Goal: Navigation & Orientation: Find specific page/section

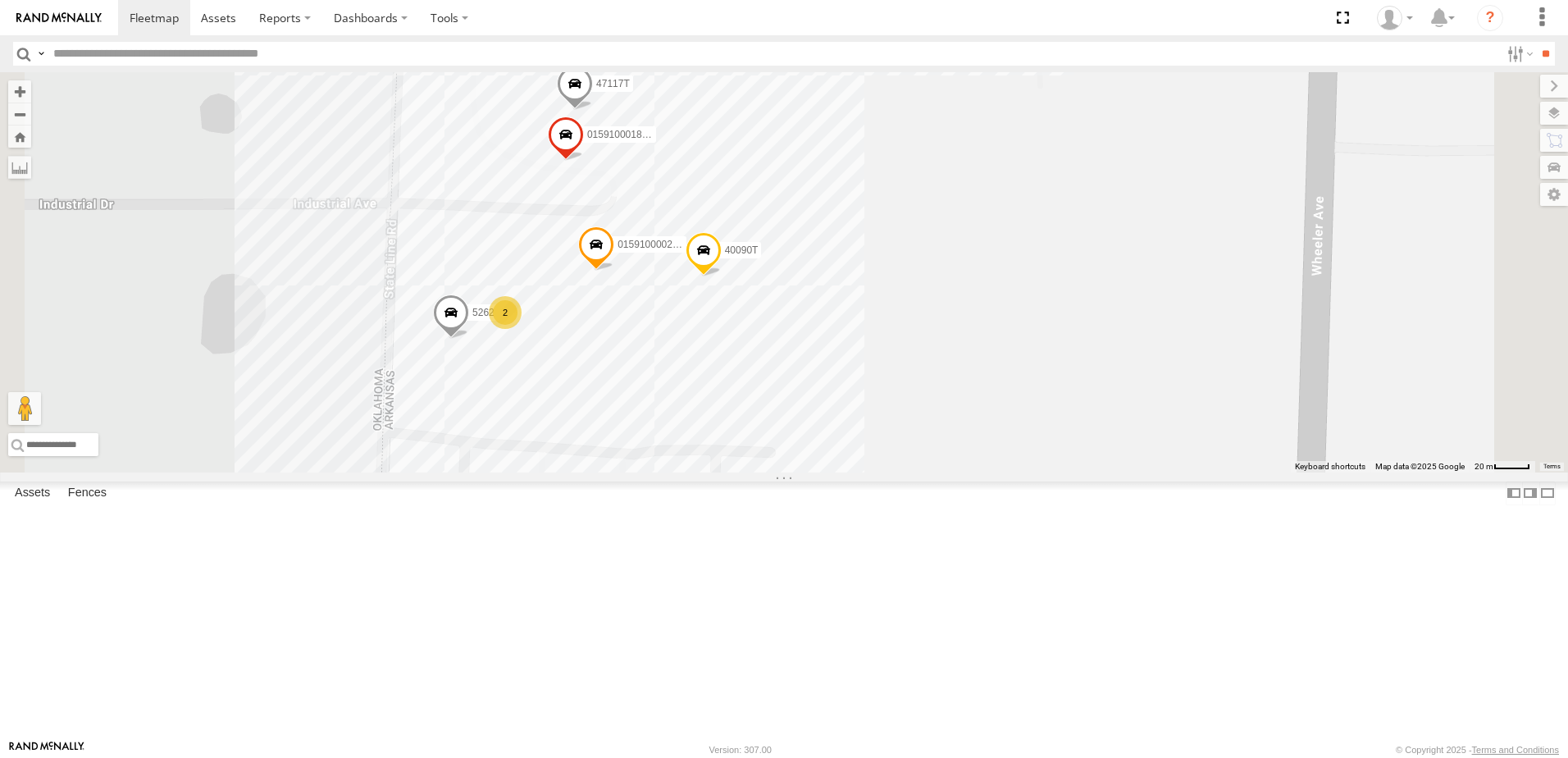
drag, startPoint x: 1008, startPoint y: 416, endPoint x: 1069, endPoint y: 550, distance: 147.2
click at [1069, 473] on div "T1818 5216 40071T 40028T 40029T T3201 37128T 7766T 5417 T3205 5411 37148T 37142…" at bounding box center [784, 272] width 1568 height 401
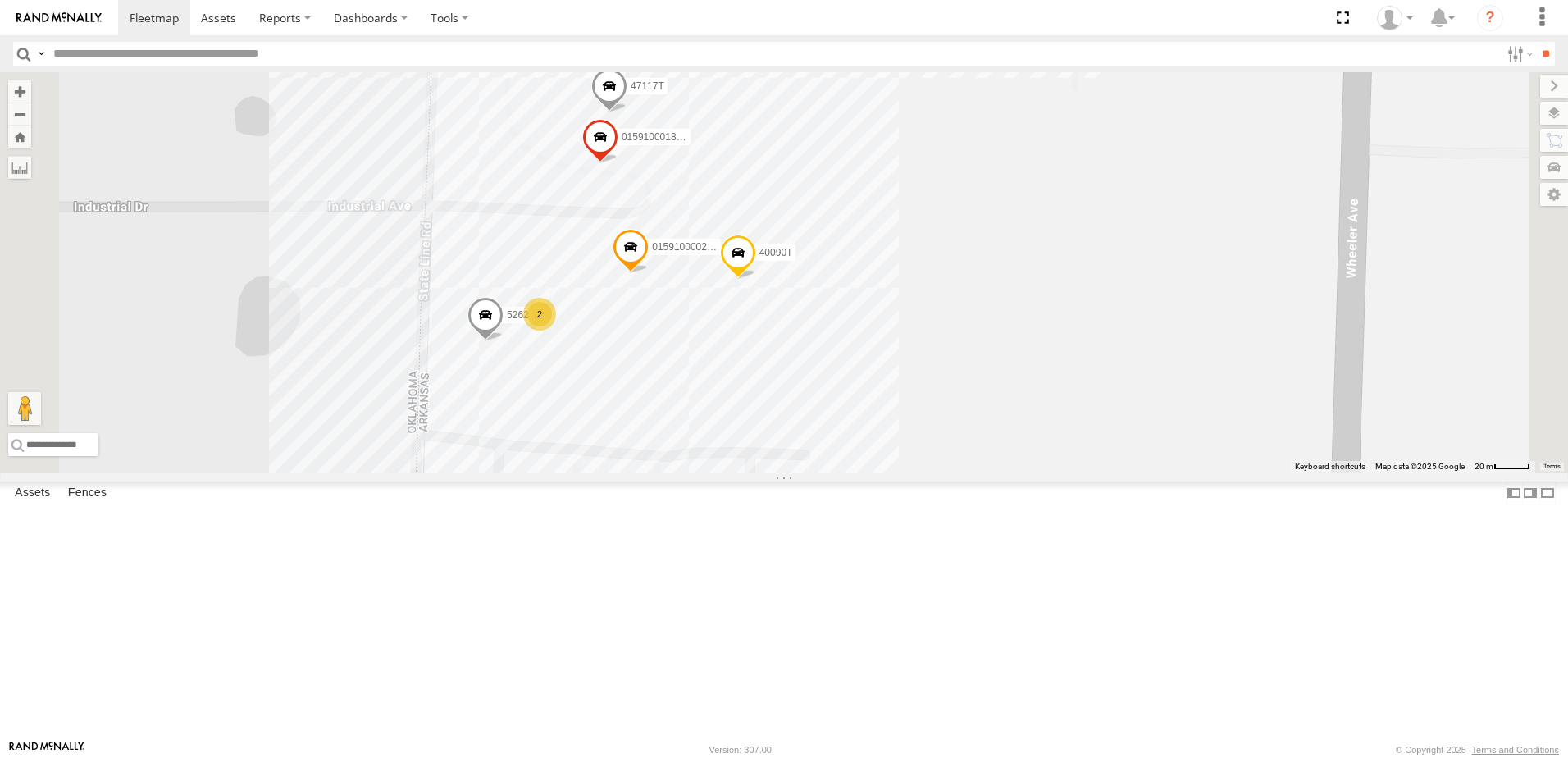
drag, startPoint x: 1068, startPoint y: 335, endPoint x: 1108, endPoint y: 342, distance: 40.6
click at [1108, 342] on div "T1818 5216 40071T 40028T 40029T T3201 37128T 7766T 5417 T3205 5411 37148T 37142…" at bounding box center [784, 272] width 1568 height 401
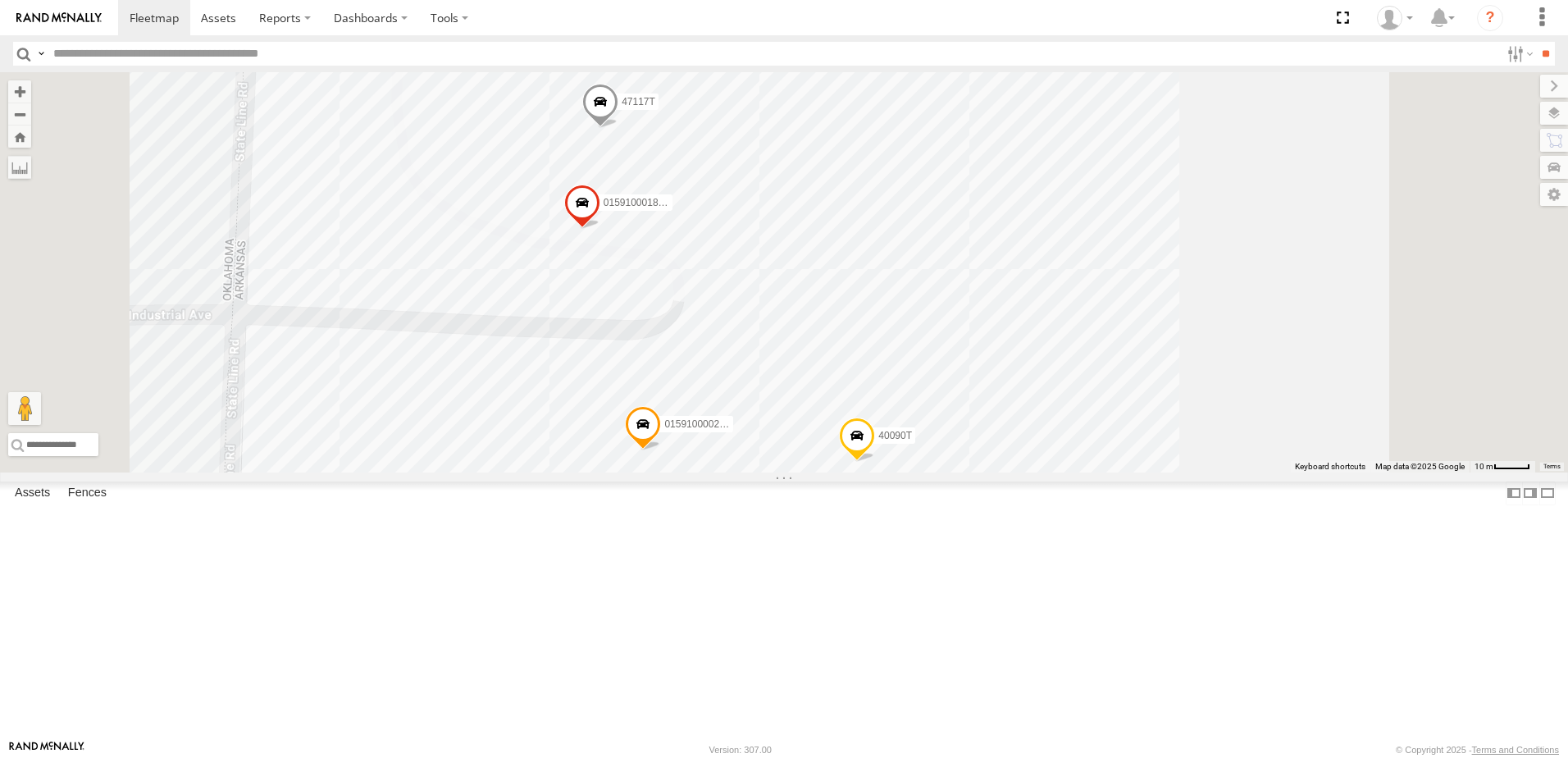
drag, startPoint x: 1436, startPoint y: 417, endPoint x: 1435, endPoint y: 305, distance: 112.0
click at [1435, 305] on div "T1818 5216 40071T 40028T 40029T T3201 37128T 7766T 5417 T3205 5411 37148T 37142…" at bounding box center [784, 272] width 1568 height 401
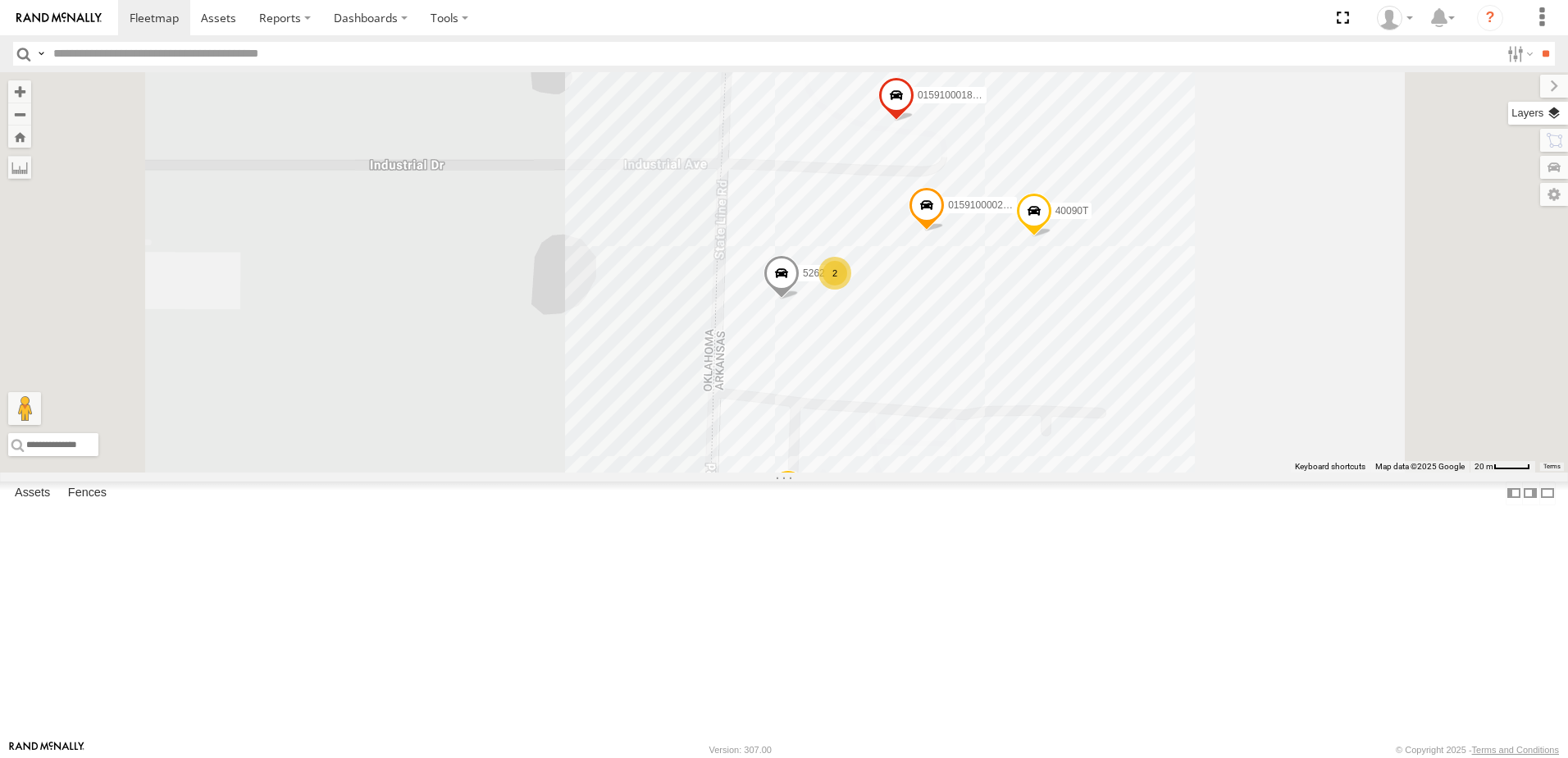
click at [1554, 114] on label at bounding box center [1538, 114] width 60 height 23
click at [0, 0] on span "Basemaps" at bounding box center [0, 0] width 0 height 0
click at [0, 0] on span "Satellite + Roadmap" at bounding box center [0, 0] width 0 height 0
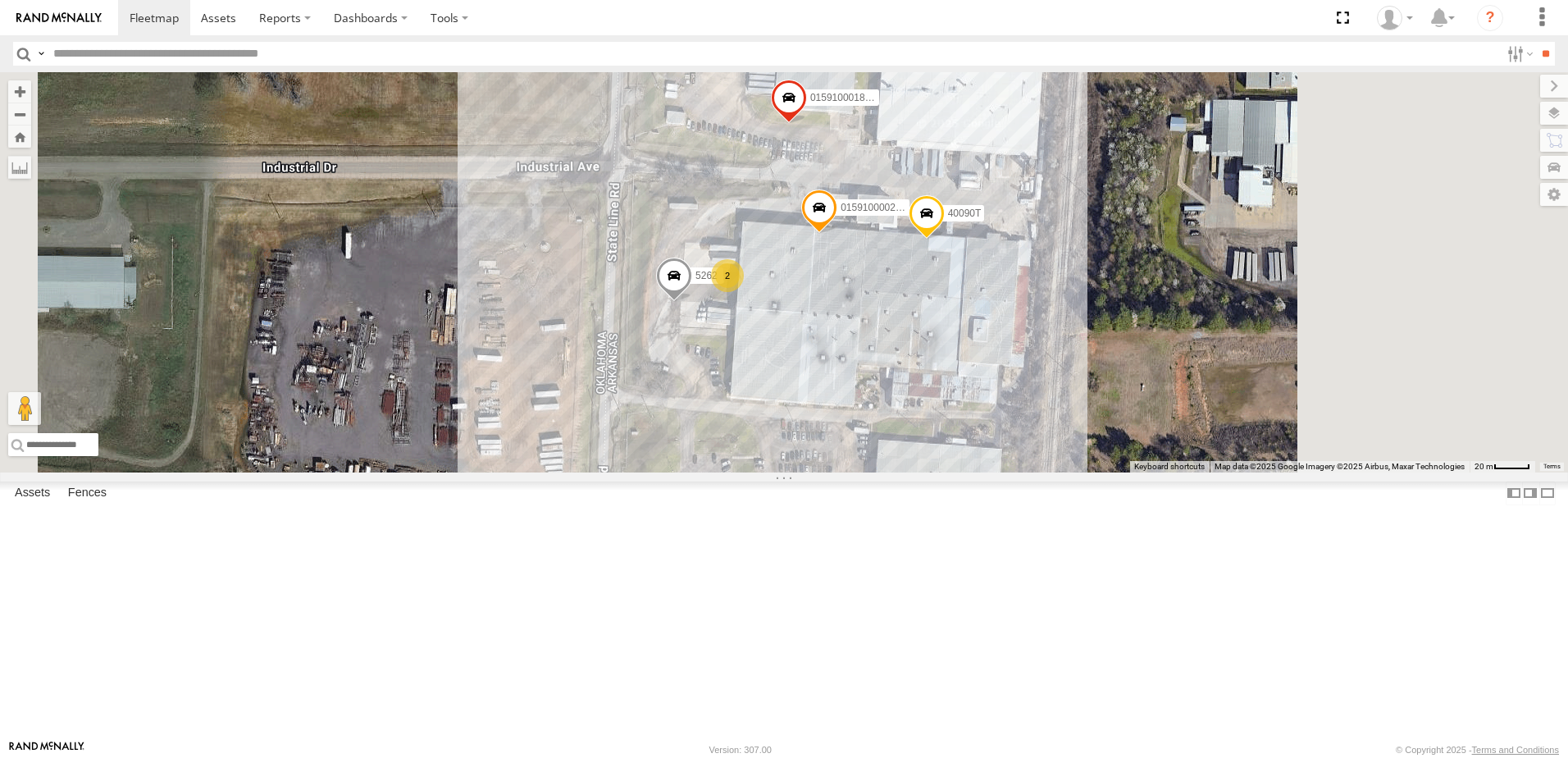
drag, startPoint x: 809, startPoint y: 335, endPoint x: 708, endPoint y: 337, distance: 101.0
click at [708, 337] on div "T1818 5216 40071T 40028T 40029T T3201 37128T 7766T 5417 T3205 5411 37148T 37142…" at bounding box center [784, 272] width 1568 height 401
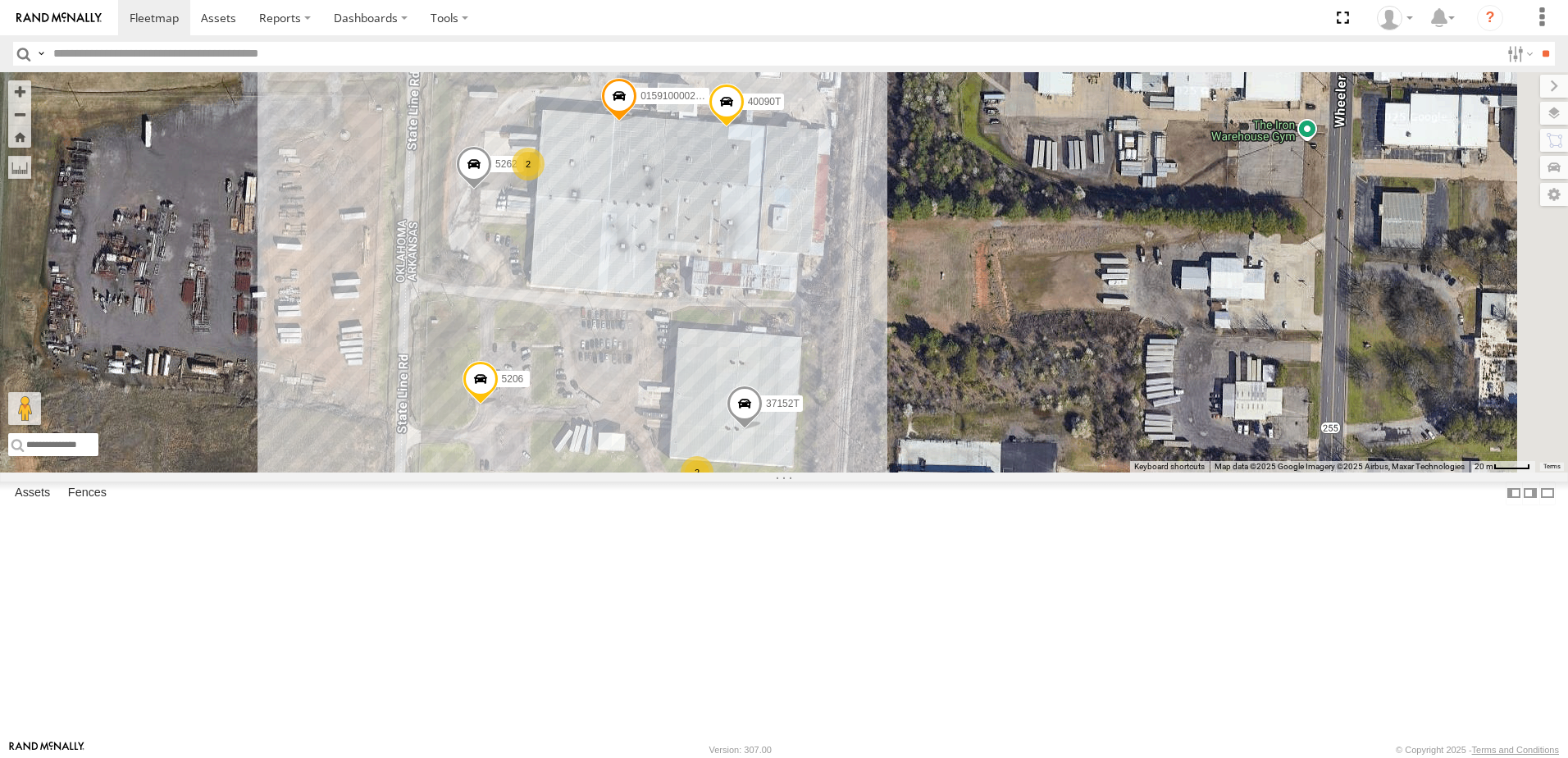
drag, startPoint x: 1307, startPoint y: 371, endPoint x: 1107, endPoint y: 261, distance: 228.3
click at [1107, 261] on div "T1818 5216 40071T 40028T 40029T T3201 37128T 7766T 5417 T3205 5411 37148T 37142…" at bounding box center [784, 272] width 1568 height 401
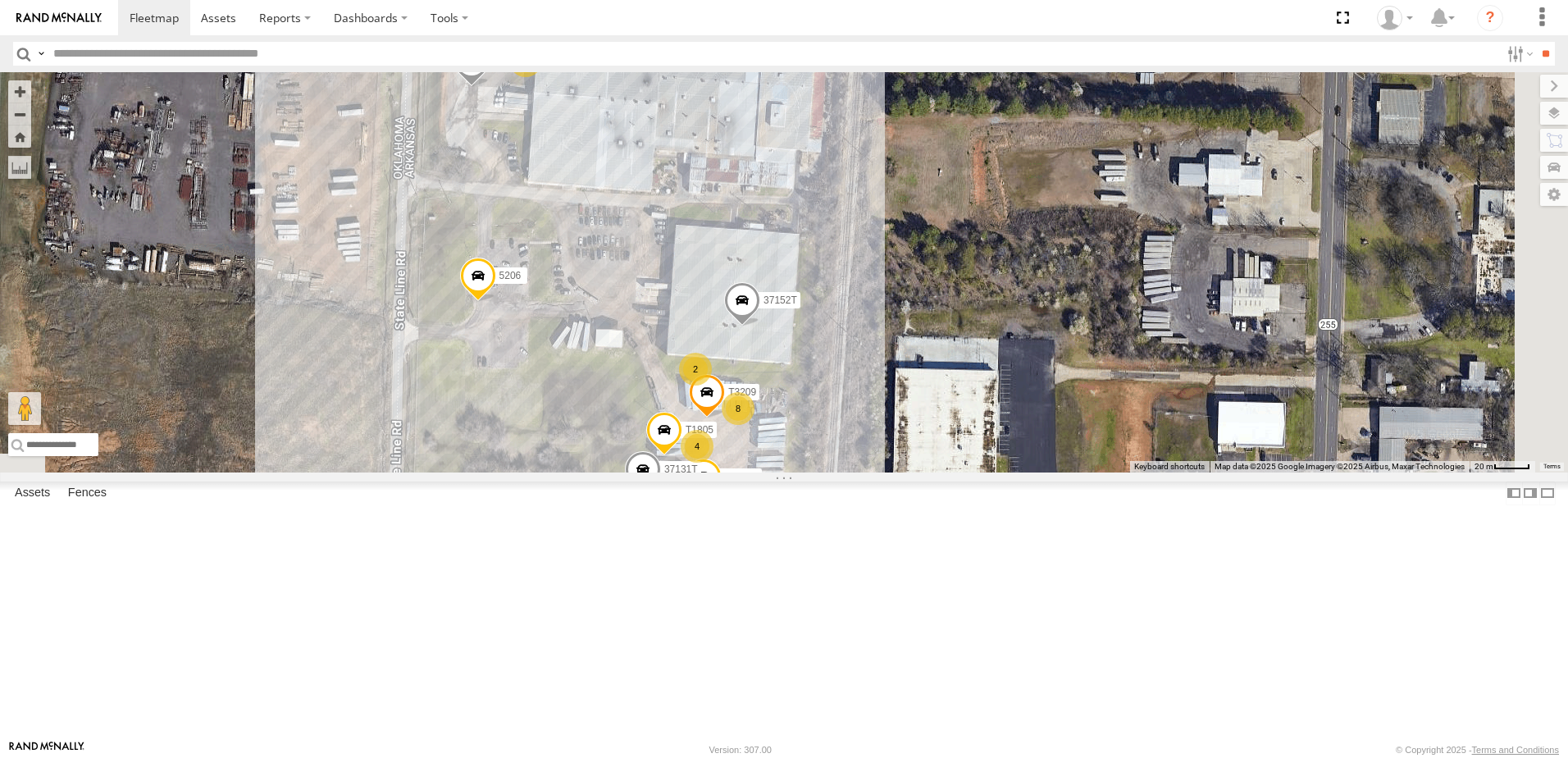
drag, startPoint x: 1111, startPoint y: 457, endPoint x: 1109, endPoint y: 350, distance: 107.0
click at [1109, 350] on div "T1818 5216 40071T 40028T 40029T T3201 37128T 7766T 5417 T3205 5411 37148T 37142…" at bounding box center [784, 272] width 1568 height 401
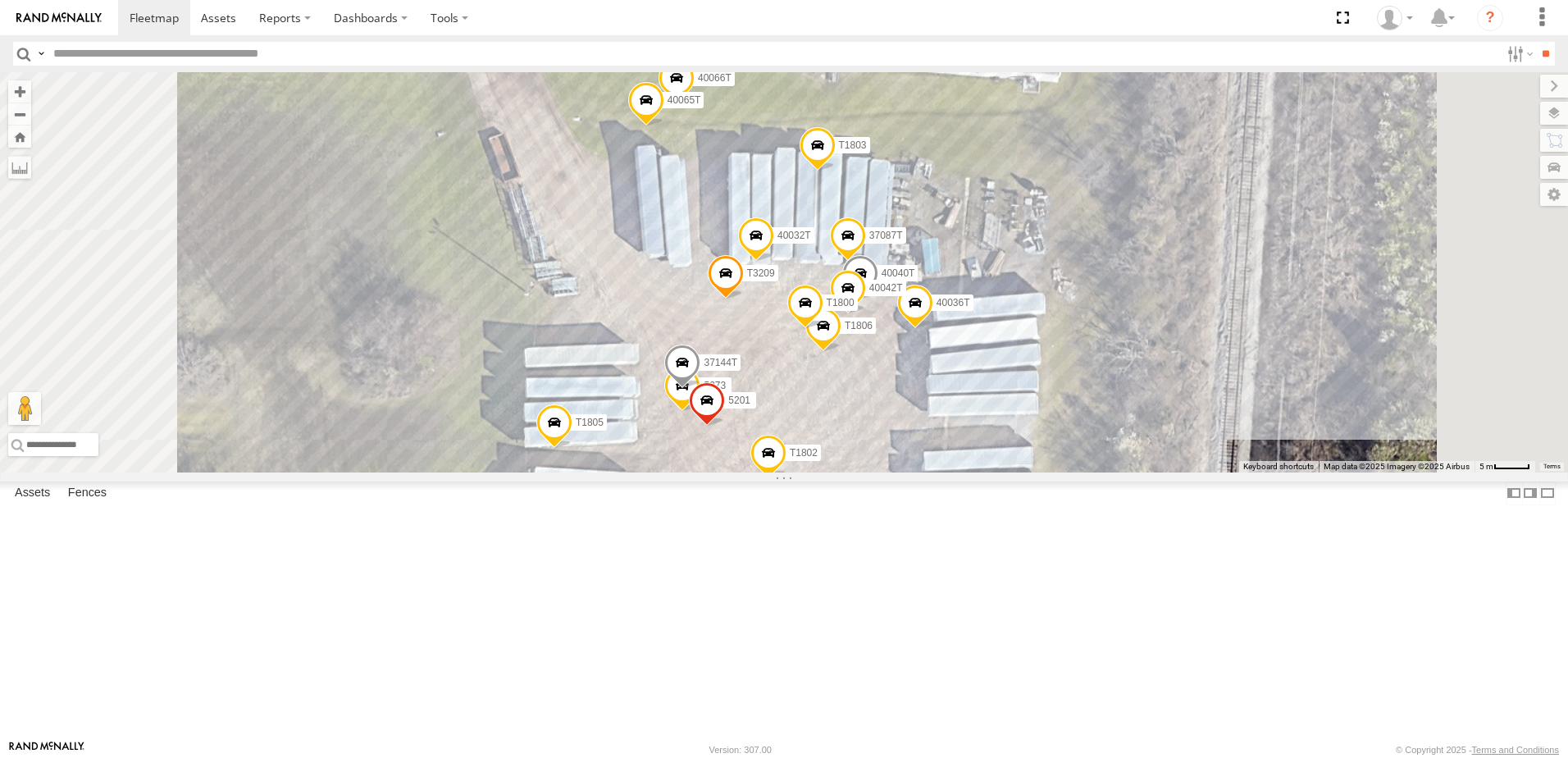
click at [700, 390] on span at bounding box center [682, 367] width 36 height 44
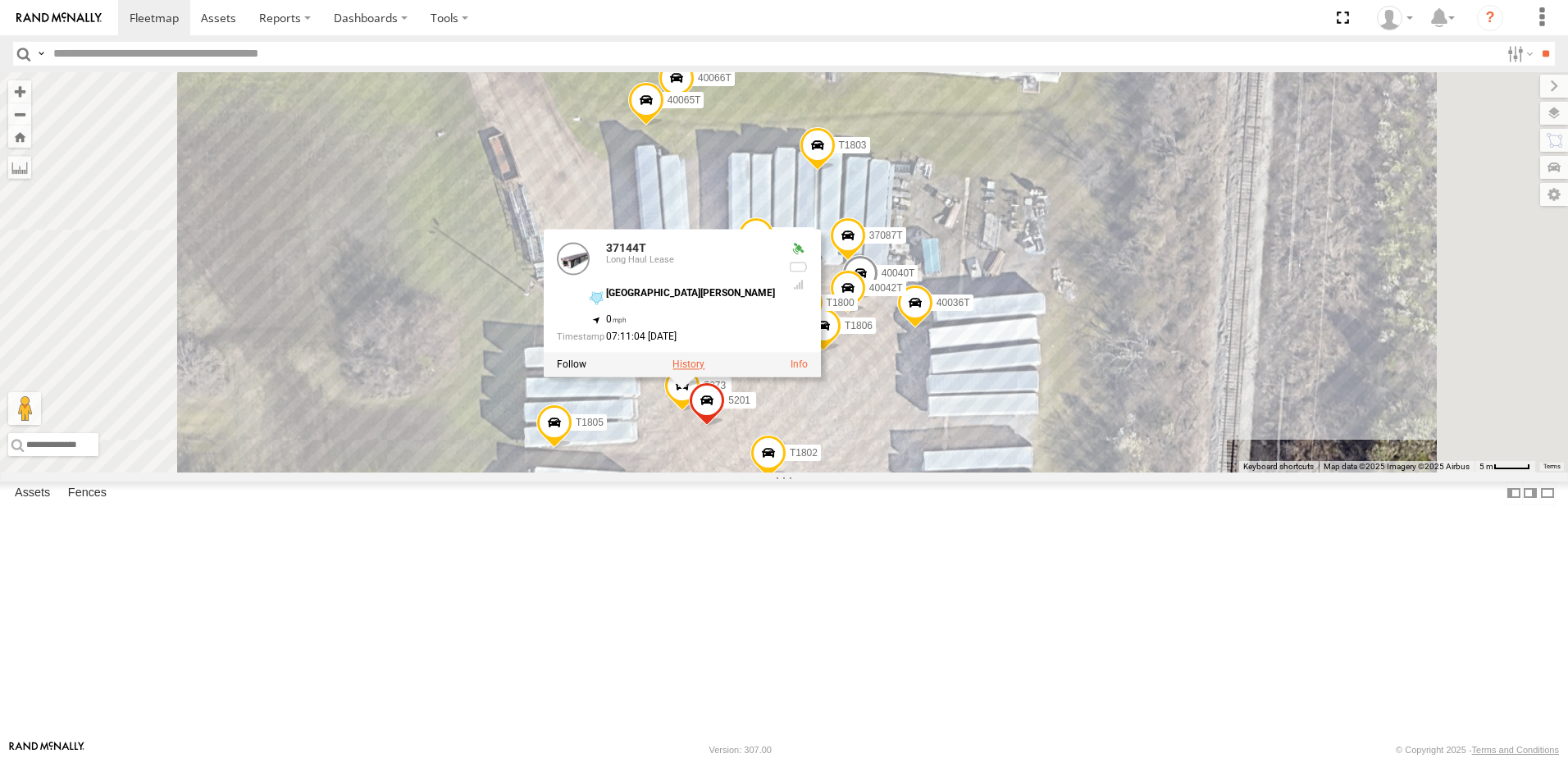
click at [705, 371] on label at bounding box center [688, 364] width 32 height 11
type input "**********"
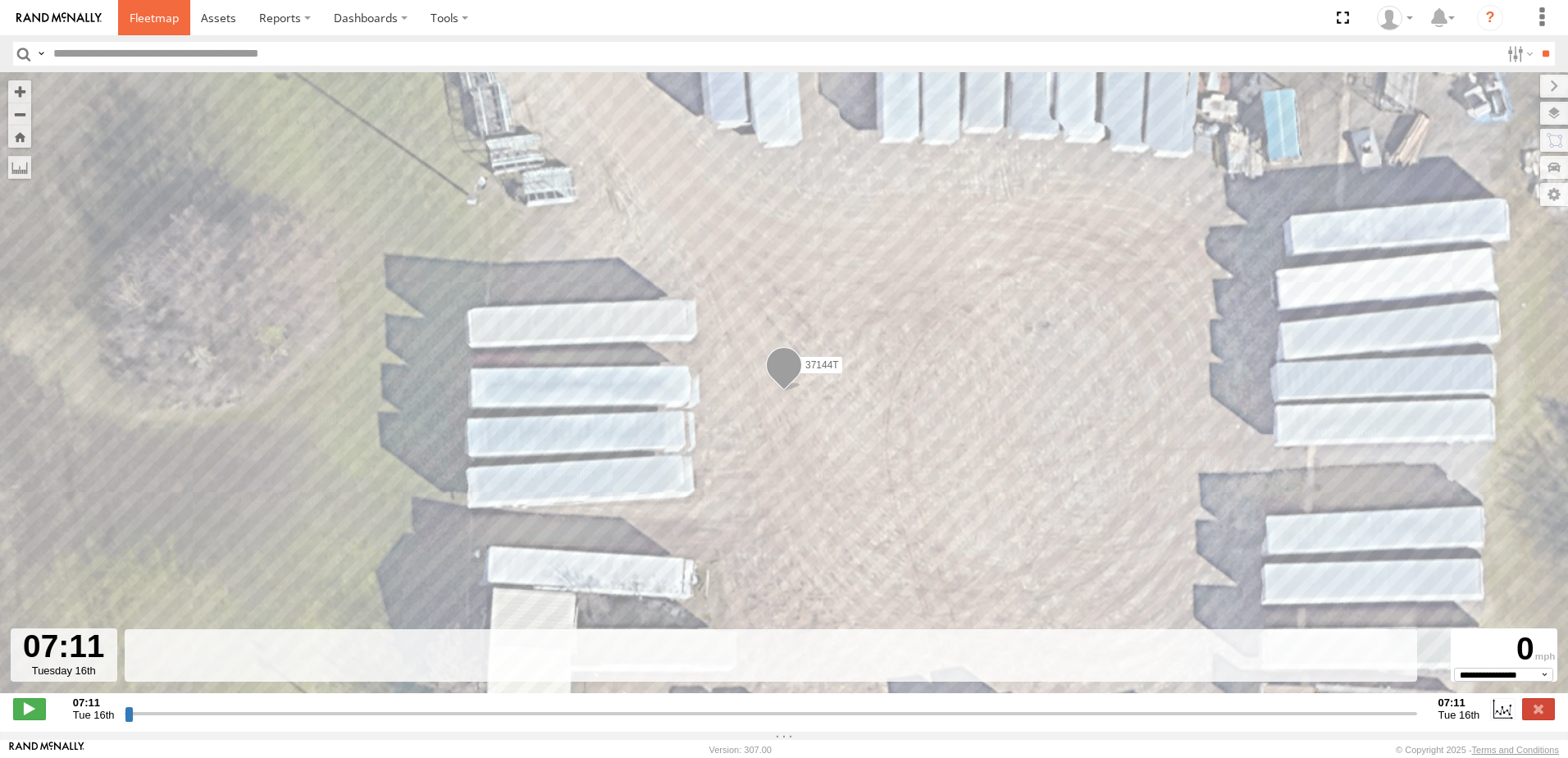
drag, startPoint x: 148, startPoint y: 19, endPoint x: 153, endPoint y: 34, distance: 15.8
click at [148, 18] on span at bounding box center [154, 18] width 49 height 16
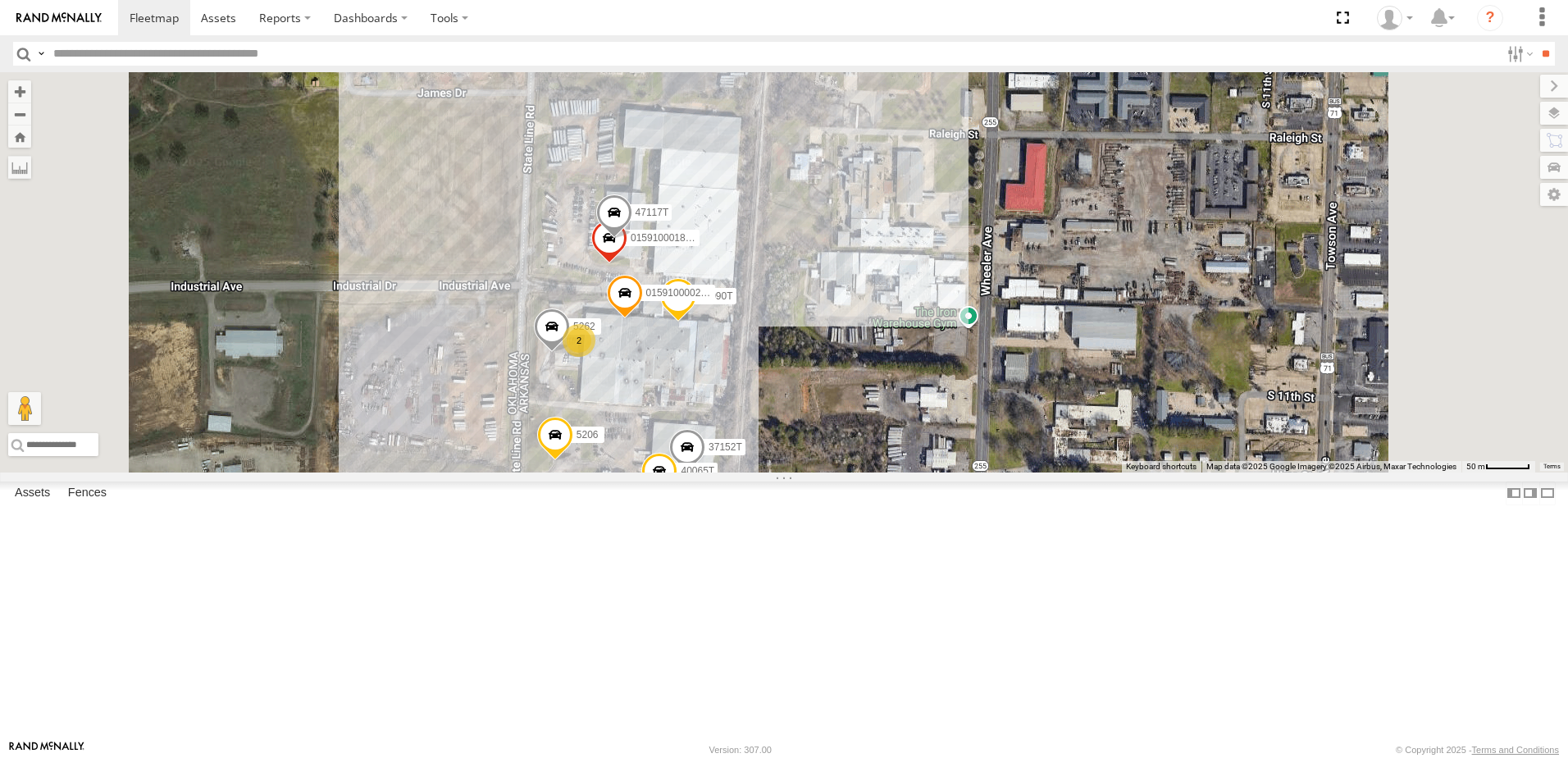
drag, startPoint x: 657, startPoint y: 209, endPoint x: 655, endPoint y: 358, distance: 149.0
click at [655, 358] on div "5216 T1818 40071T 40028T 40029T T3201 37128T 7766T 5417 T3205 5411 37148T 37142…" at bounding box center [784, 272] width 1568 height 401
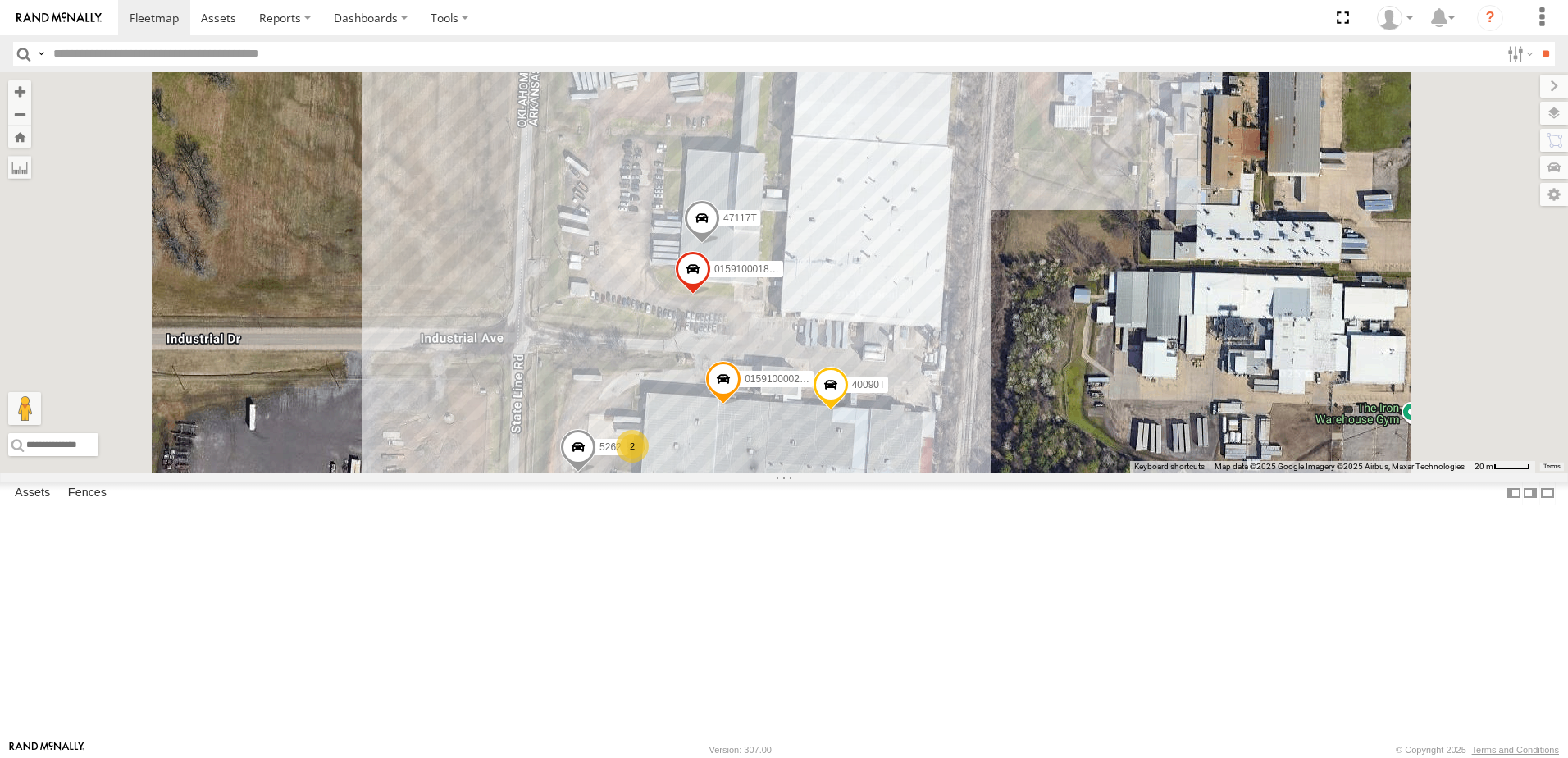
click at [720, 245] on span at bounding box center [701, 222] width 36 height 44
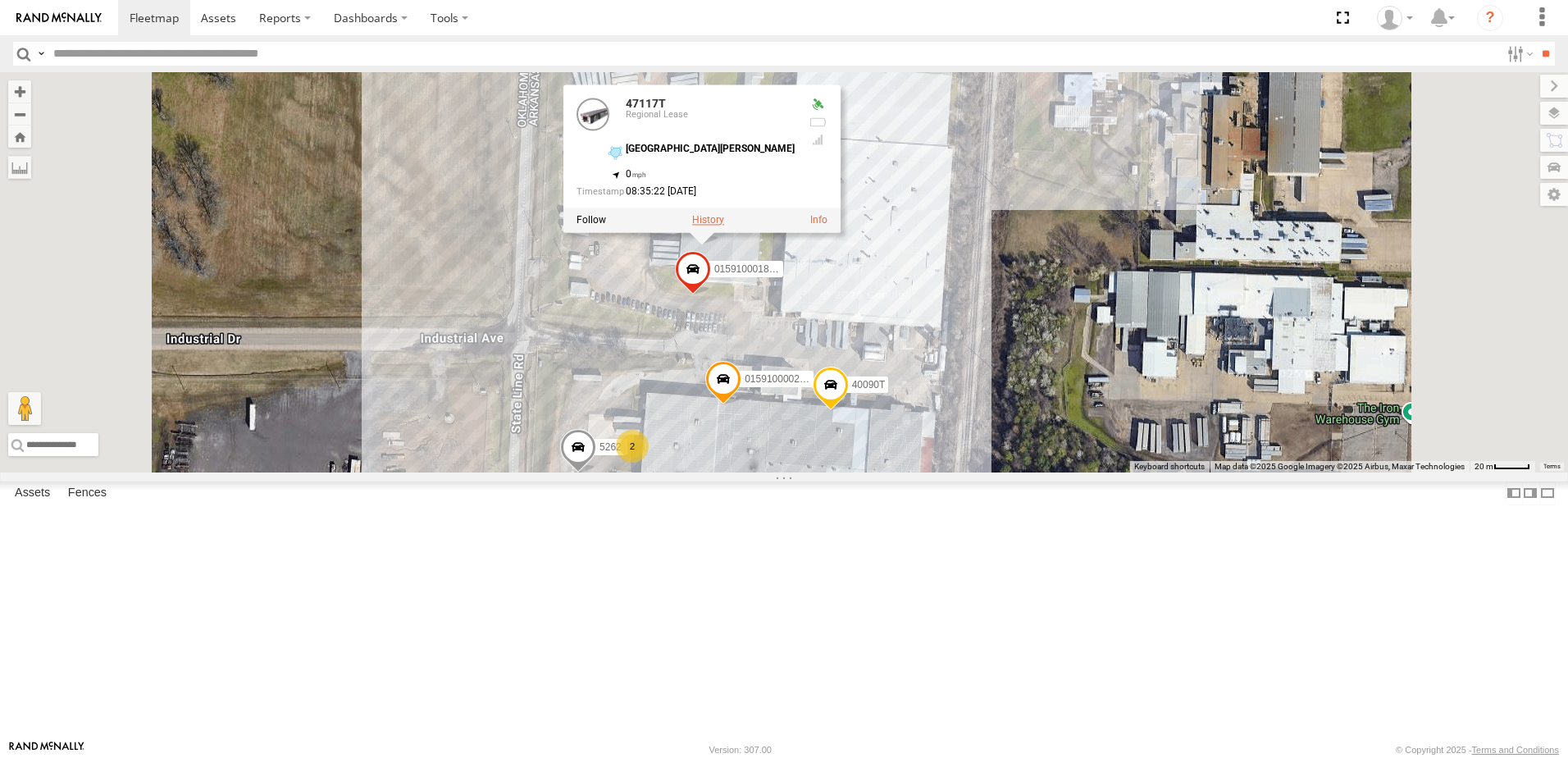
click at [724, 225] on label at bounding box center [708, 219] width 32 height 11
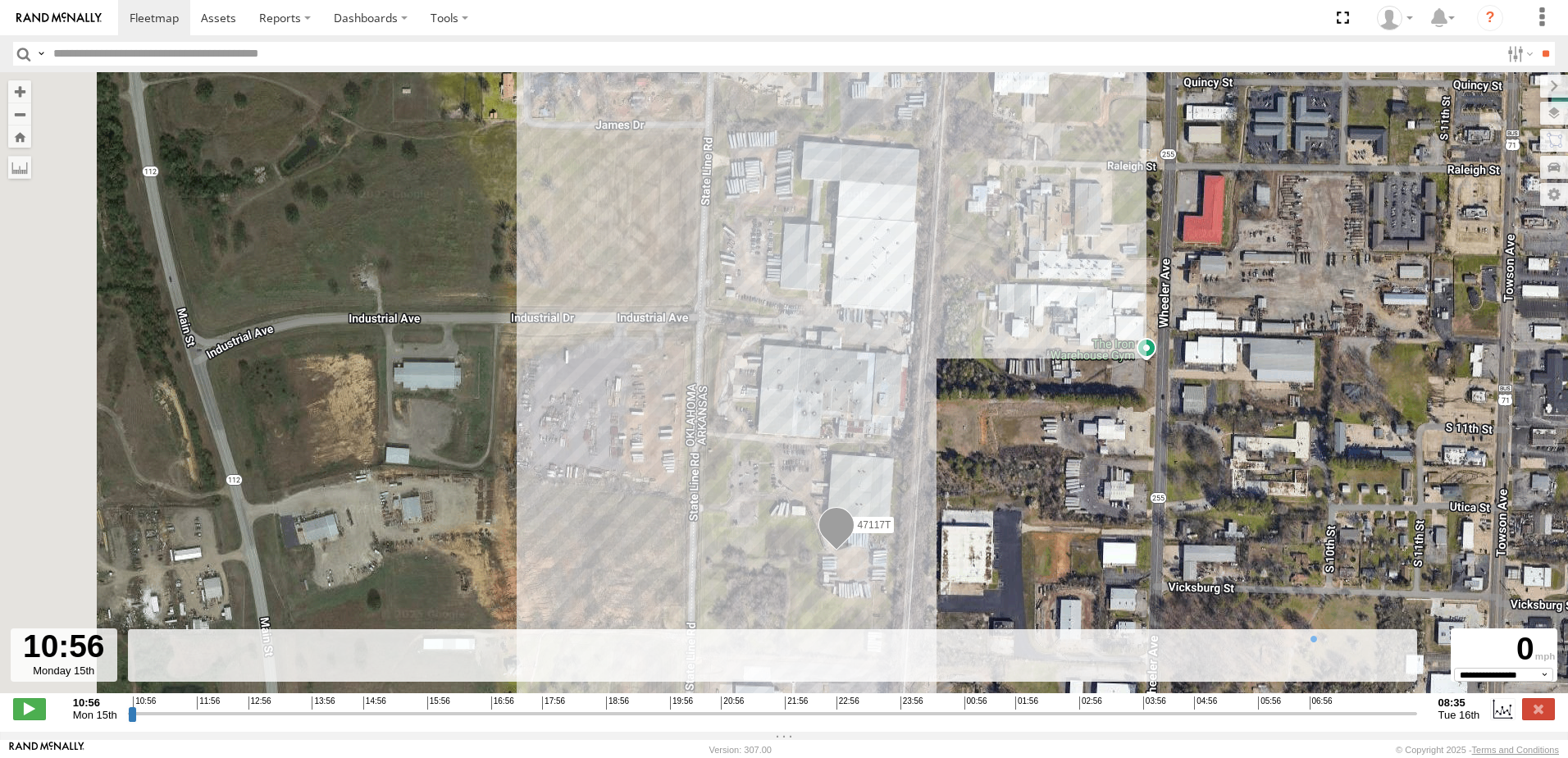
drag, startPoint x: 469, startPoint y: 233, endPoint x: 579, endPoint y: 255, distance: 112.2
click at [579, 255] on div "47117T" at bounding box center [784, 391] width 1568 height 638
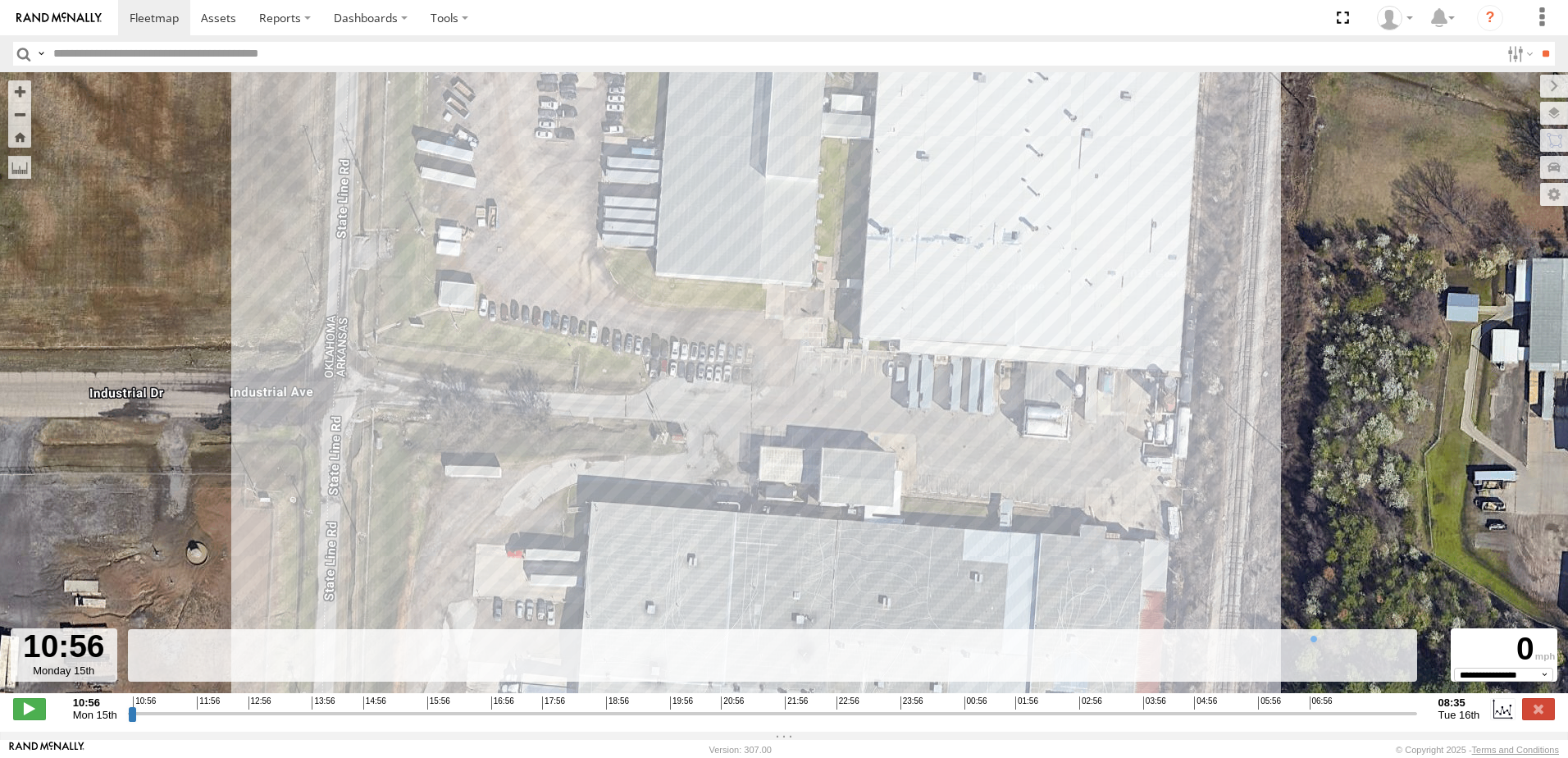
click at [702, 211] on div "47117T" at bounding box center [784, 391] width 1568 height 638
drag, startPoint x: 575, startPoint y: 235, endPoint x: 562, endPoint y: 197, distance: 40.2
click at [563, 199] on div "47117T" at bounding box center [784, 391] width 1568 height 638
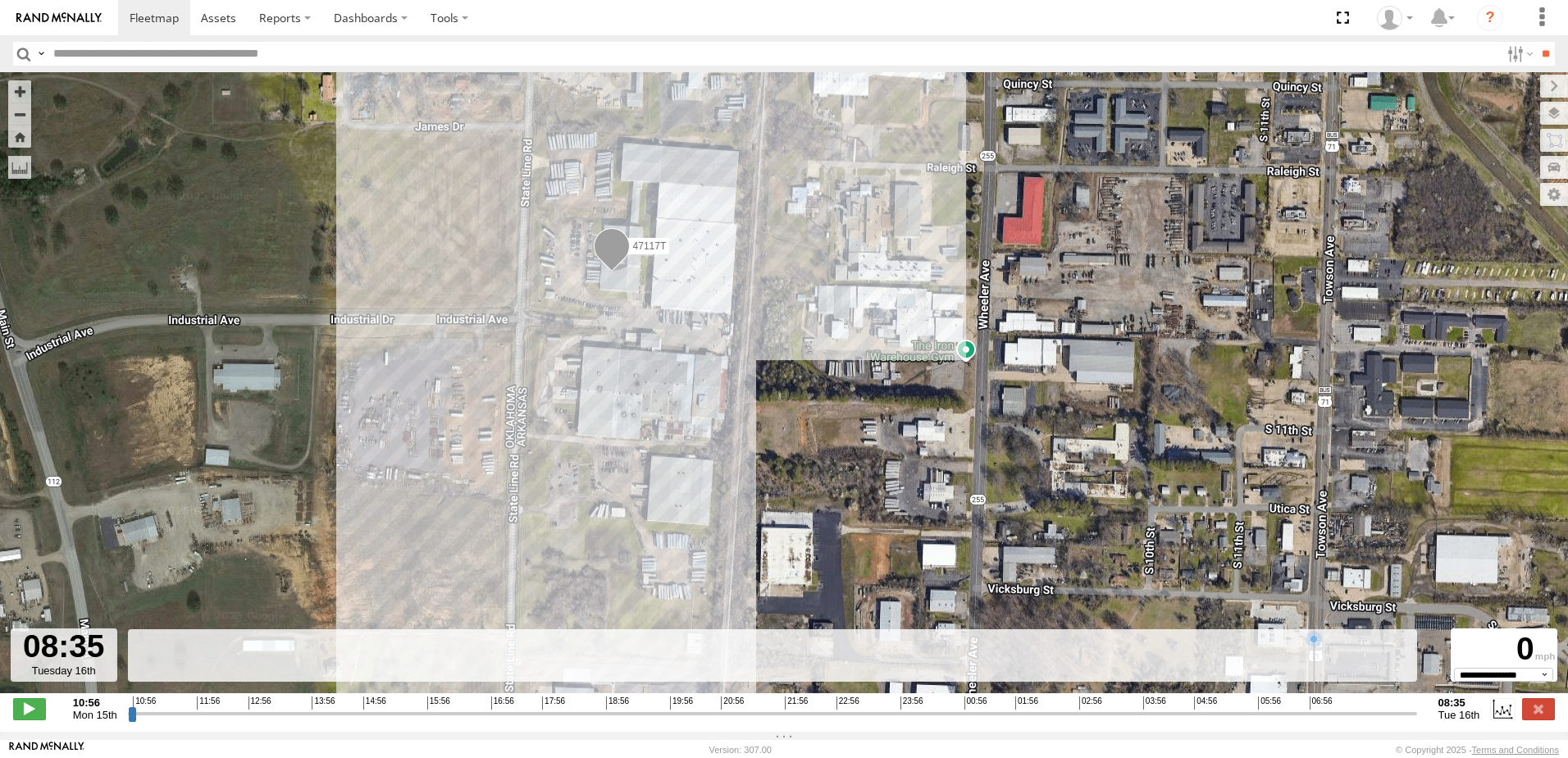
drag, startPoint x: 143, startPoint y: 723, endPoint x: 1410, endPoint y: 718, distance: 1267.0
type input "**********"
click at [1412, 719] on input "range" at bounding box center [772, 714] width 1289 height 16
click at [416, 275] on div "47117T" at bounding box center [784, 391] width 1568 height 638
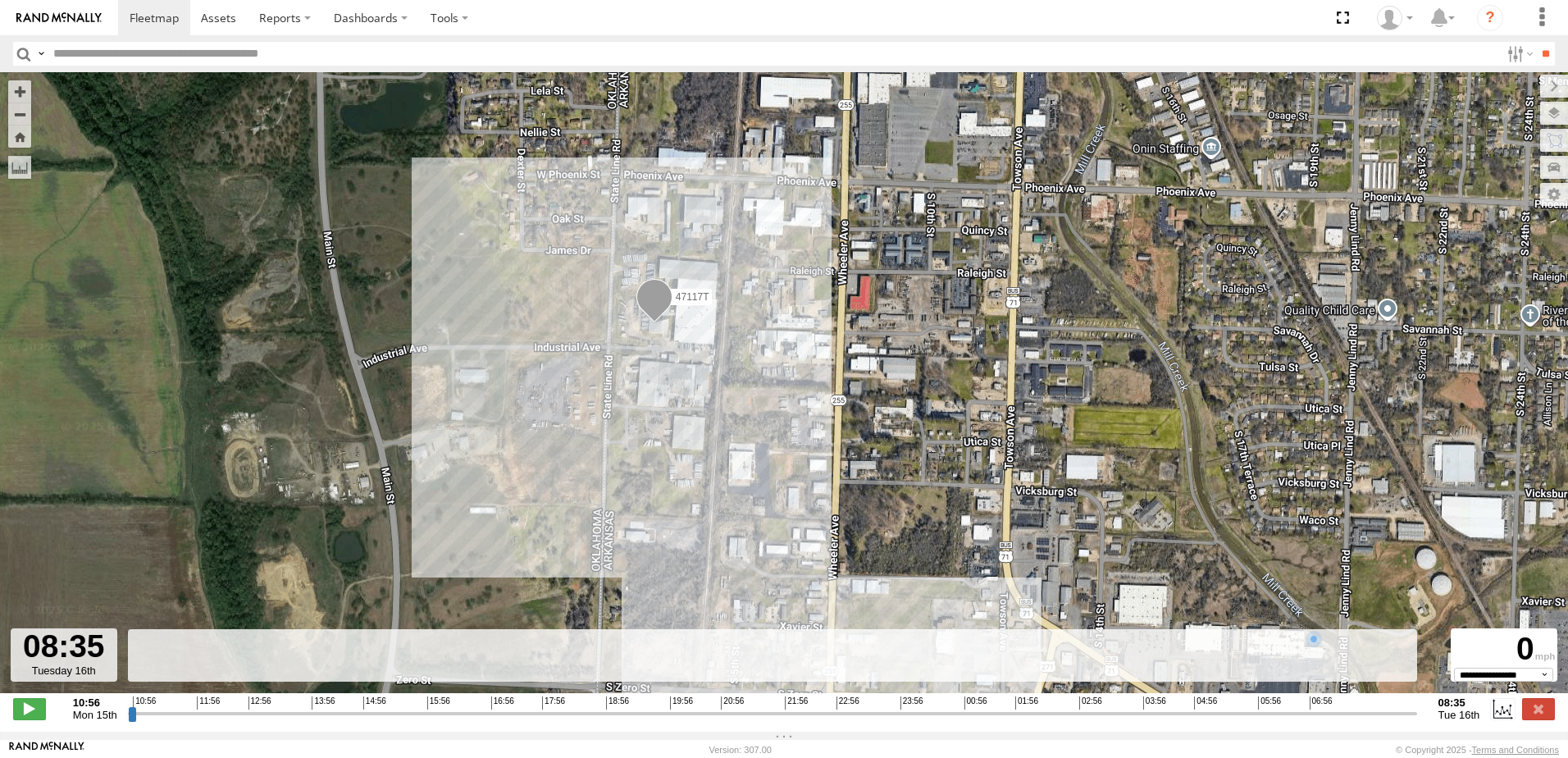
drag, startPoint x: 287, startPoint y: 266, endPoint x: 368, endPoint y: 308, distance: 91.2
click at [415, 310] on div "47117T" at bounding box center [784, 391] width 1568 height 638
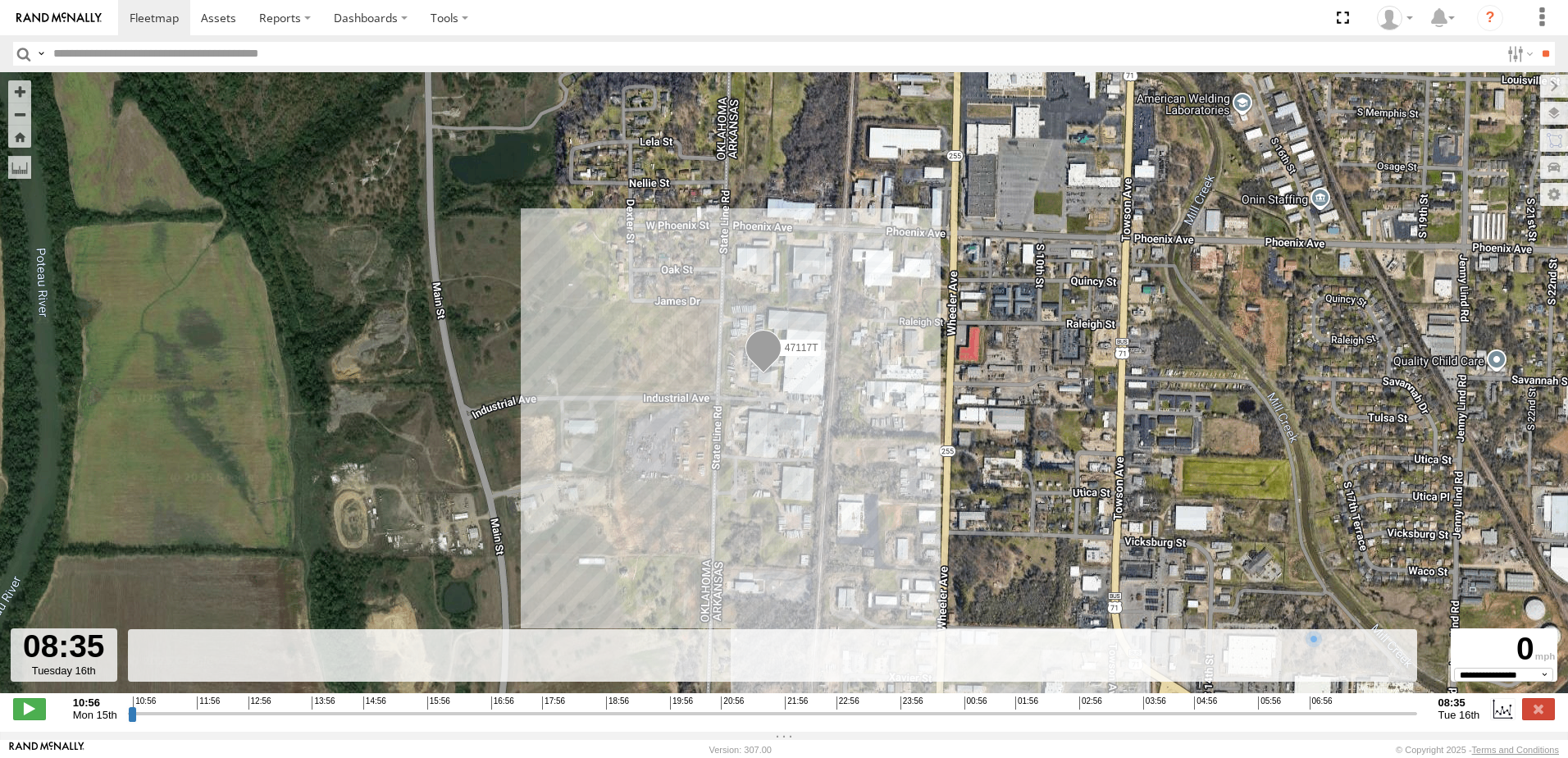
drag, startPoint x: 201, startPoint y: 265, endPoint x: 314, endPoint y: 319, distance: 125.2
click at [314, 319] on div "47117T" at bounding box center [784, 391] width 1568 height 638
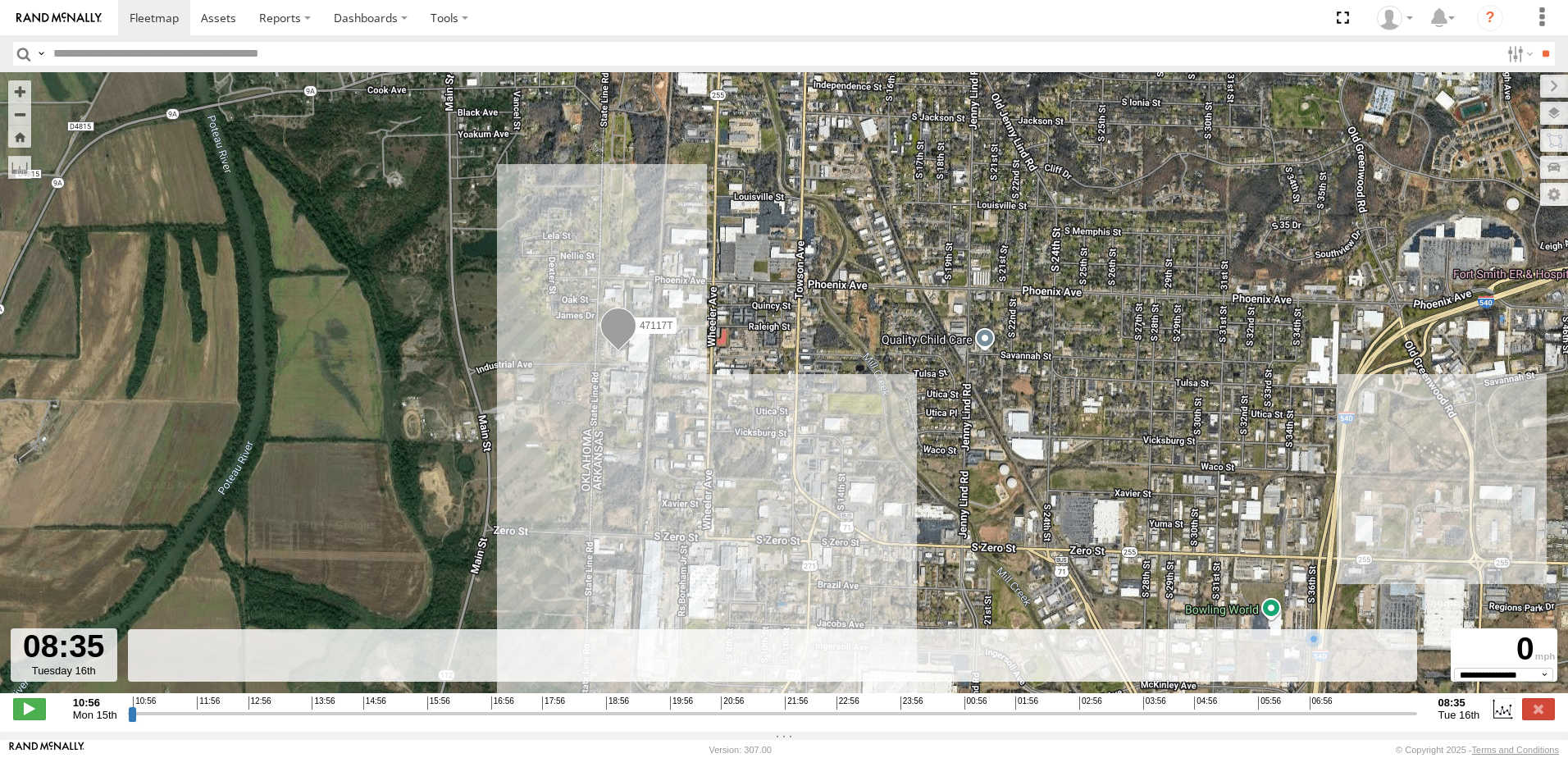
drag, startPoint x: 251, startPoint y: 357, endPoint x: 330, endPoint y: 356, distance: 79.0
click at [332, 356] on div "47117T" at bounding box center [784, 391] width 1568 height 638
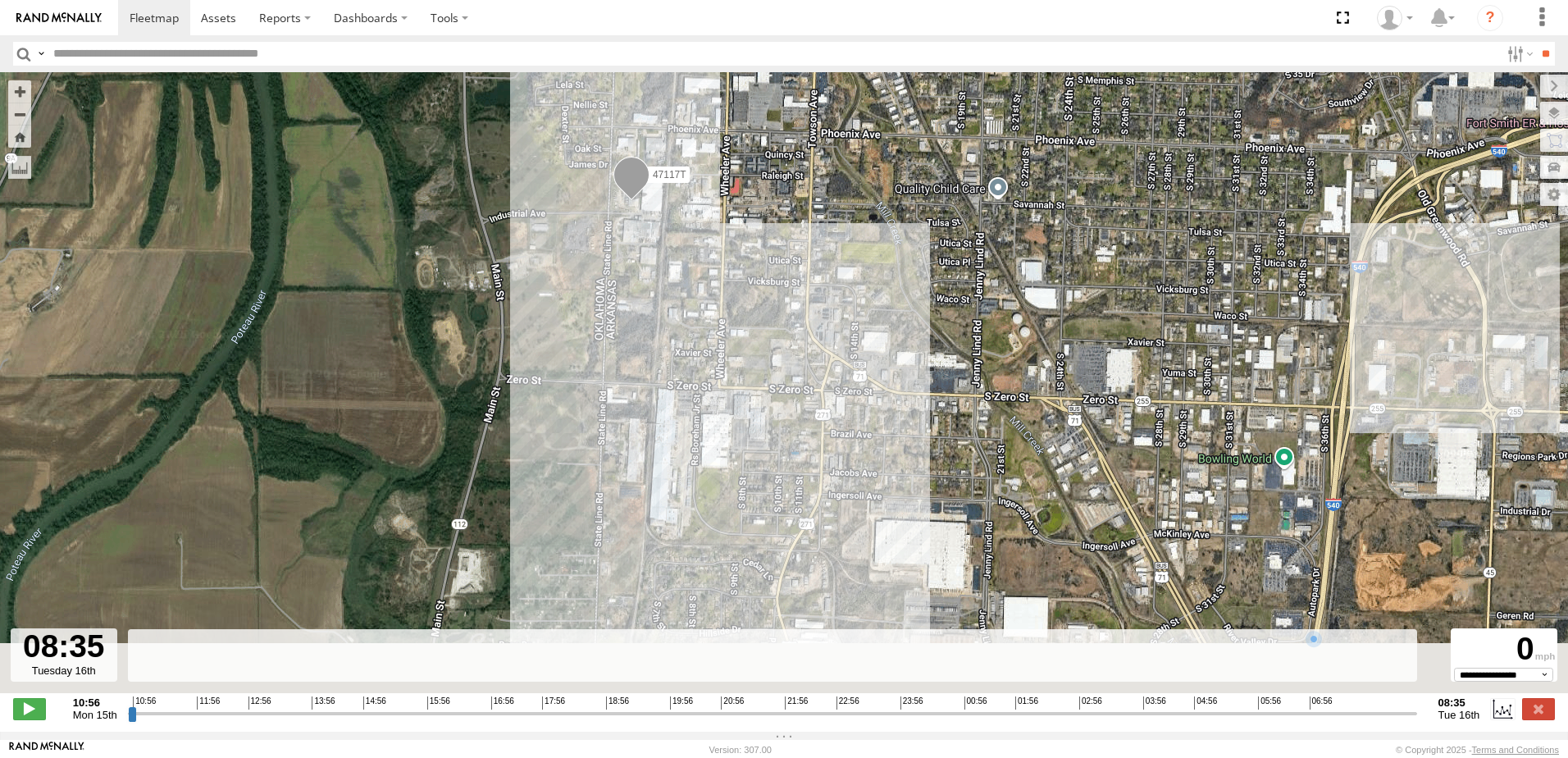
drag, startPoint x: 318, startPoint y: 513, endPoint x: 332, endPoint y: 369, distance: 144.7
click at [332, 369] on div "47117T" at bounding box center [784, 391] width 1568 height 638
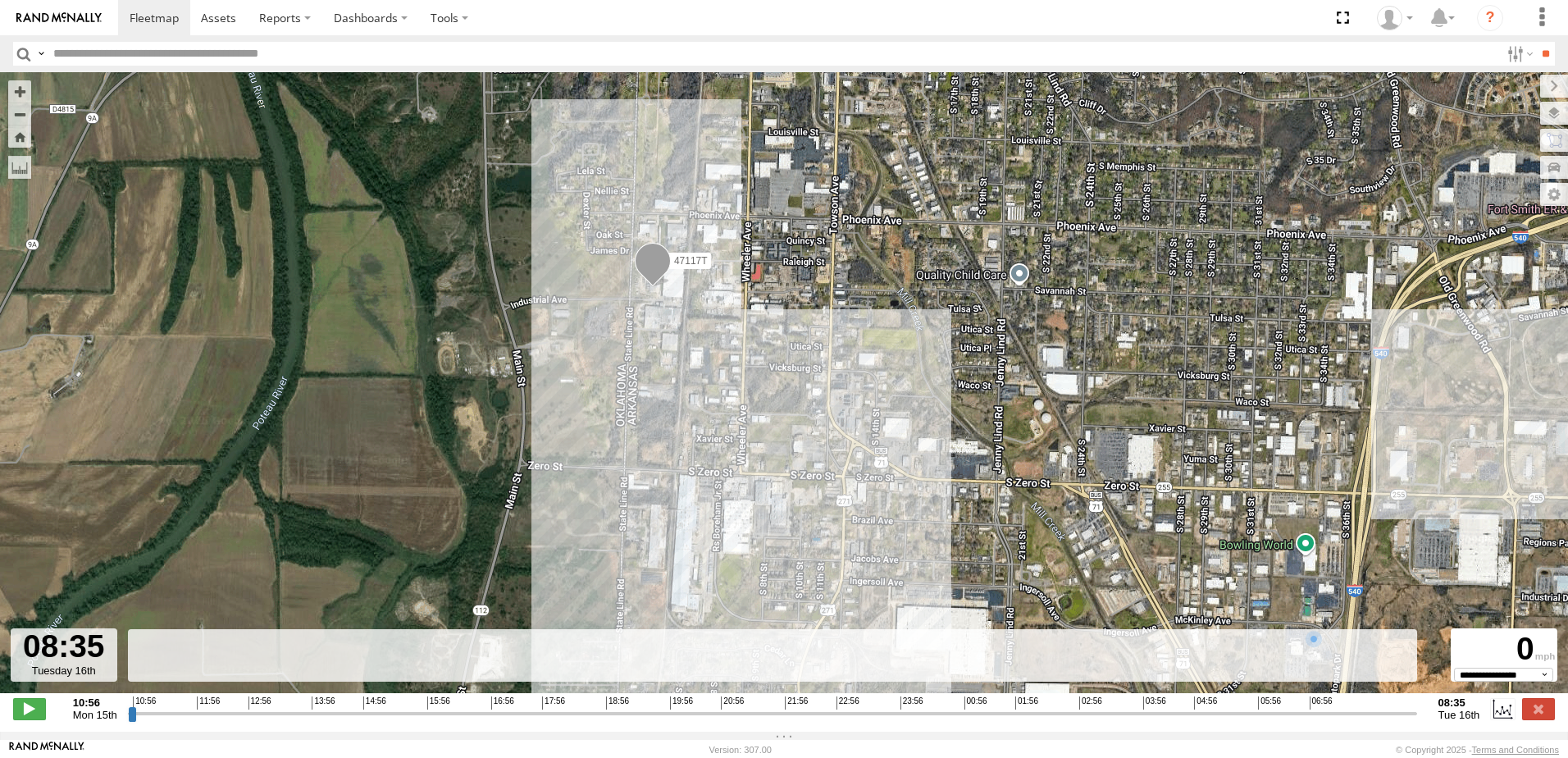
drag, startPoint x: 330, startPoint y: 361, endPoint x: 352, endPoint y: 447, distance: 88.8
click at [352, 448] on div "47117T" at bounding box center [784, 391] width 1568 height 638
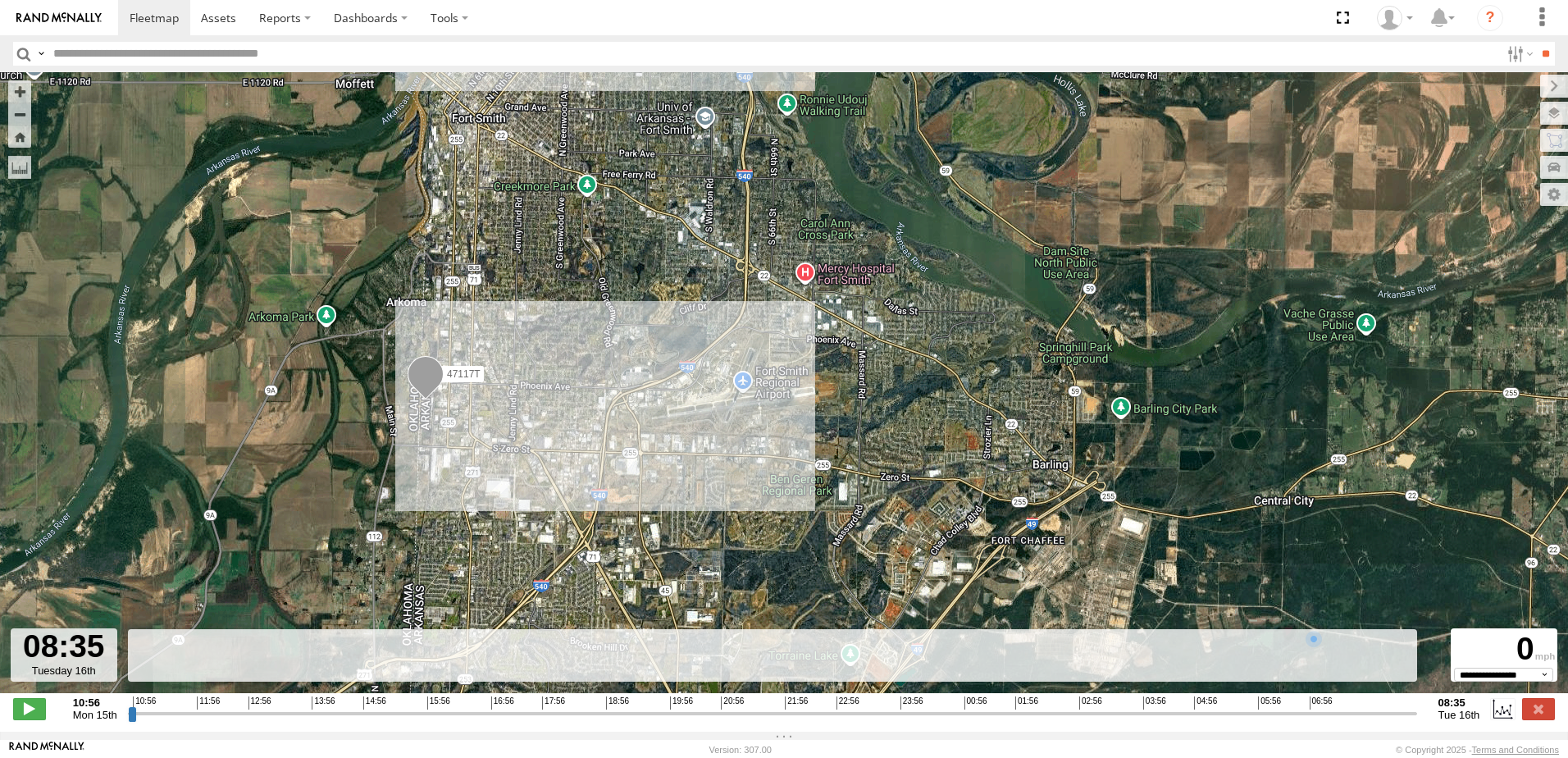
drag, startPoint x: 311, startPoint y: 498, endPoint x: 303, endPoint y: 453, distance: 45.7
click at [303, 453] on div "47117T" at bounding box center [784, 391] width 1568 height 638
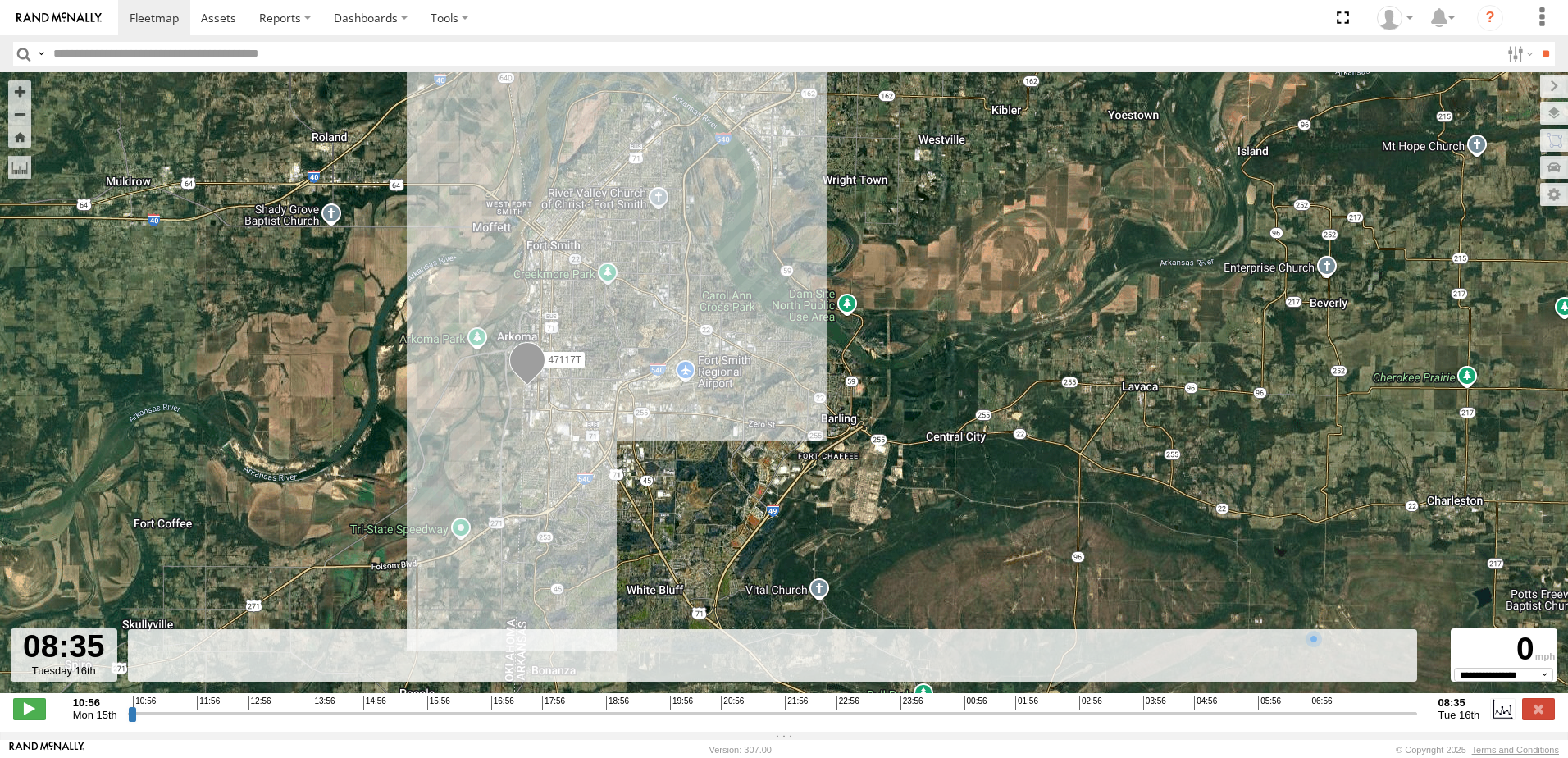
drag, startPoint x: 152, startPoint y: 379, endPoint x: 341, endPoint y: 387, distance: 189.2
click at [341, 387] on div "47117T" at bounding box center [784, 391] width 1568 height 638
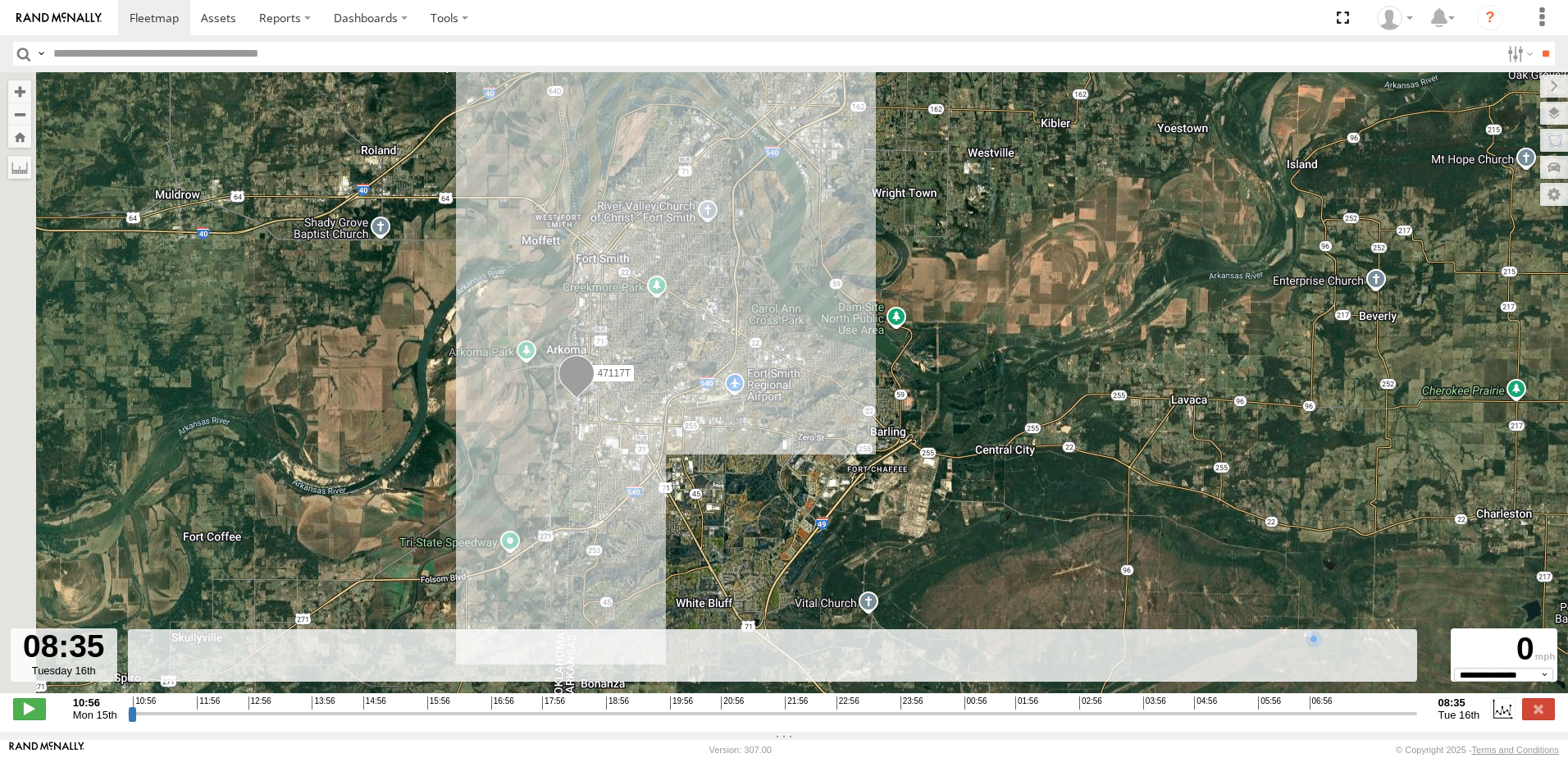
drag, startPoint x: 201, startPoint y: 328, endPoint x: 346, endPoint y: 357, distance: 147.9
click at [346, 357] on div "47117T" at bounding box center [784, 391] width 1568 height 638
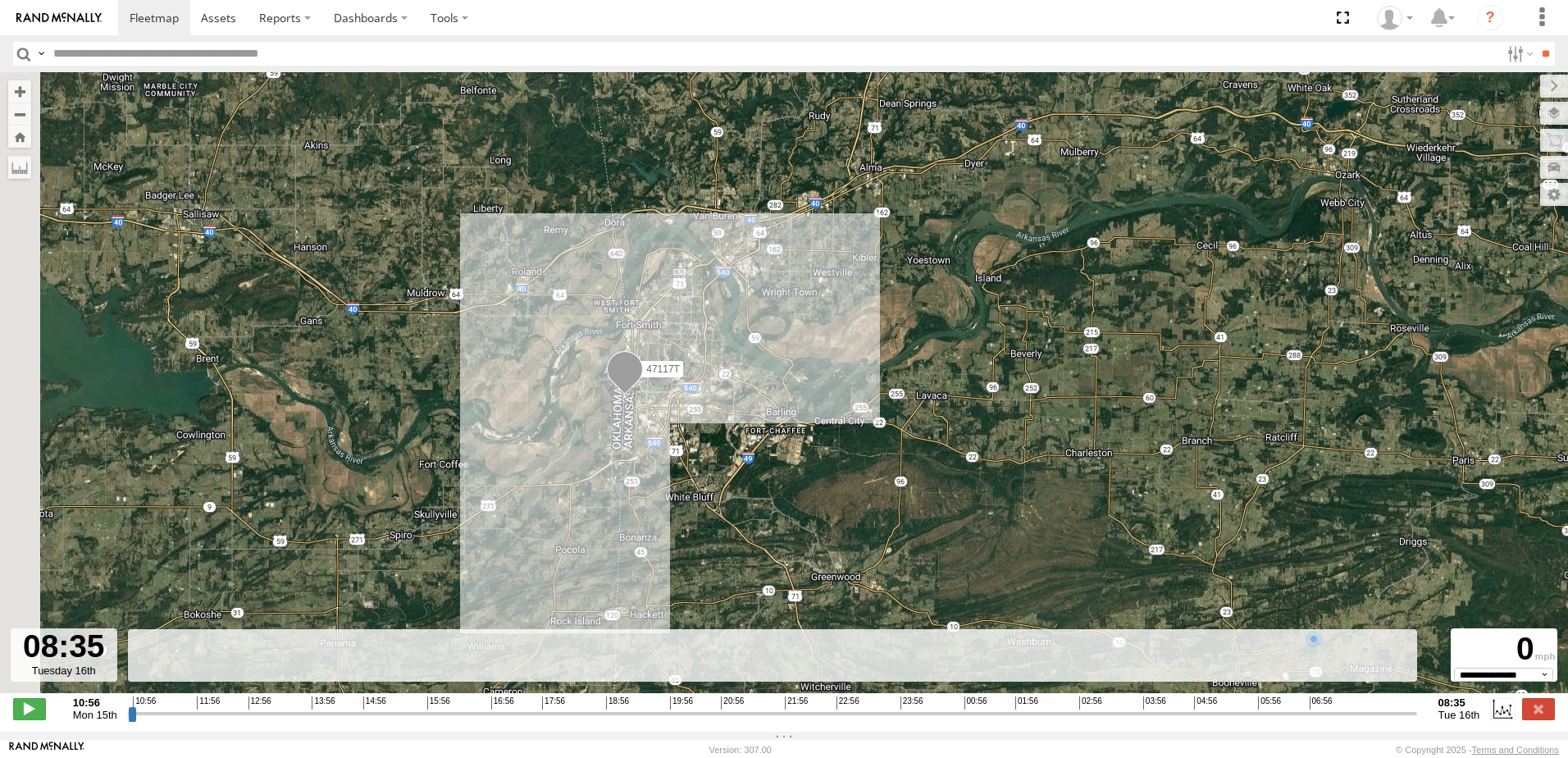
drag, startPoint x: 277, startPoint y: 380, endPoint x: 381, endPoint y: 389, distance: 104.4
click at [381, 389] on div "47117T" at bounding box center [784, 391] width 1568 height 638
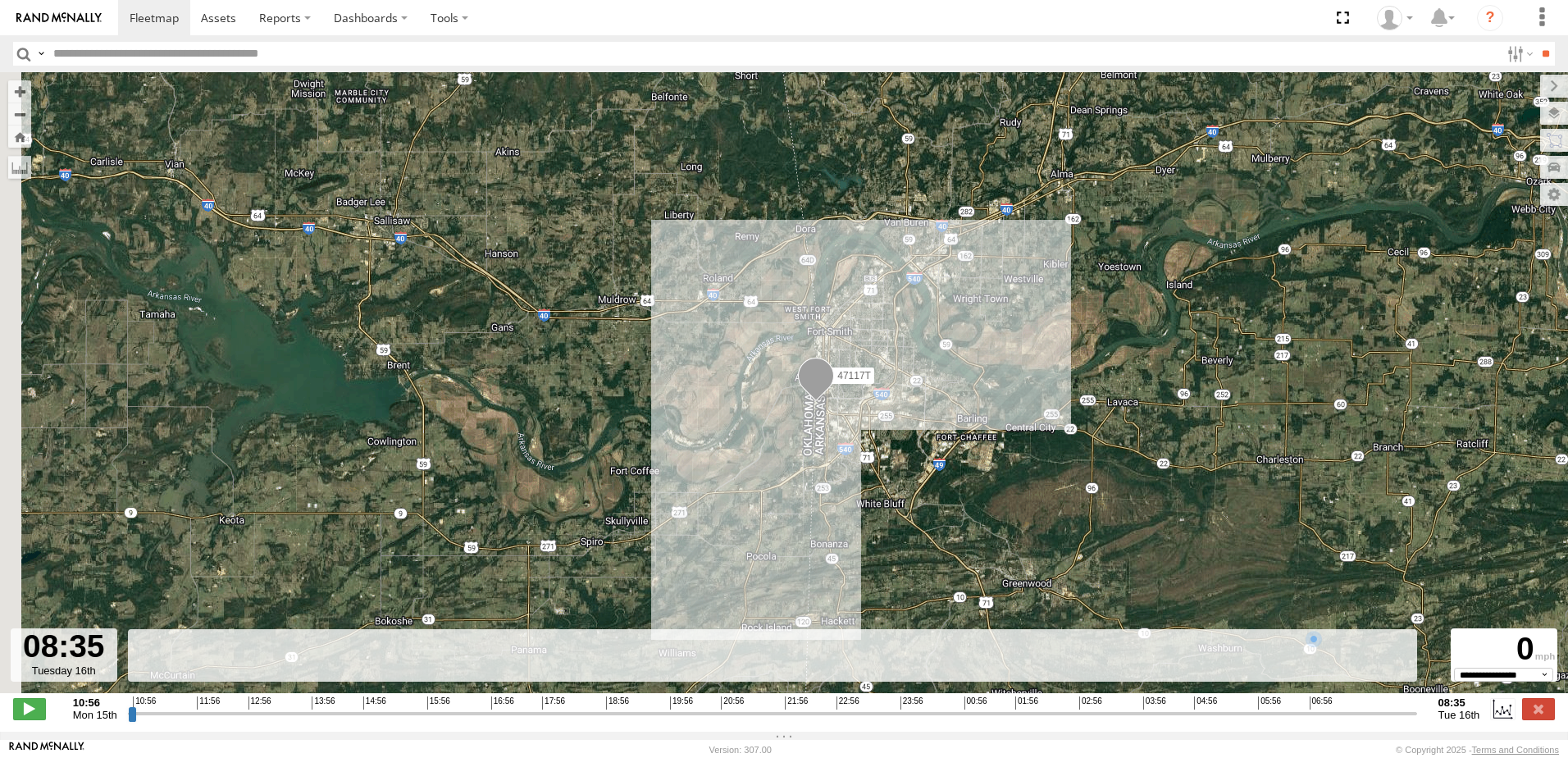
drag, startPoint x: 264, startPoint y: 366, endPoint x: 431, endPoint y: 374, distance: 167.2
click at [437, 371] on div "47117T" at bounding box center [784, 391] width 1568 height 638
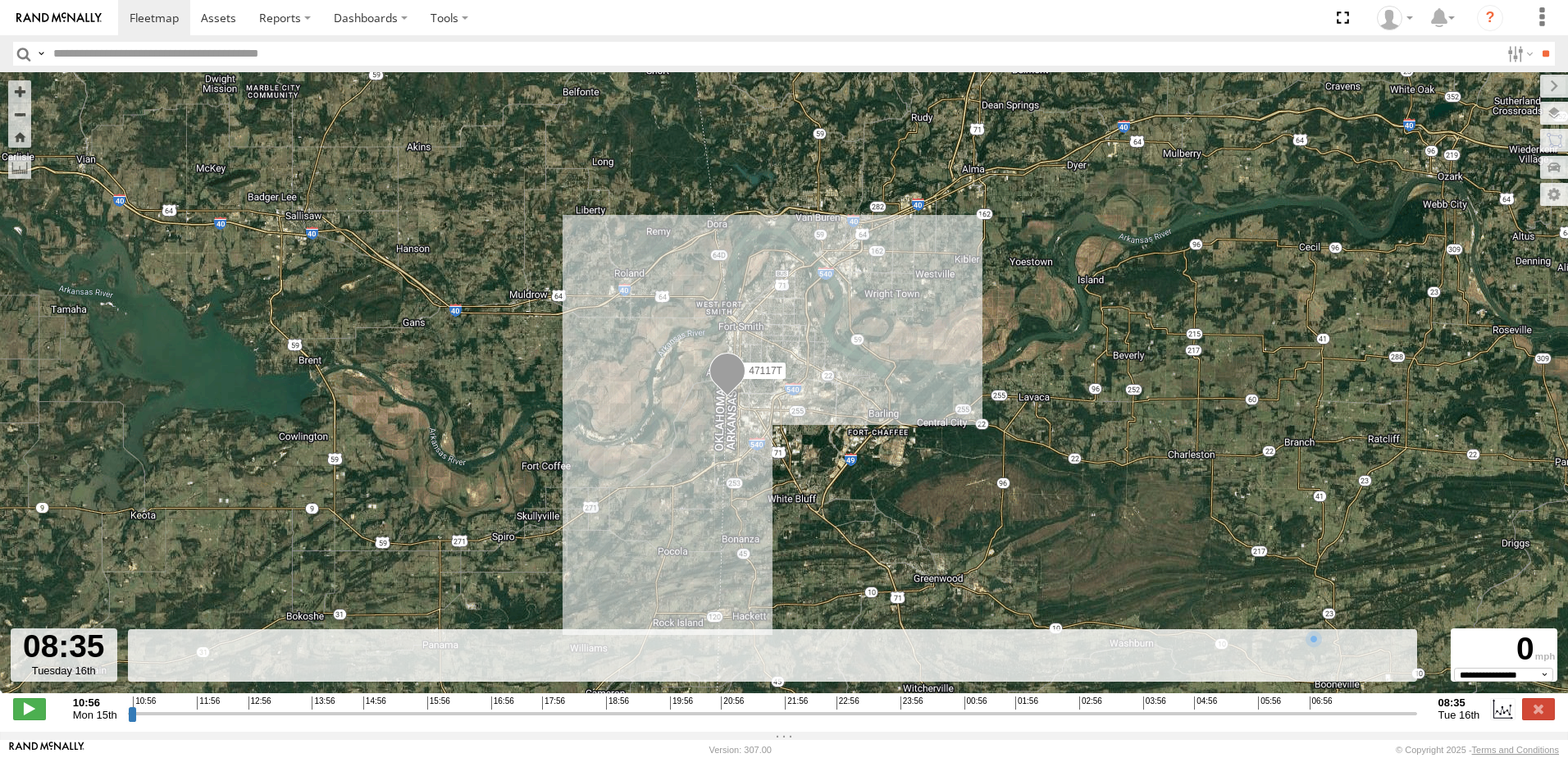
drag, startPoint x: 579, startPoint y: 410, endPoint x: 483, endPoint y: 405, distance: 96.1
click at [483, 405] on div "47117T" at bounding box center [784, 391] width 1568 height 638
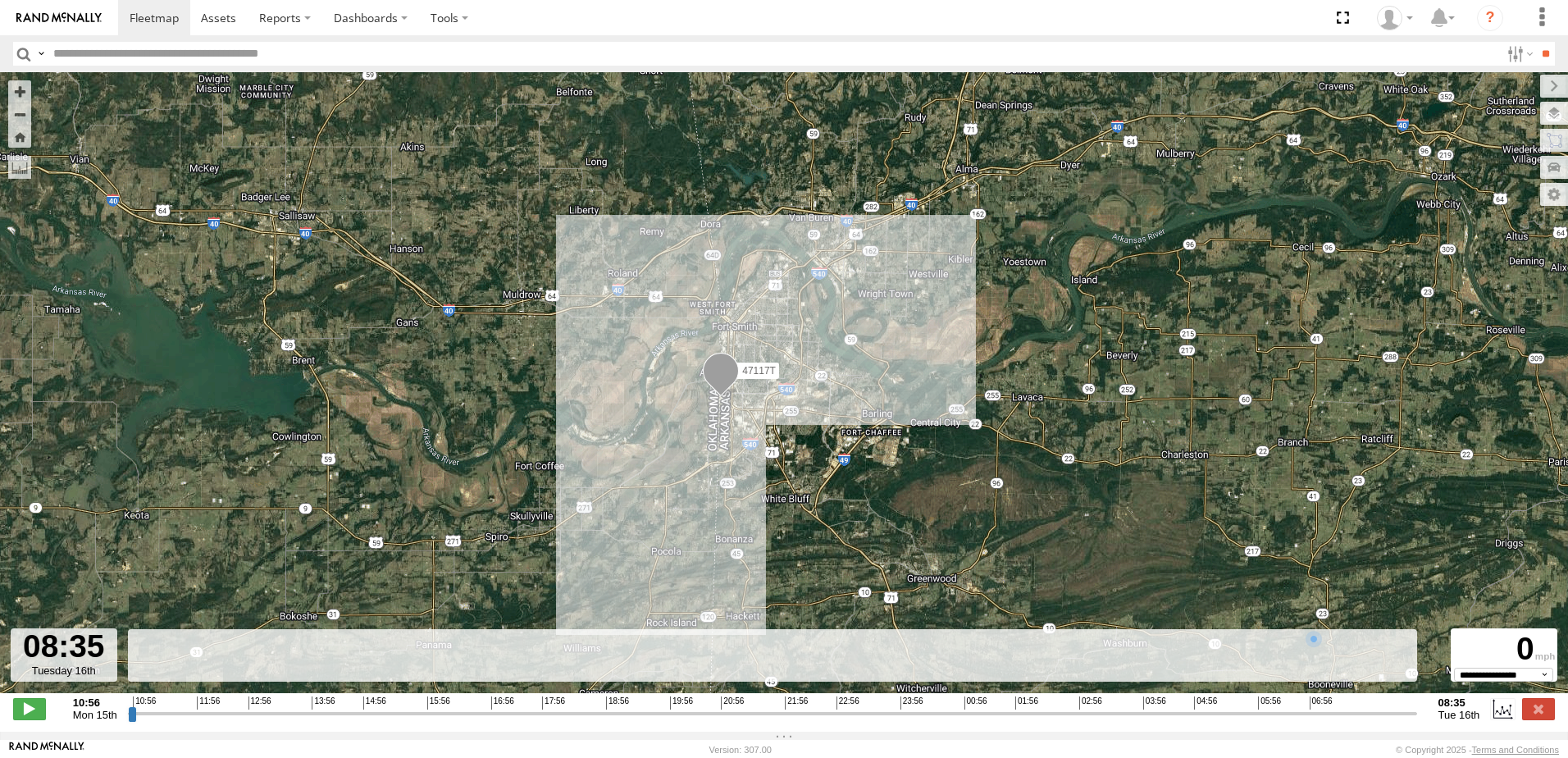
drag, startPoint x: 1089, startPoint y: 521, endPoint x: 1064, endPoint y: 458, distance: 67.8
click at [1066, 462] on div "47117T" at bounding box center [784, 391] width 1568 height 638
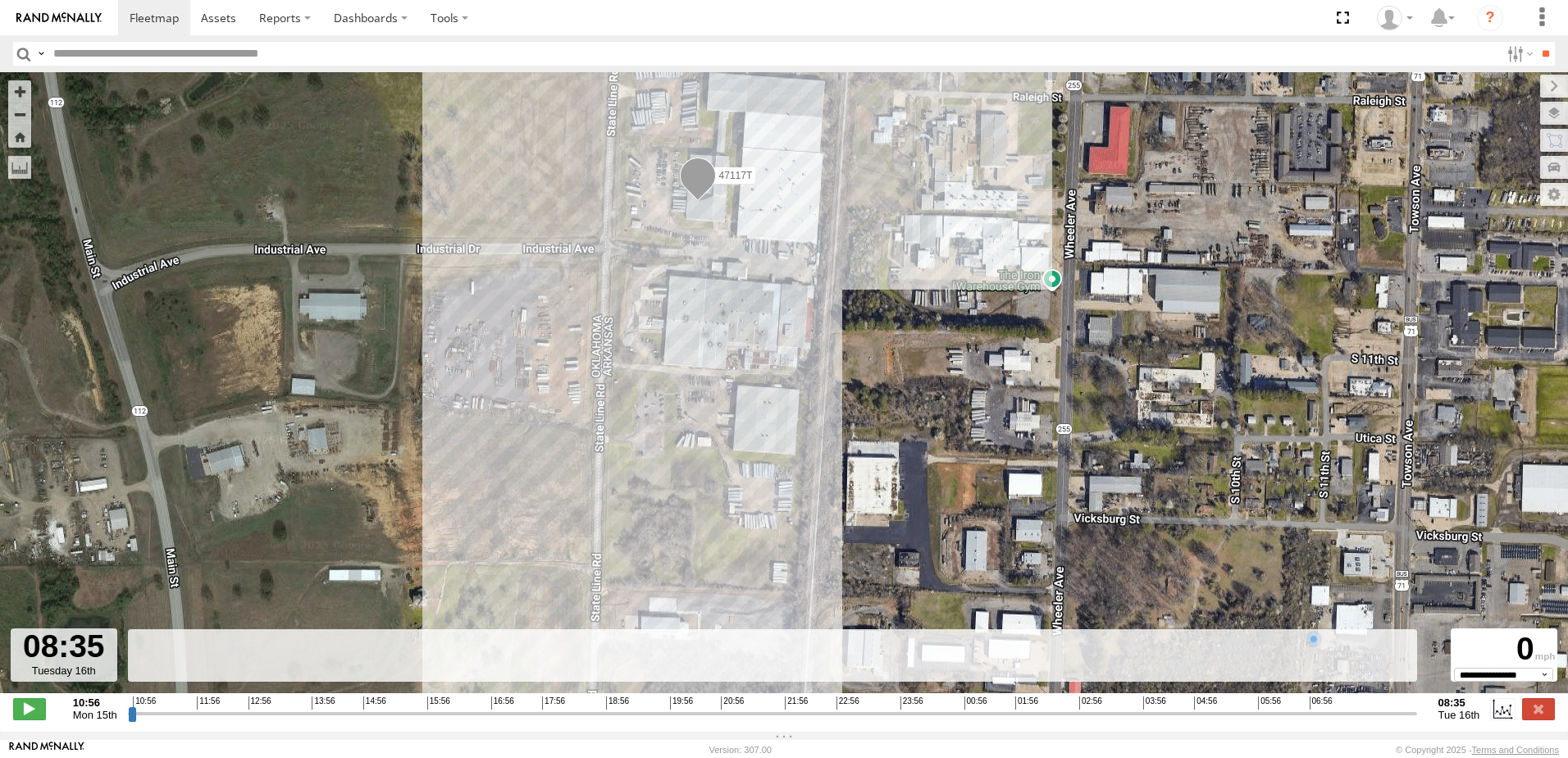
drag, startPoint x: 459, startPoint y: 497, endPoint x: 459, endPoint y: 468, distance: 29.0
click at [459, 469] on div "47117T" at bounding box center [784, 391] width 1568 height 638
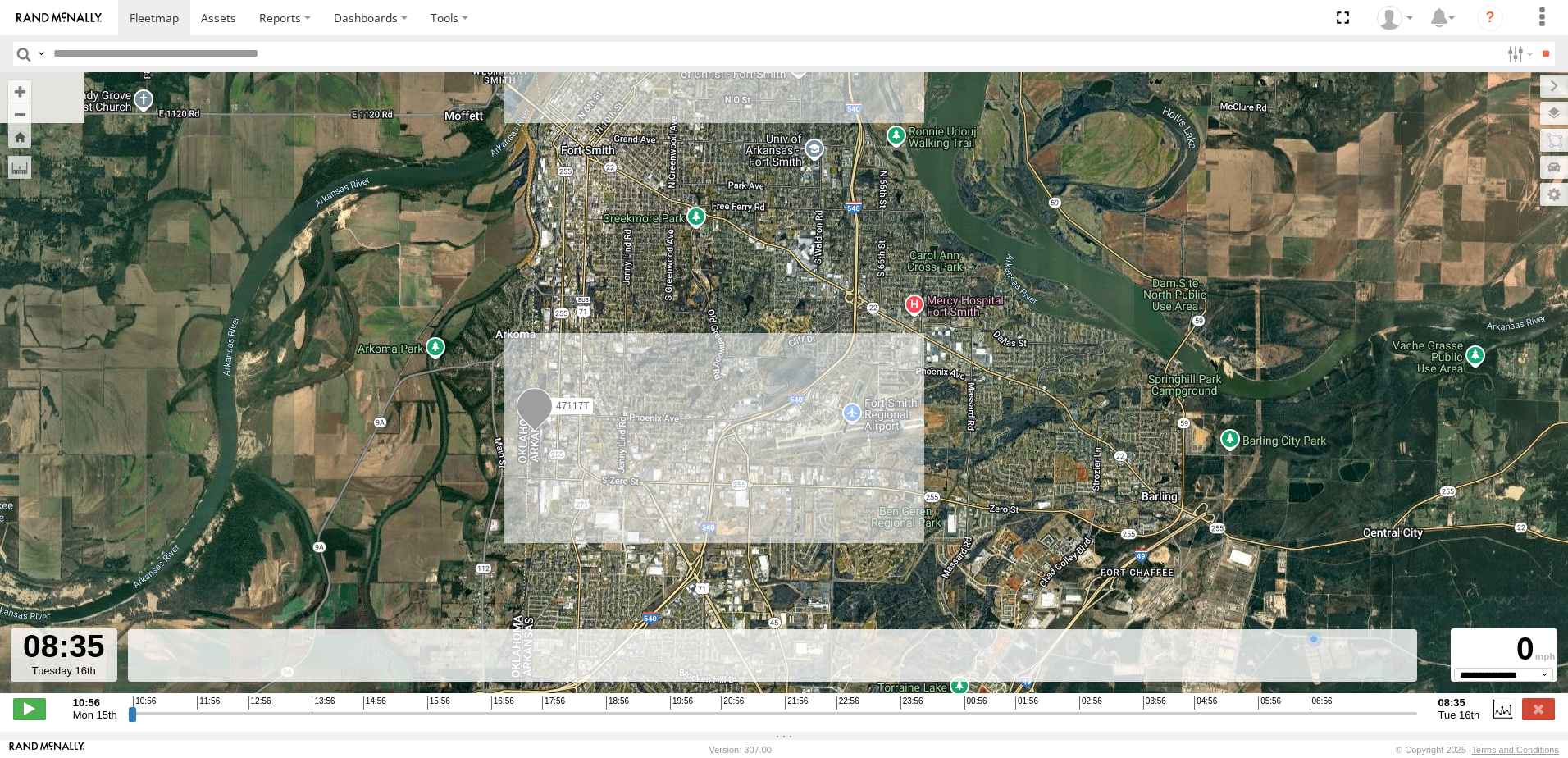
drag, startPoint x: 225, startPoint y: 433, endPoint x: 380, endPoint y: 421, distance: 155.5
click at [376, 423] on div "47117T" at bounding box center [784, 391] width 1568 height 638
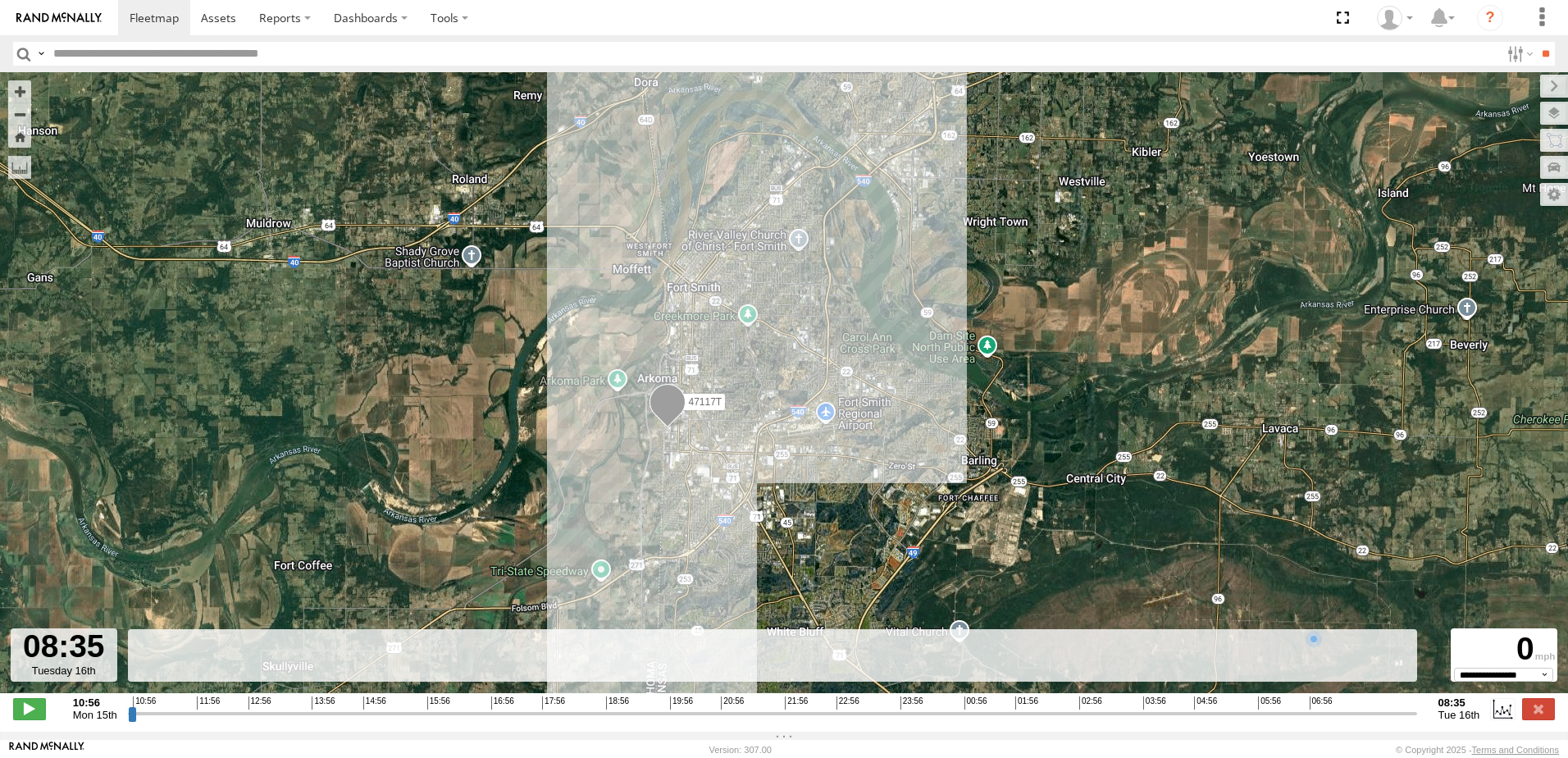
drag, startPoint x: 170, startPoint y: 365, endPoint x: 304, endPoint y: 365, distance: 134.0
click at [304, 365] on div "47117T" at bounding box center [784, 391] width 1568 height 638
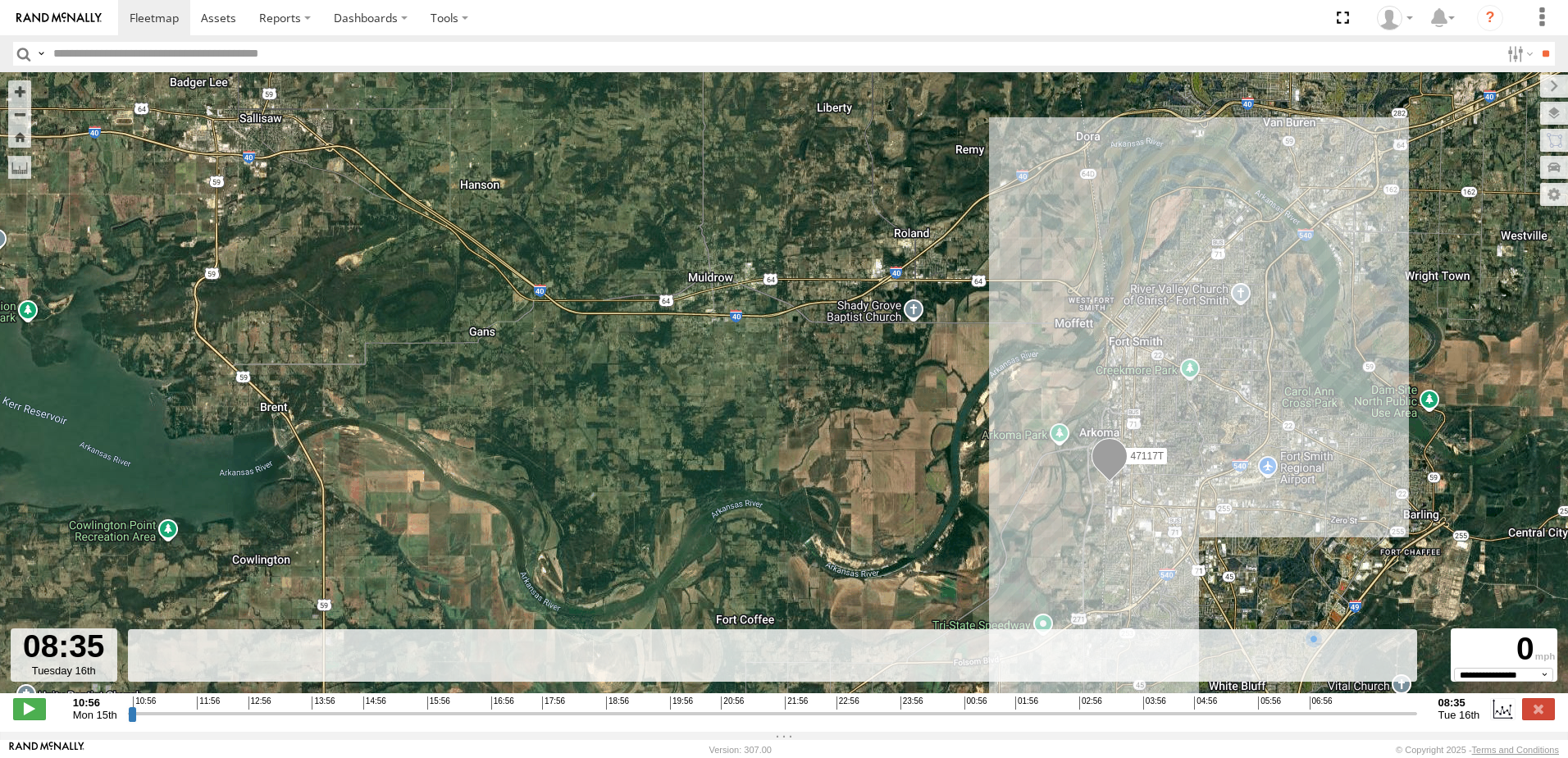
drag, startPoint x: 193, startPoint y: 364, endPoint x: 638, endPoint y: 421, distance: 448.6
click at [638, 421] on div "47117T" at bounding box center [784, 391] width 1568 height 638
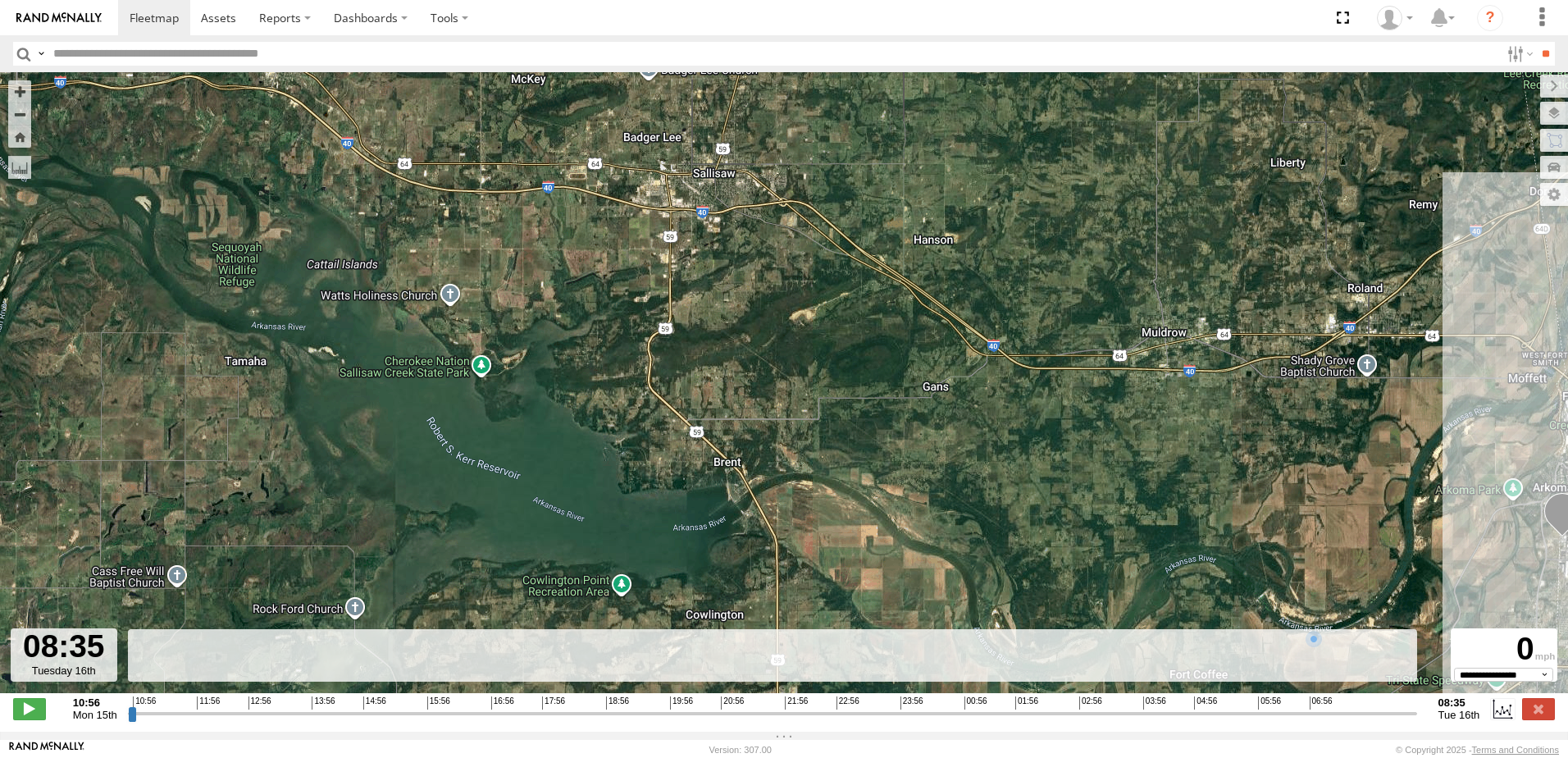
drag, startPoint x: 383, startPoint y: 354, endPoint x: 836, endPoint y: 409, distance: 456.3
click at [836, 409] on div "47117T" at bounding box center [784, 391] width 1568 height 638
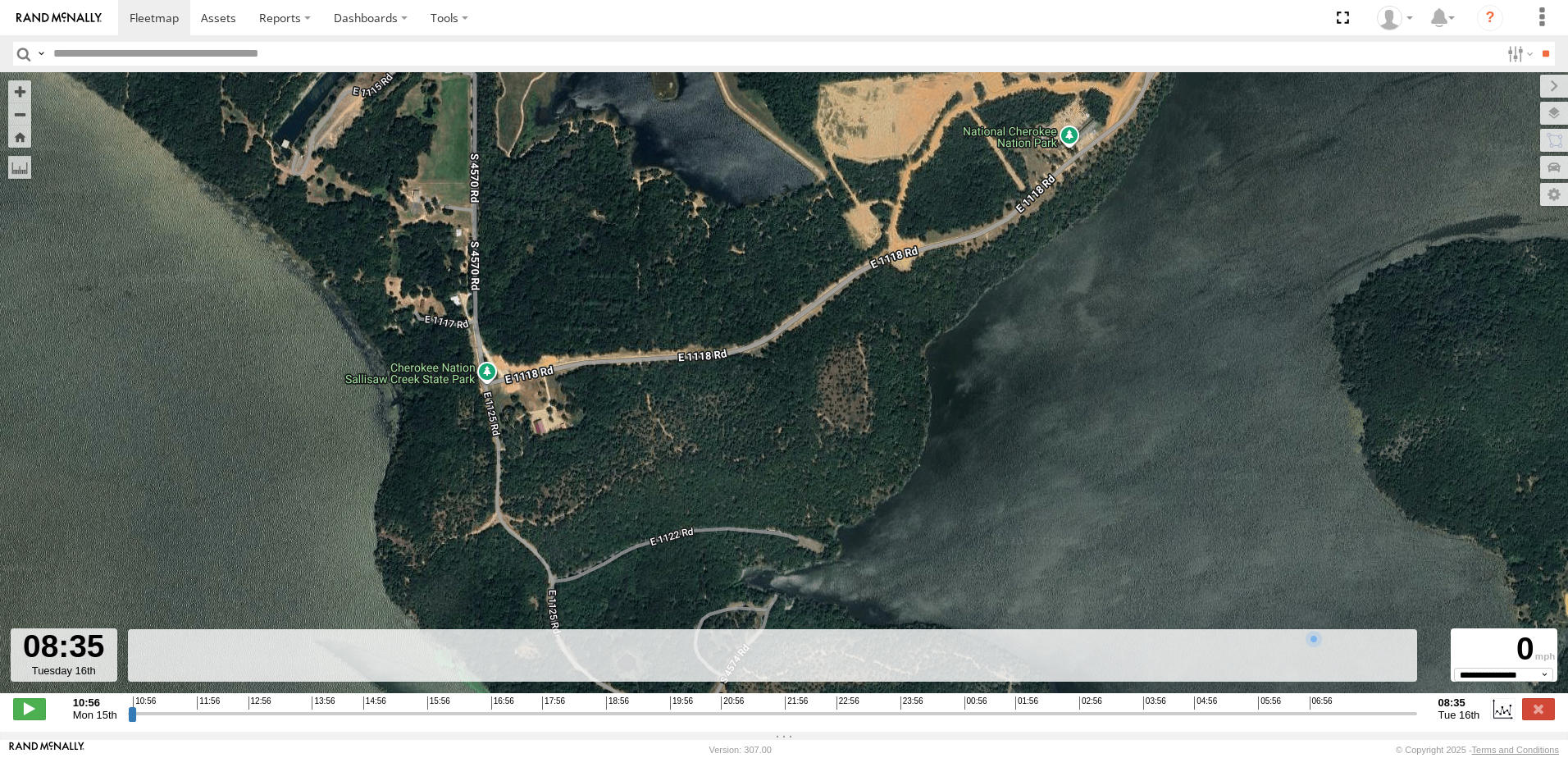
click at [488, 380] on div "47117T" at bounding box center [784, 391] width 1568 height 638
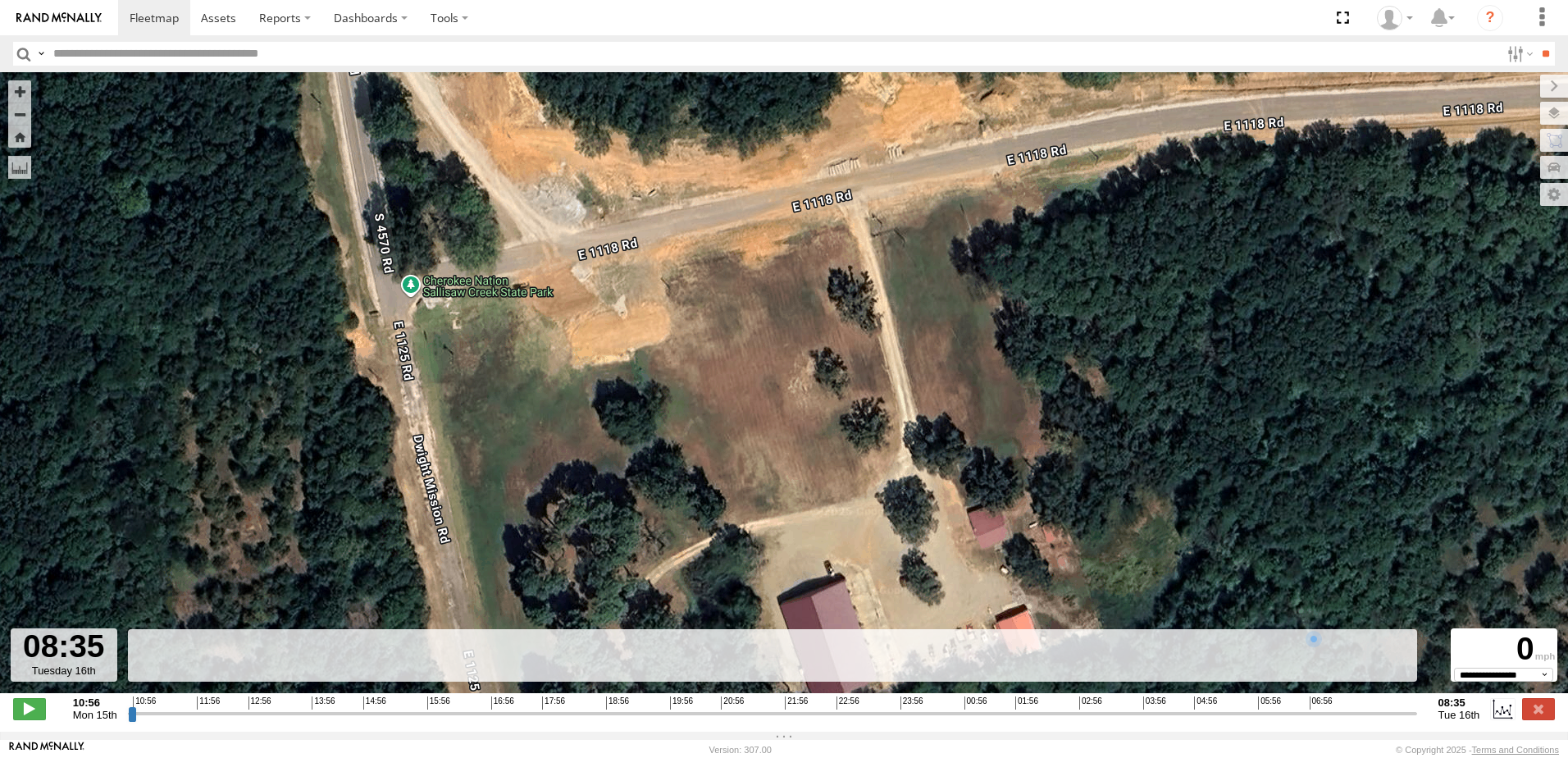
drag, startPoint x: 545, startPoint y: 445, endPoint x: 421, endPoint y: 346, distance: 158.7
click at [421, 347] on div "47117T" at bounding box center [784, 391] width 1568 height 638
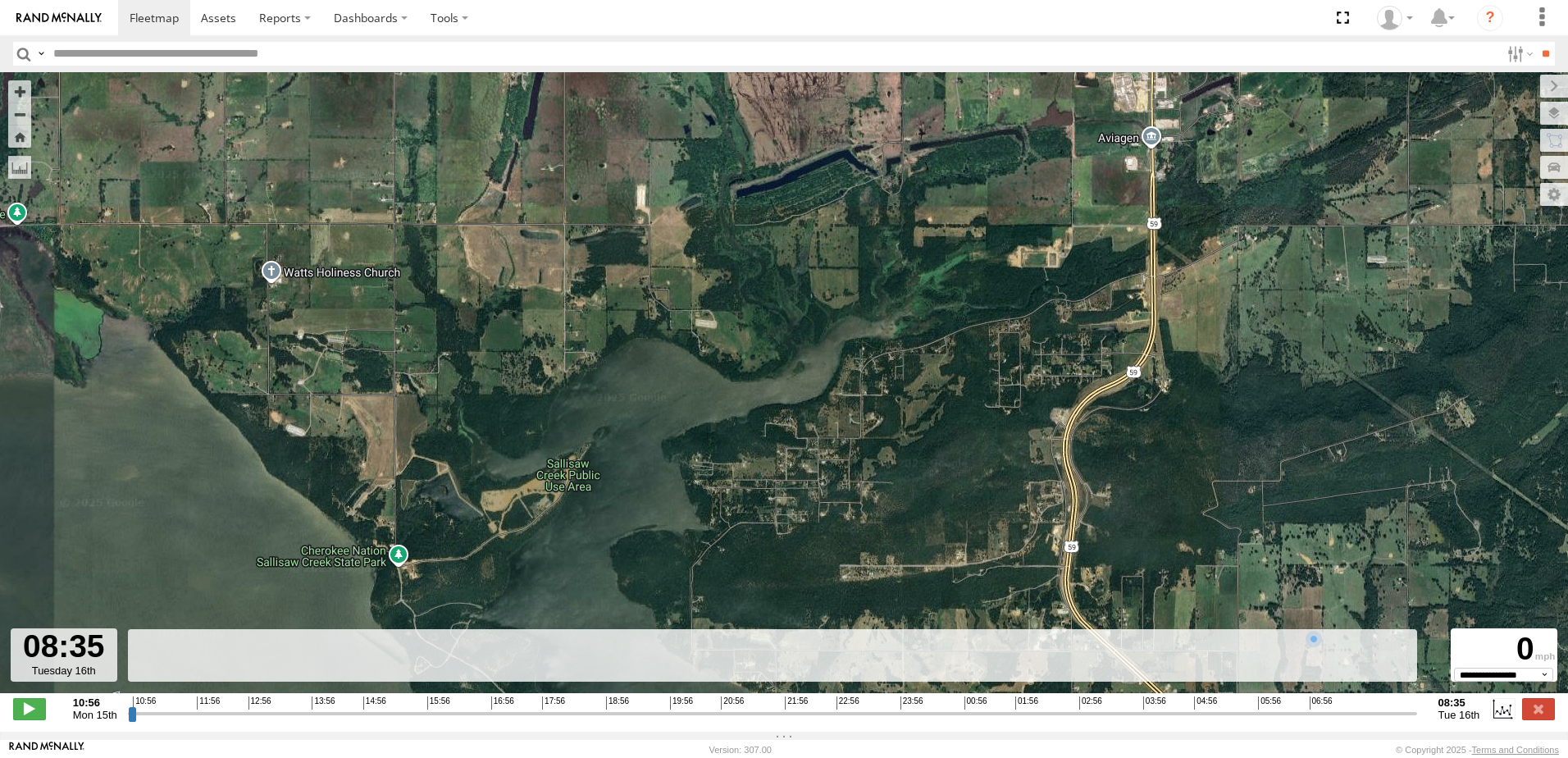
drag, startPoint x: 486, startPoint y: 299, endPoint x: 465, endPoint y: 495, distance: 197.1
click at [465, 495] on div "47117T" at bounding box center [784, 391] width 1568 height 638
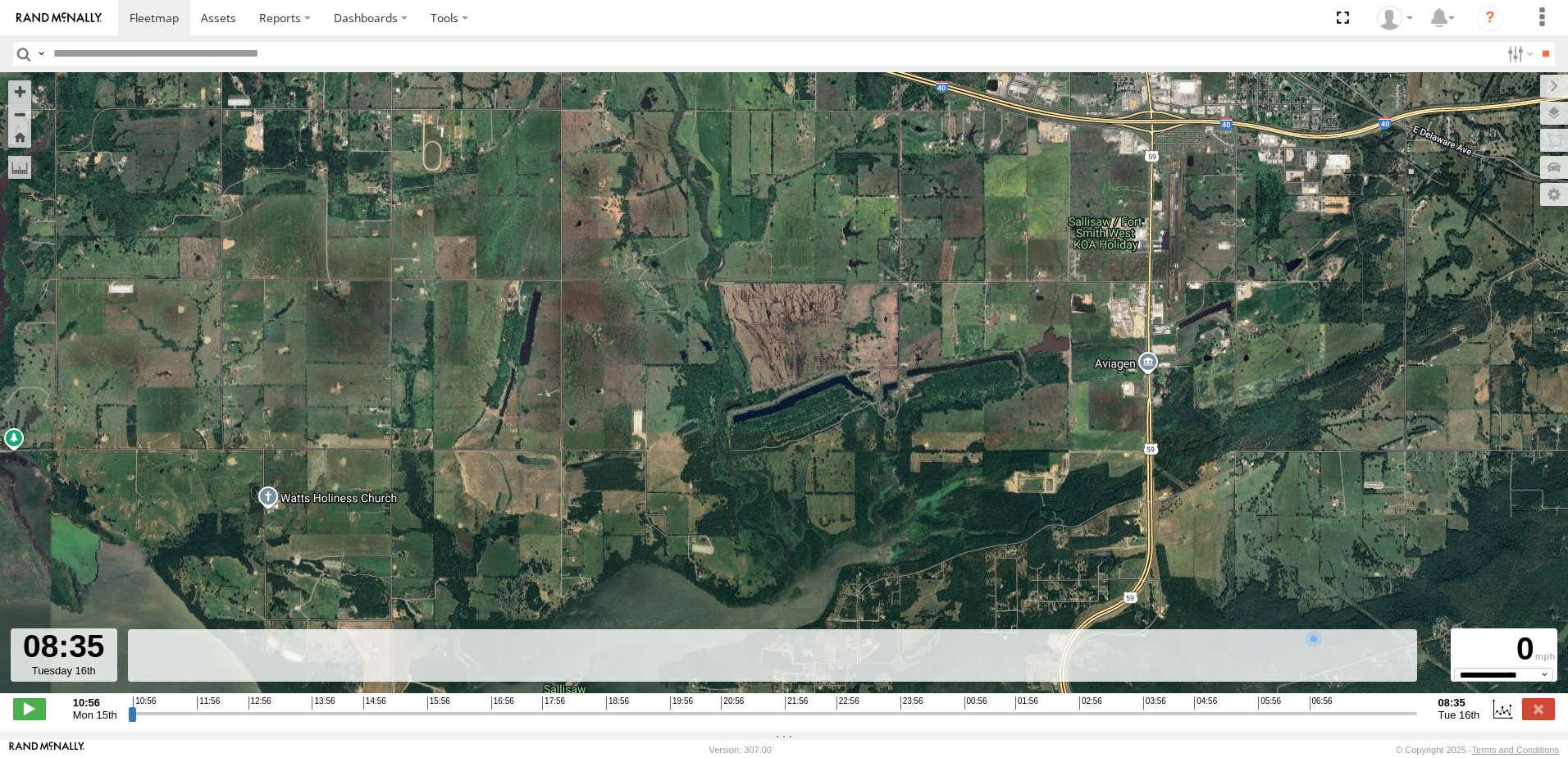
drag, startPoint x: 473, startPoint y: 348, endPoint x: 461, endPoint y: 413, distance: 66.1
click at [465, 529] on div "47117T" at bounding box center [784, 391] width 1568 height 638
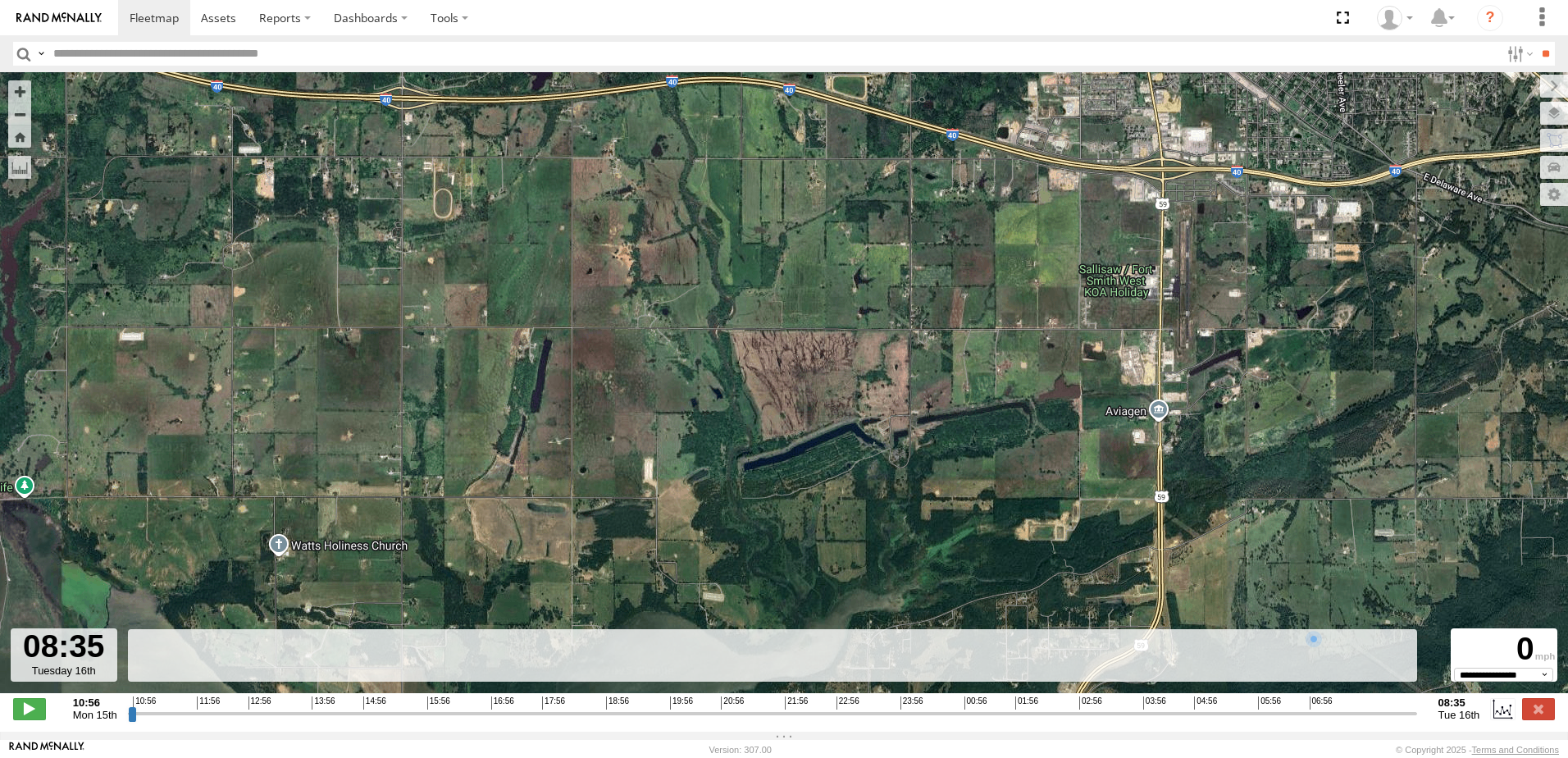
drag, startPoint x: 488, startPoint y: 312, endPoint x: 499, endPoint y: 328, distance: 19.4
click at [499, 330] on div "47117T" at bounding box center [784, 391] width 1568 height 638
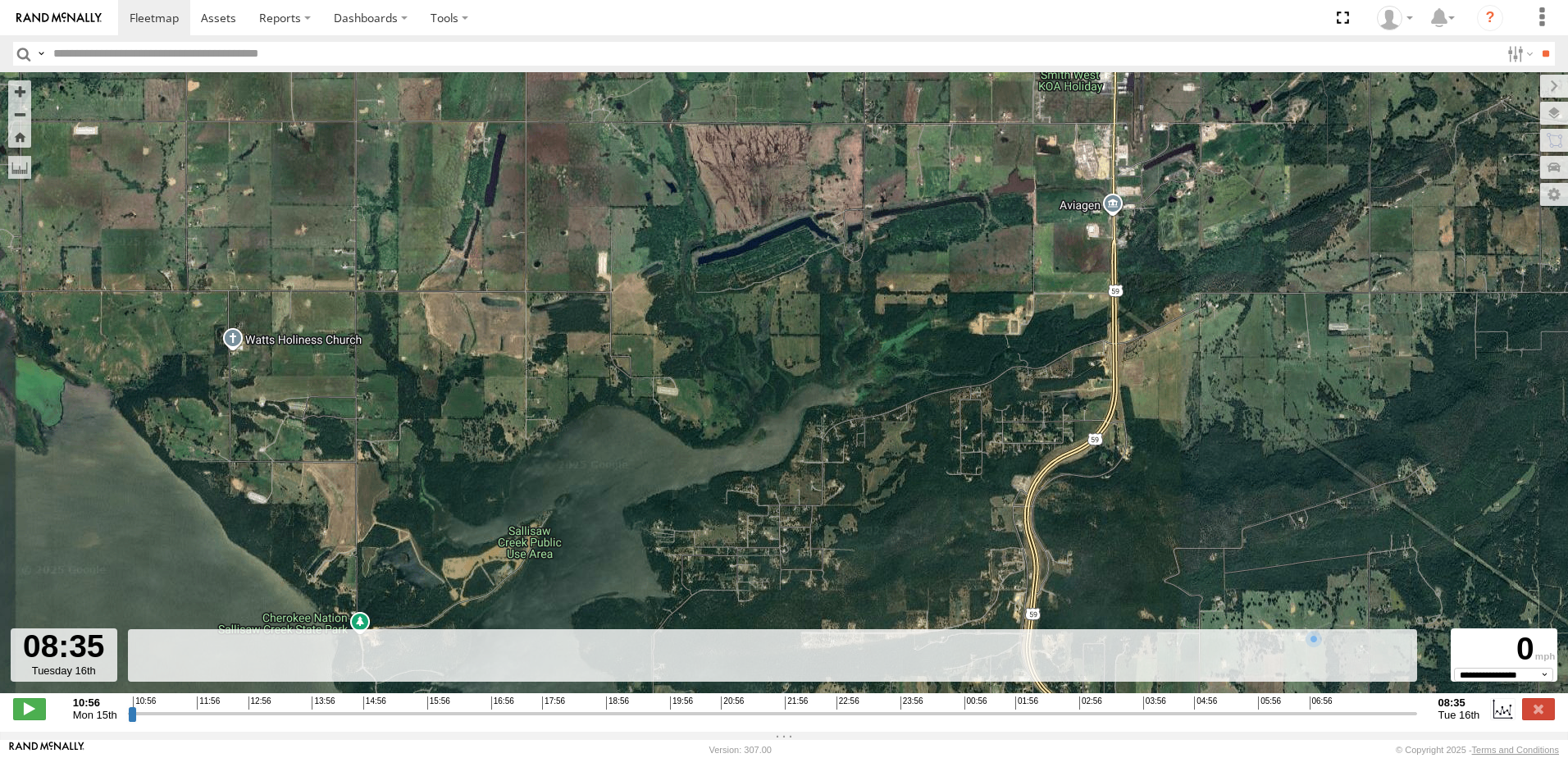
drag, startPoint x: 758, startPoint y: 474, endPoint x: 726, endPoint y: 215, distance: 261.0
click at [722, 236] on div "47117T" at bounding box center [784, 391] width 1568 height 638
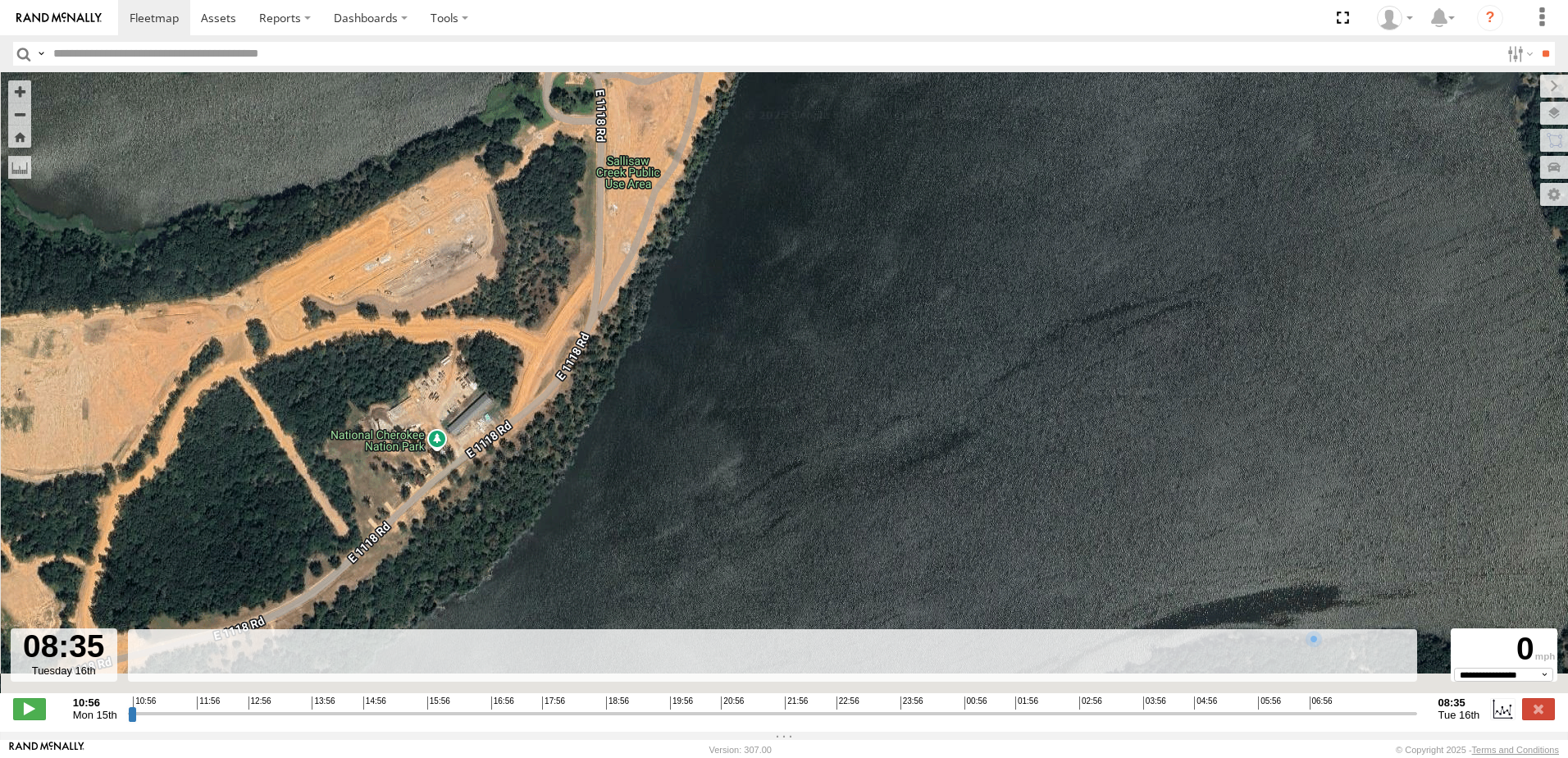
drag, startPoint x: 463, startPoint y: 503, endPoint x: 494, endPoint y: 379, distance: 127.8
click at [494, 379] on div "47117T" at bounding box center [784, 391] width 1568 height 638
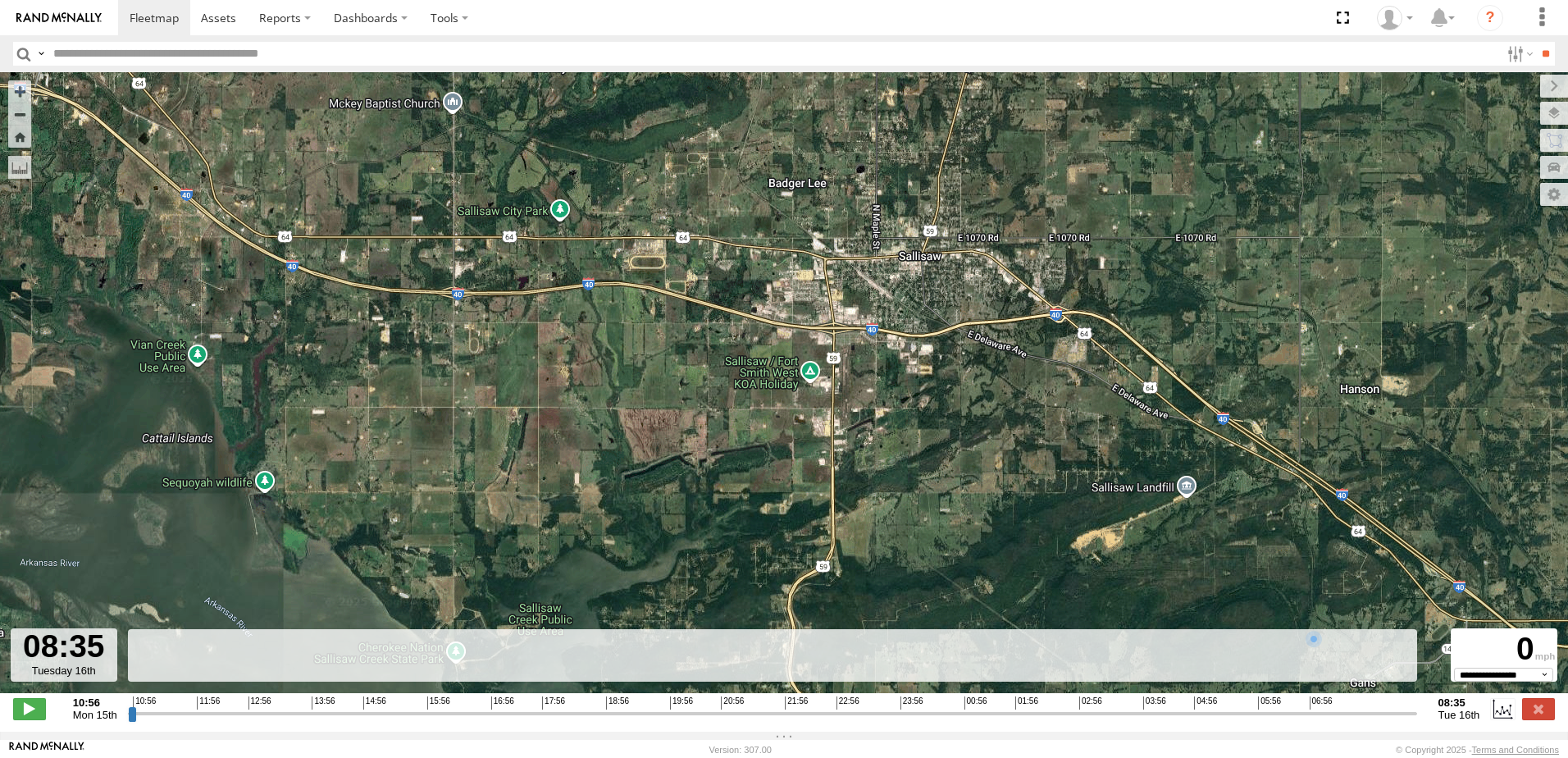
drag, startPoint x: 524, startPoint y: 254, endPoint x: 572, endPoint y: 468, distance: 219.3
click at [572, 468] on div "47117T" at bounding box center [784, 391] width 1568 height 638
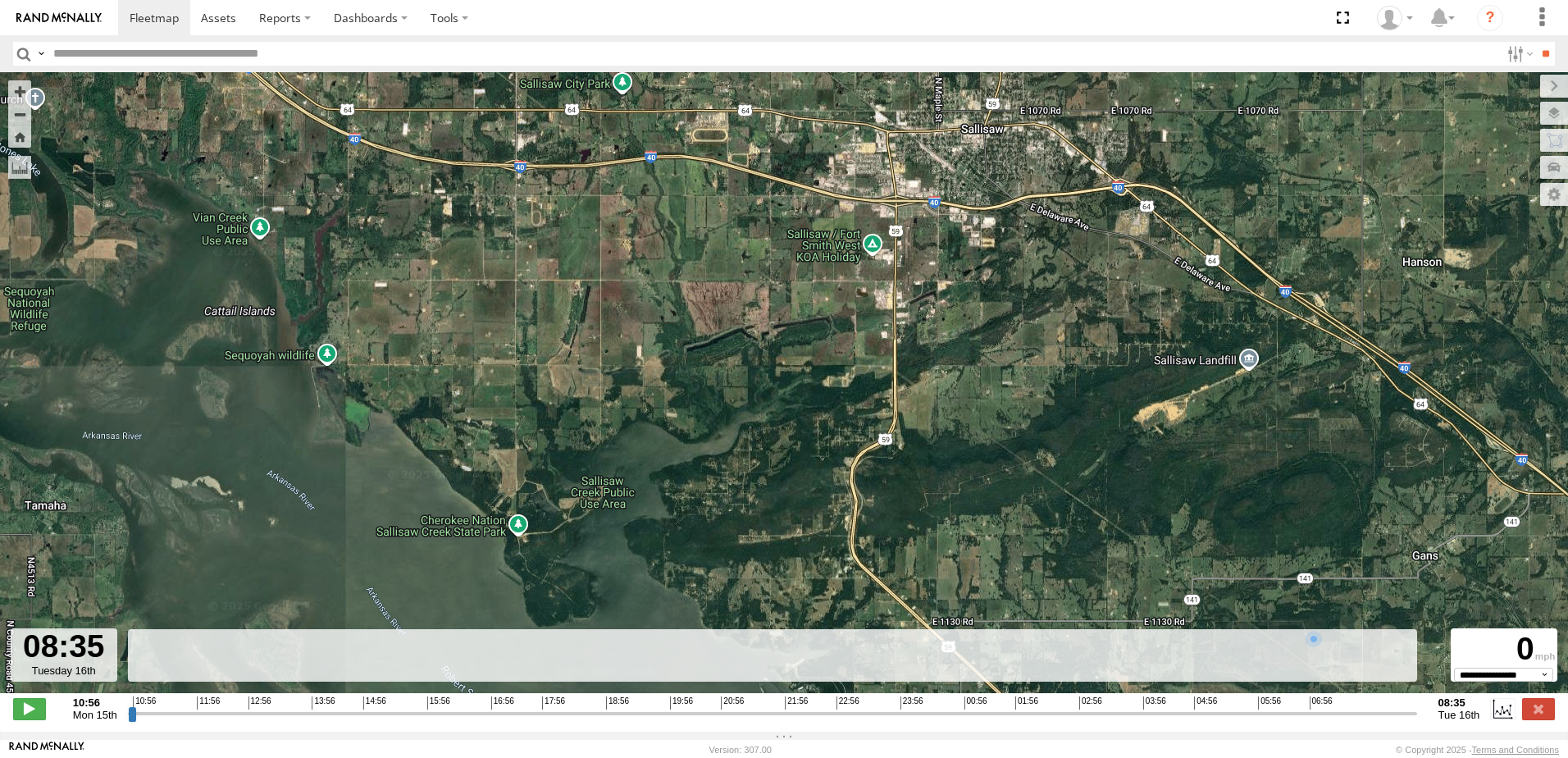
drag, startPoint x: 542, startPoint y: 460, endPoint x: 599, endPoint y: 349, distance: 124.8
click at [599, 349] on div "47117T" at bounding box center [784, 391] width 1568 height 638
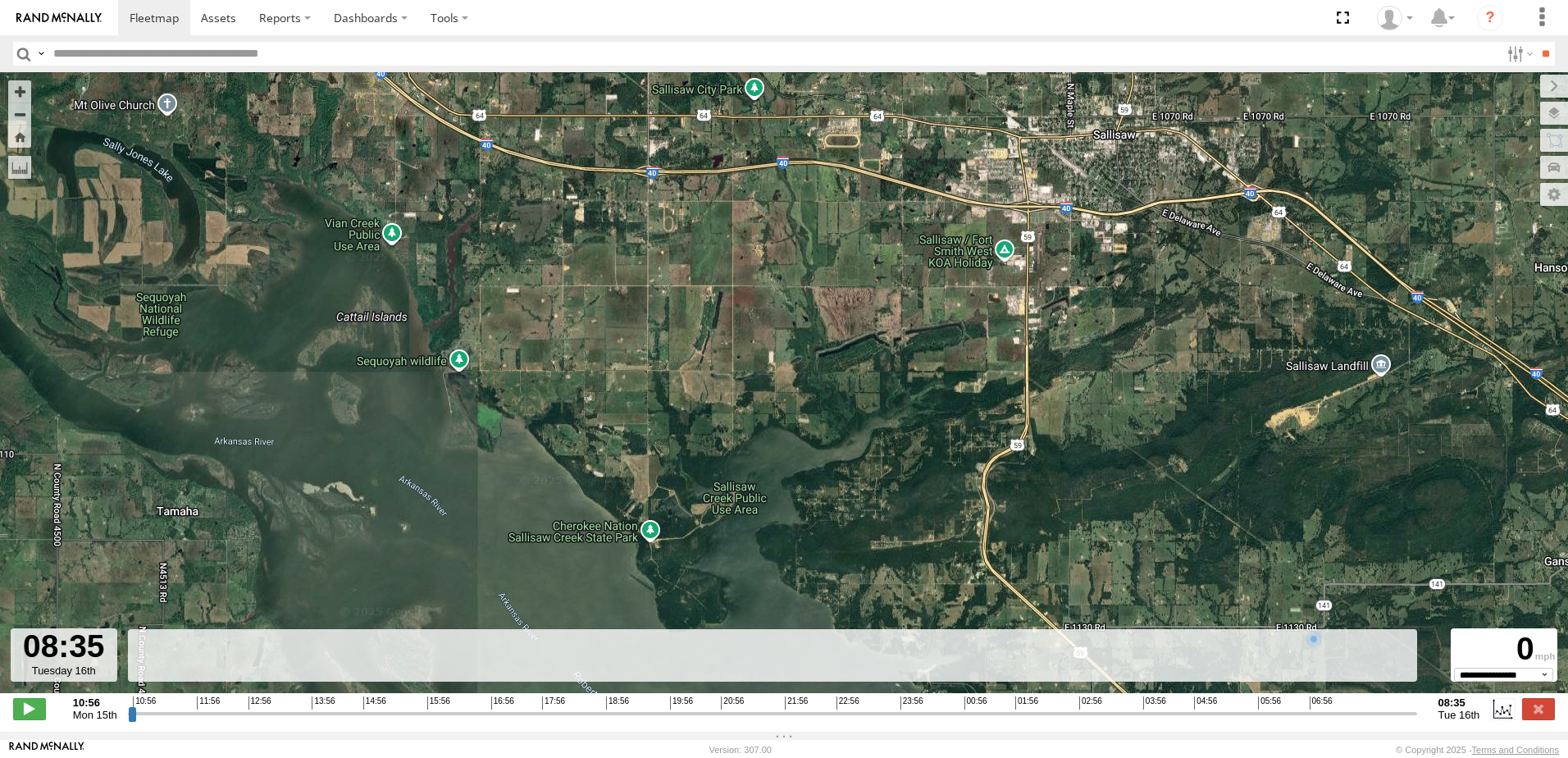
drag, startPoint x: 466, startPoint y: 370, endPoint x: 598, endPoint y: 376, distance: 132.1
click at [598, 376] on div "47117T" at bounding box center [784, 391] width 1568 height 638
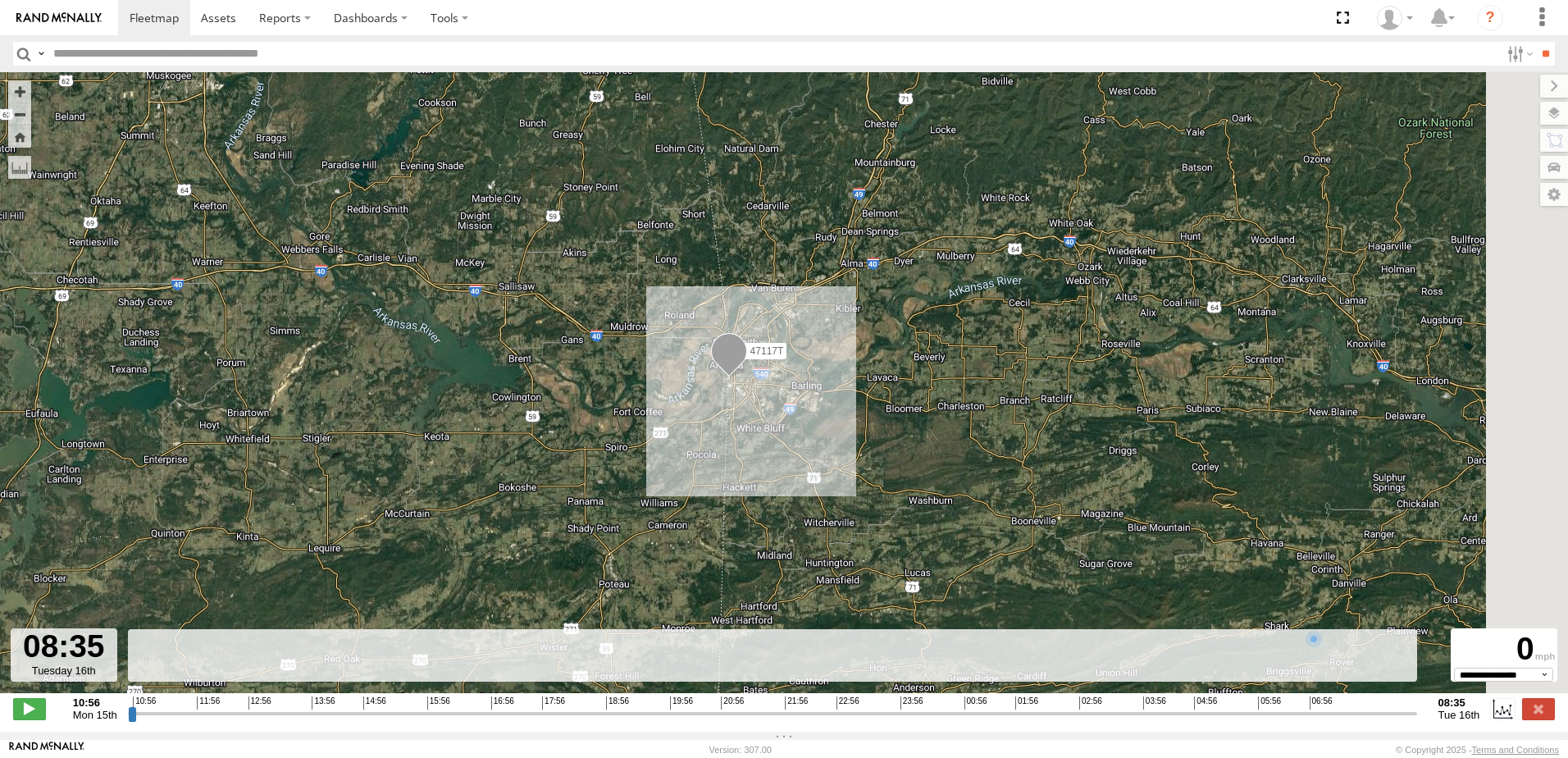
drag, startPoint x: 851, startPoint y: 533, endPoint x: 717, endPoint y: 465, distance: 150.3
click at [721, 466] on div "47117T" at bounding box center [784, 391] width 1568 height 638
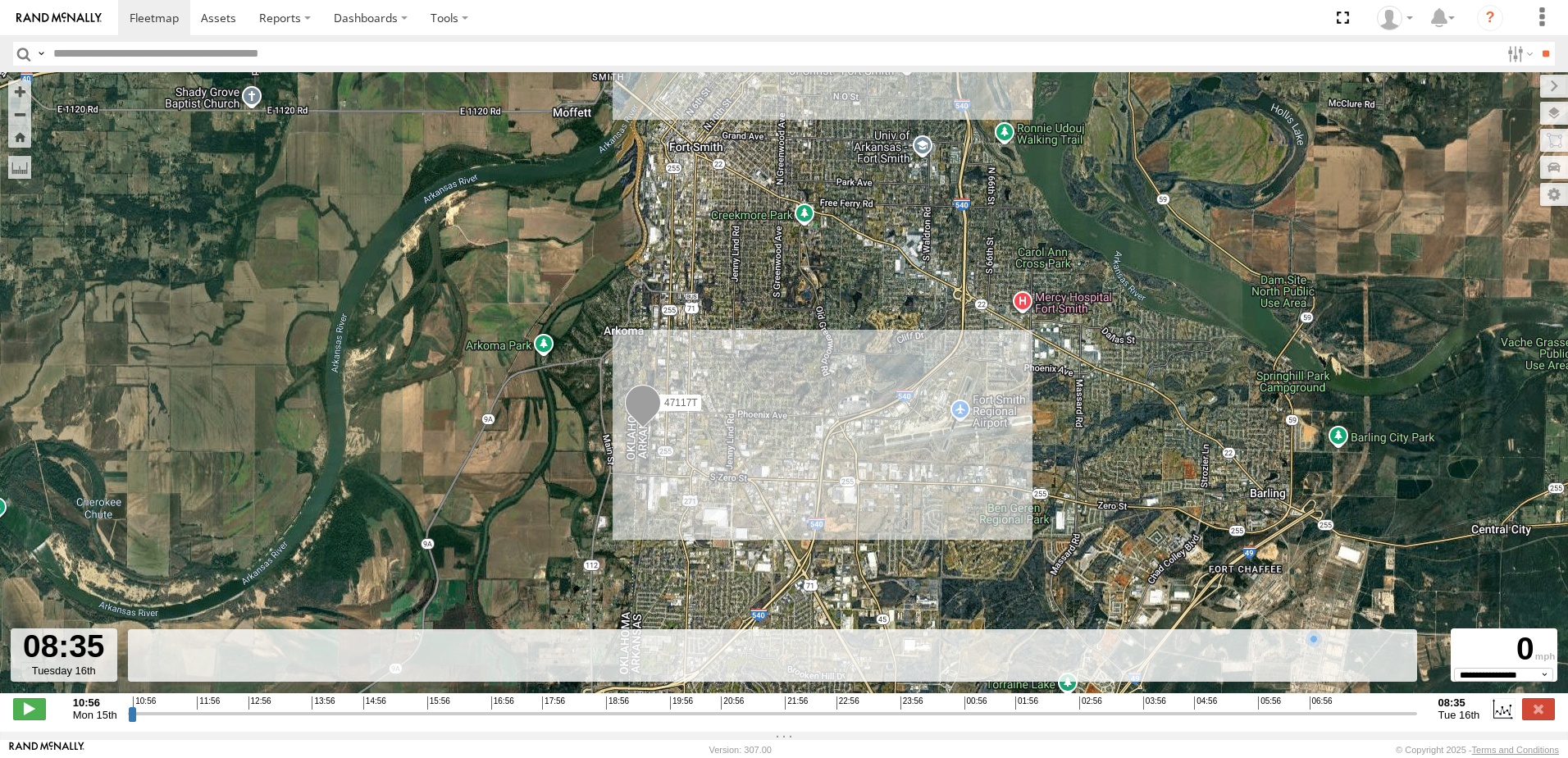
drag, startPoint x: 549, startPoint y: 367, endPoint x: 550, endPoint y: 444, distance: 77.0
click at [550, 444] on div "47117T" at bounding box center [784, 391] width 1568 height 638
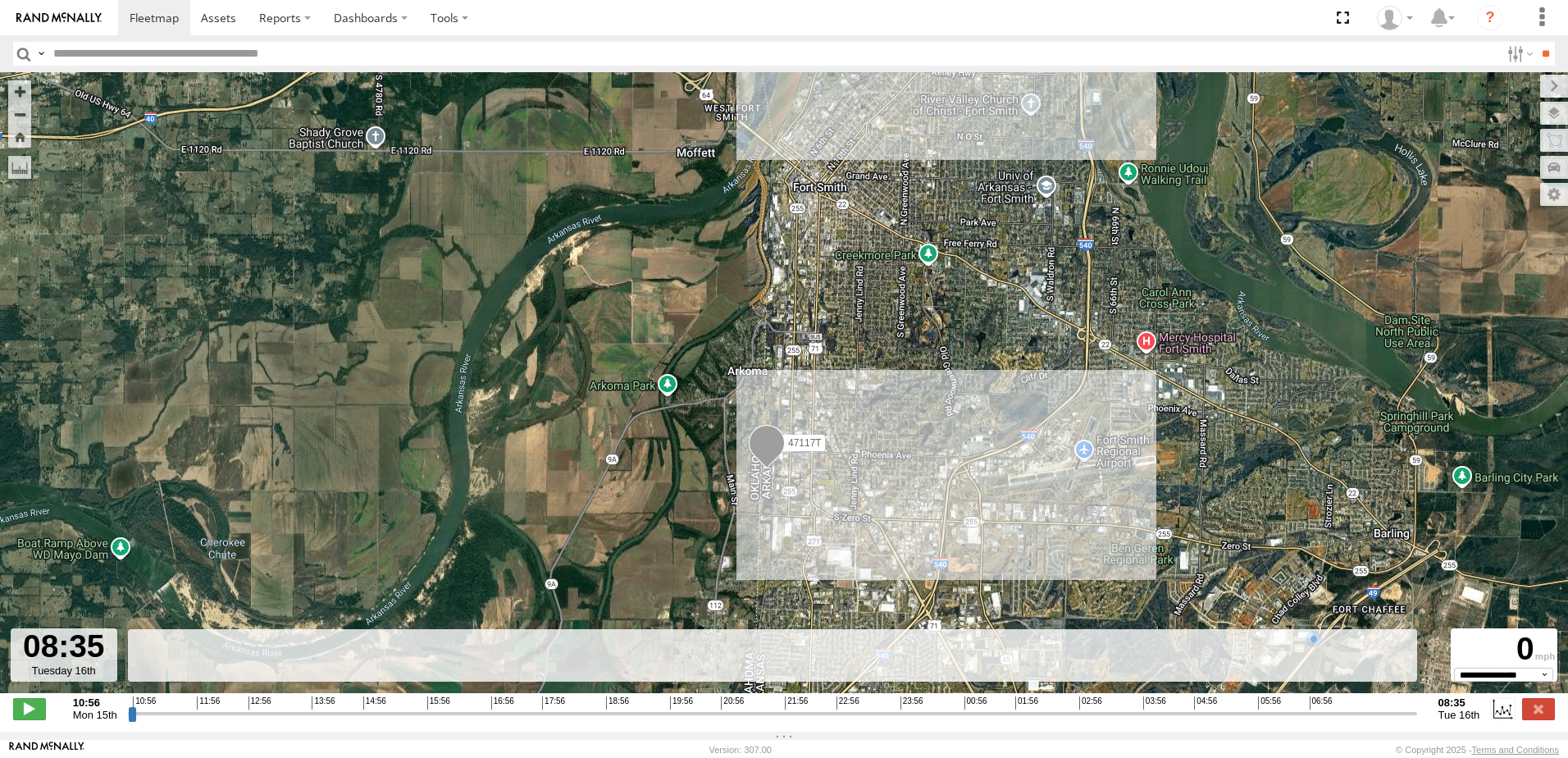
drag, startPoint x: 255, startPoint y: 348, endPoint x: 379, endPoint y: 388, distance: 130.3
click at [379, 388] on div "47117T" at bounding box center [784, 391] width 1568 height 638
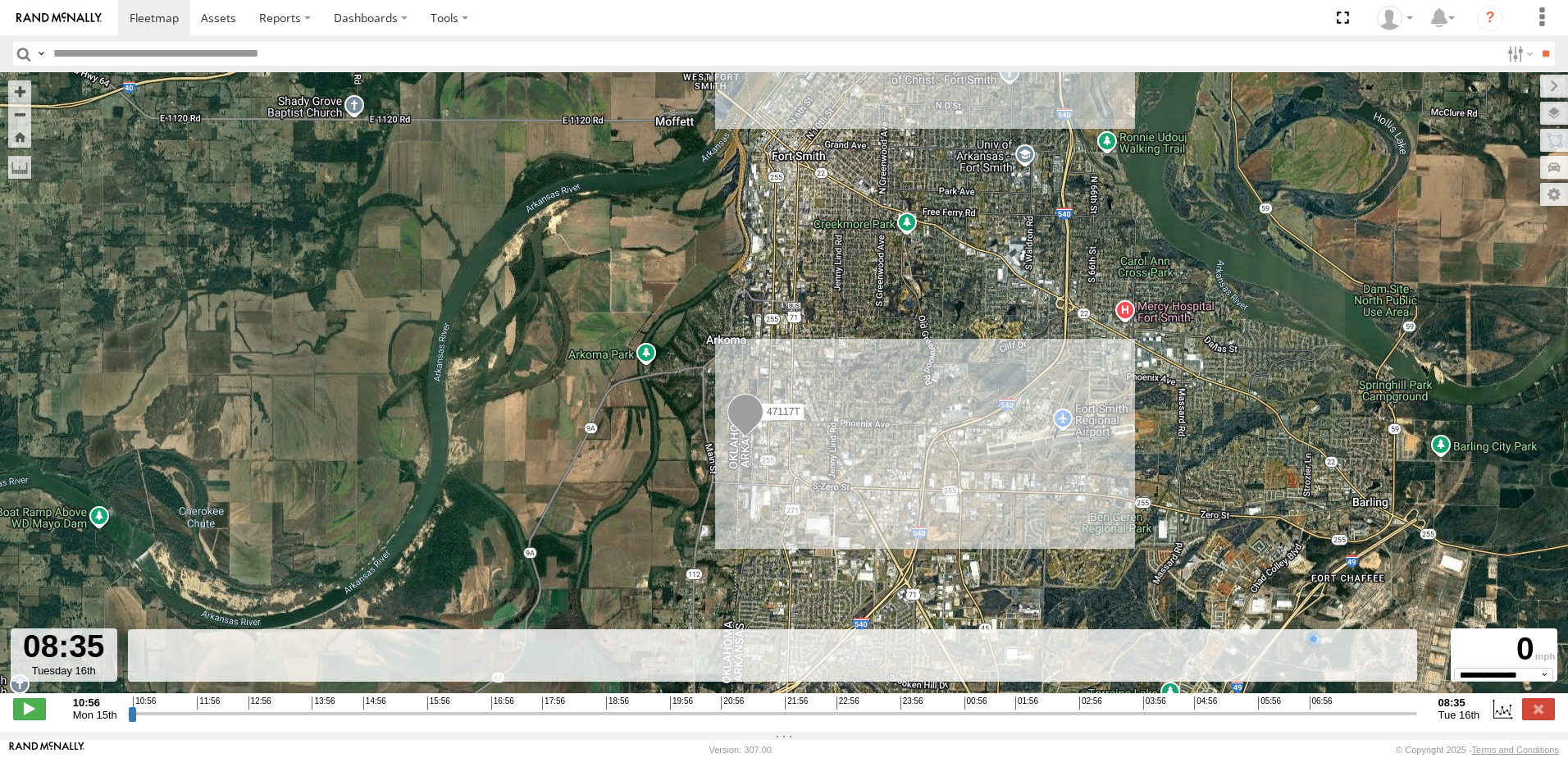
drag, startPoint x: 701, startPoint y: 494, endPoint x: 649, endPoint y: 459, distance: 62.7
click at [649, 459] on div "47117T" at bounding box center [784, 391] width 1568 height 638
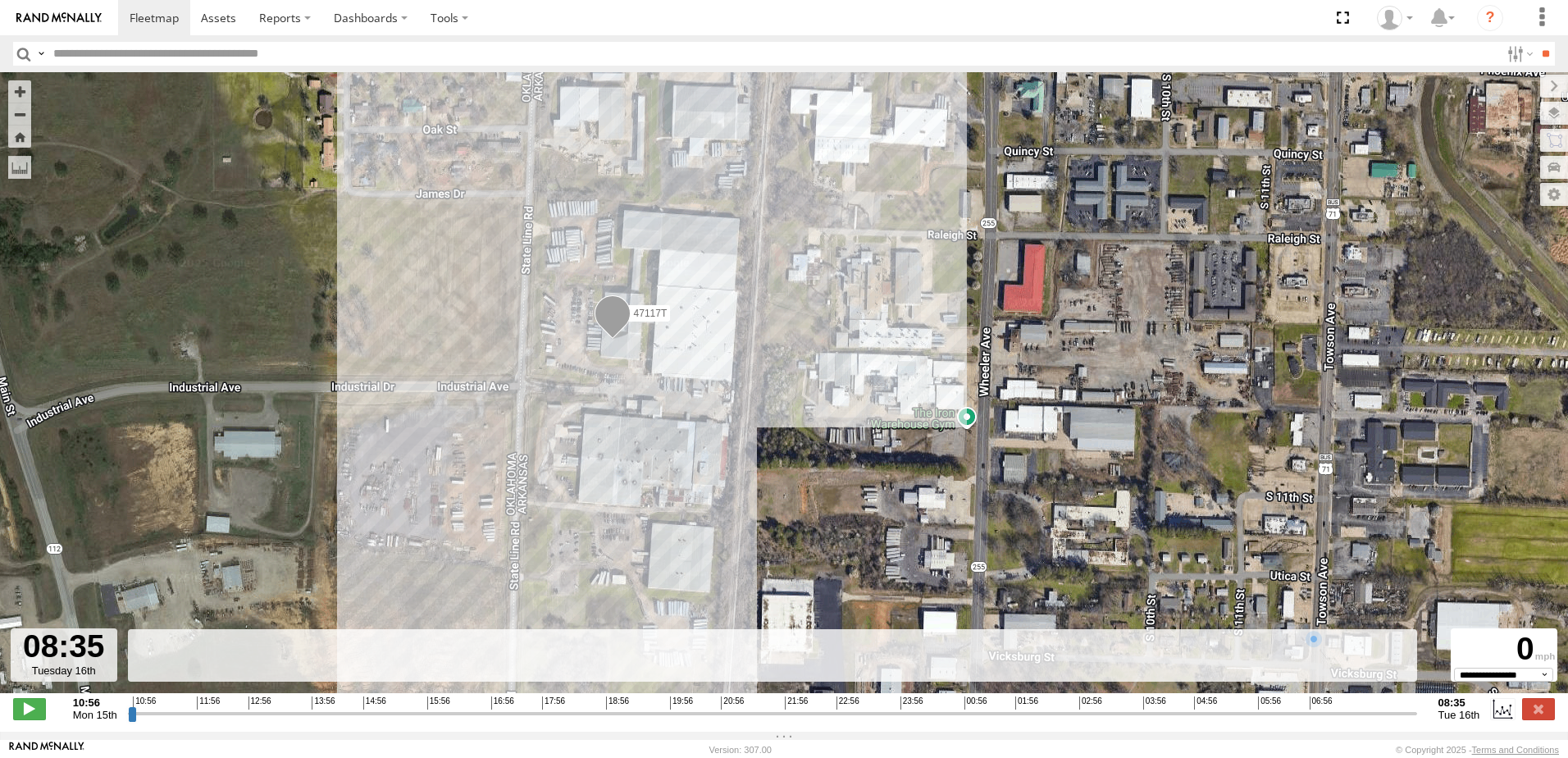
drag, startPoint x: 448, startPoint y: 136, endPoint x: 443, endPoint y: 348, distance: 212.1
click at [443, 348] on div "47117T" at bounding box center [784, 391] width 1568 height 638
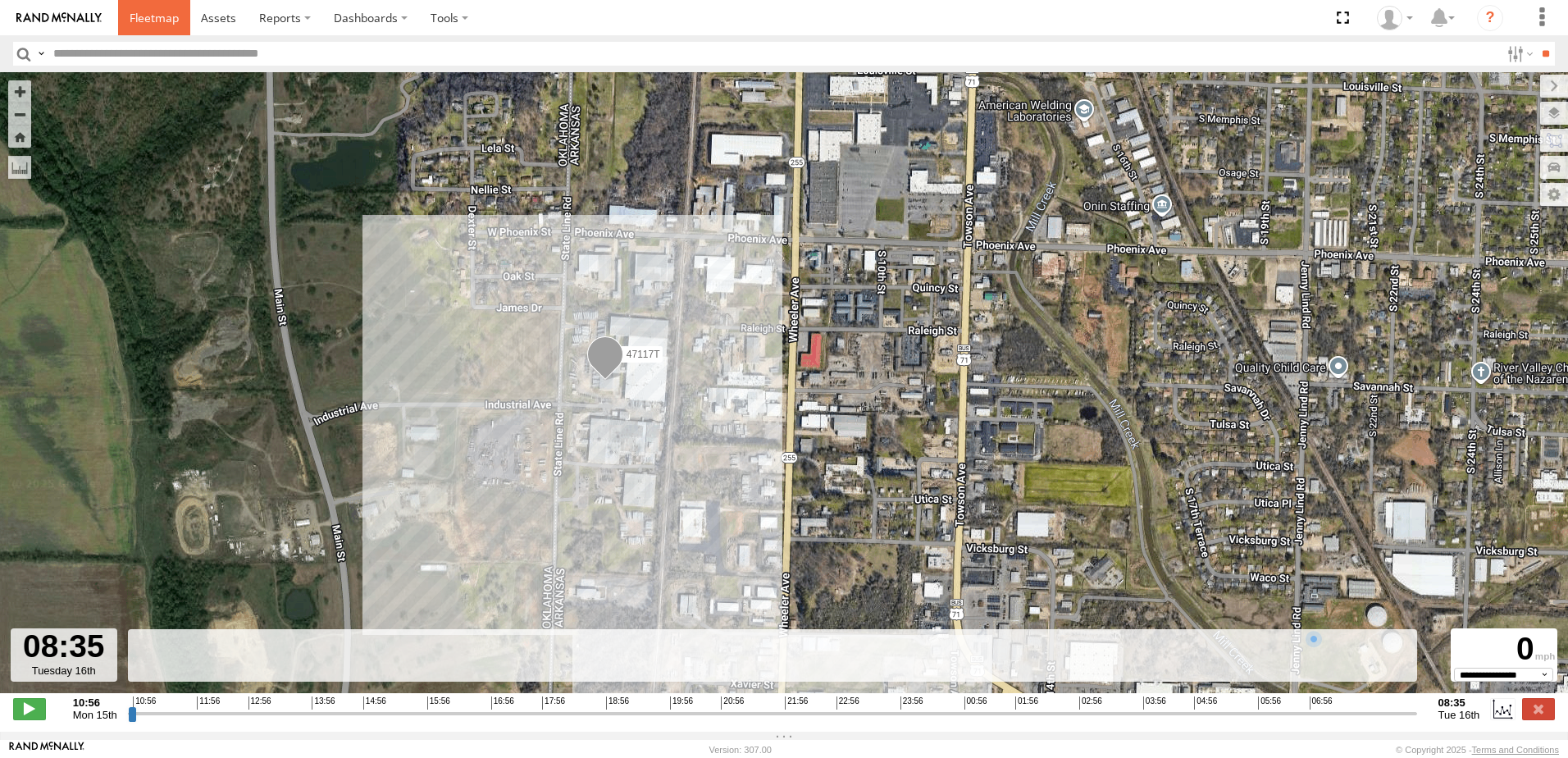
click at [145, 20] on span at bounding box center [154, 18] width 49 height 16
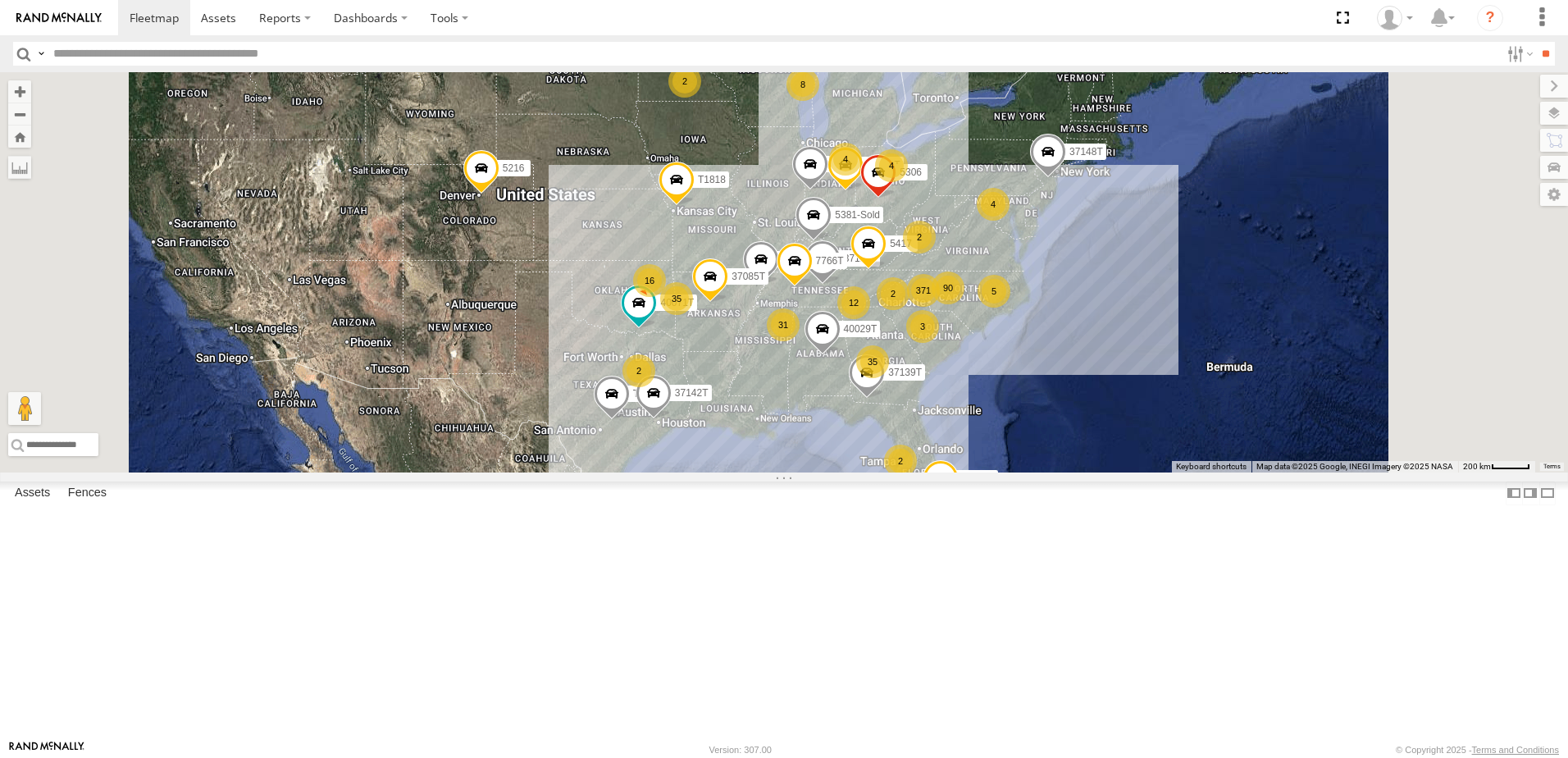
click at [0, 0] on span "Asset" at bounding box center [0, 0] width 0 height 0
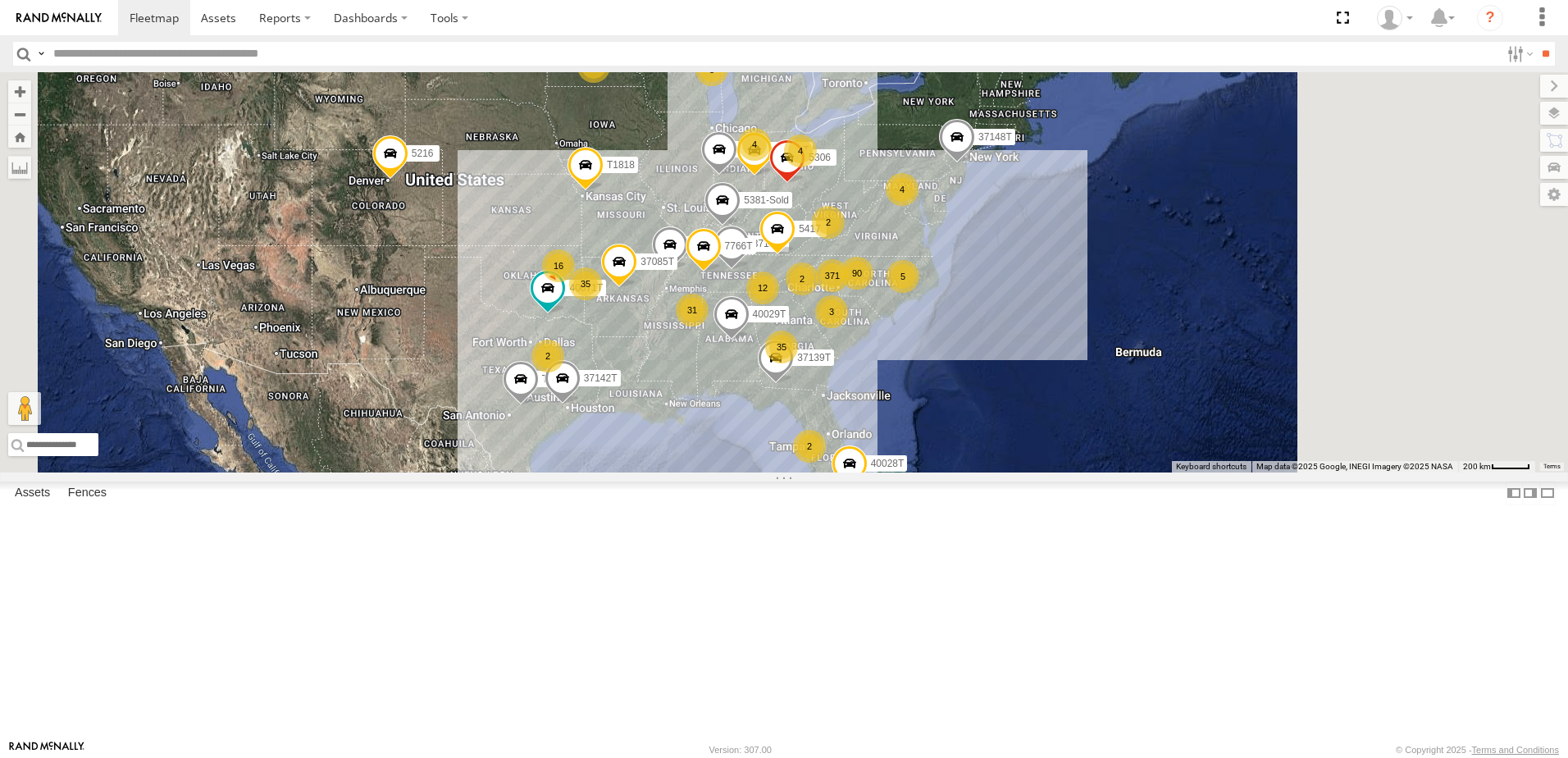
click at [638, 473] on div "5216 371 35 35 31 3 T1818 16 90 8 5 40071T 12 40028T 2 40029T 4 T3201 37128T 77…" at bounding box center [784, 272] width 1568 height 401
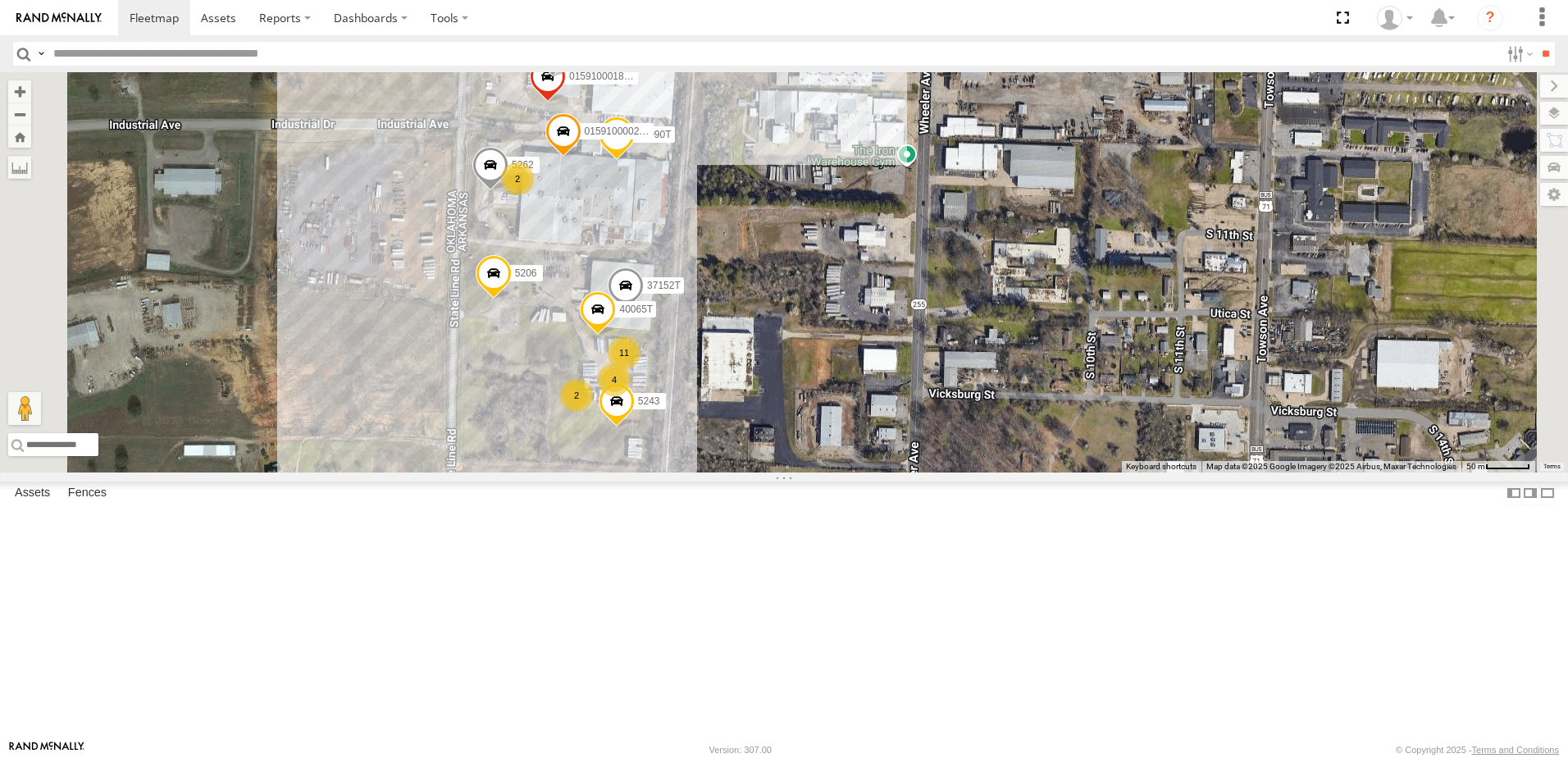
drag, startPoint x: 950, startPoint y: 297, endPoint x: 906, endPoint y: 407, distance: 118.5
click at [906, 407] on div "5216 T1818 40071T 40028T 40029T T3201 37128T 7766T 5417 T3205 5411 37148T 37142…" at bounding box center [784, 272] width 1568 height 401
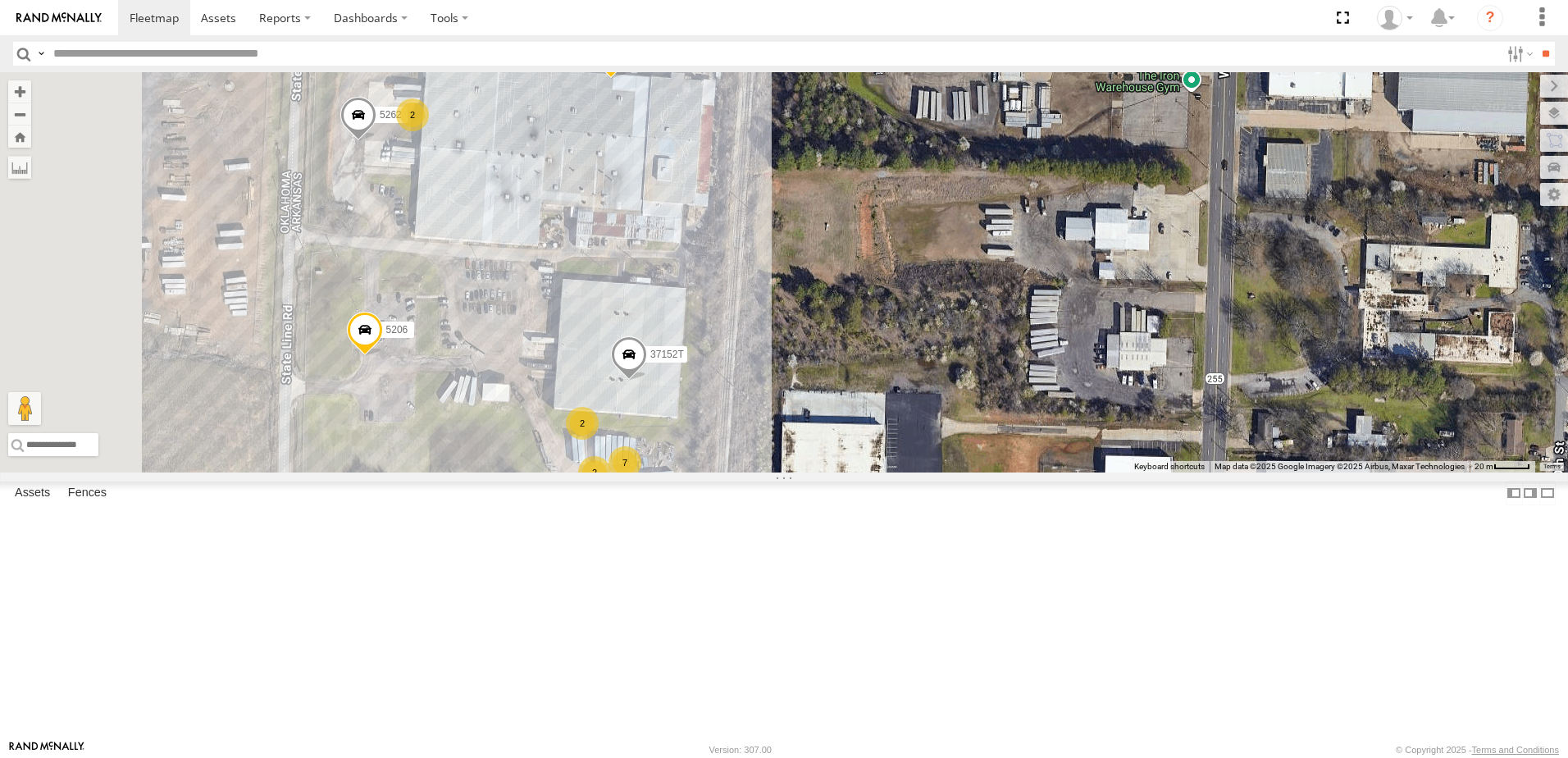
drag, startPoint x: 955, startPoint y: 427, endPoint x: 995, endPoint y: 305, distance: 128.4
click at [995, 305] on div "5216 T1818 40071T 40028T 40029T T3201 37128T 7766T 5417 T3205 5411 37148T 37142…" at bounding box center [784, 272] width 1568 height 401
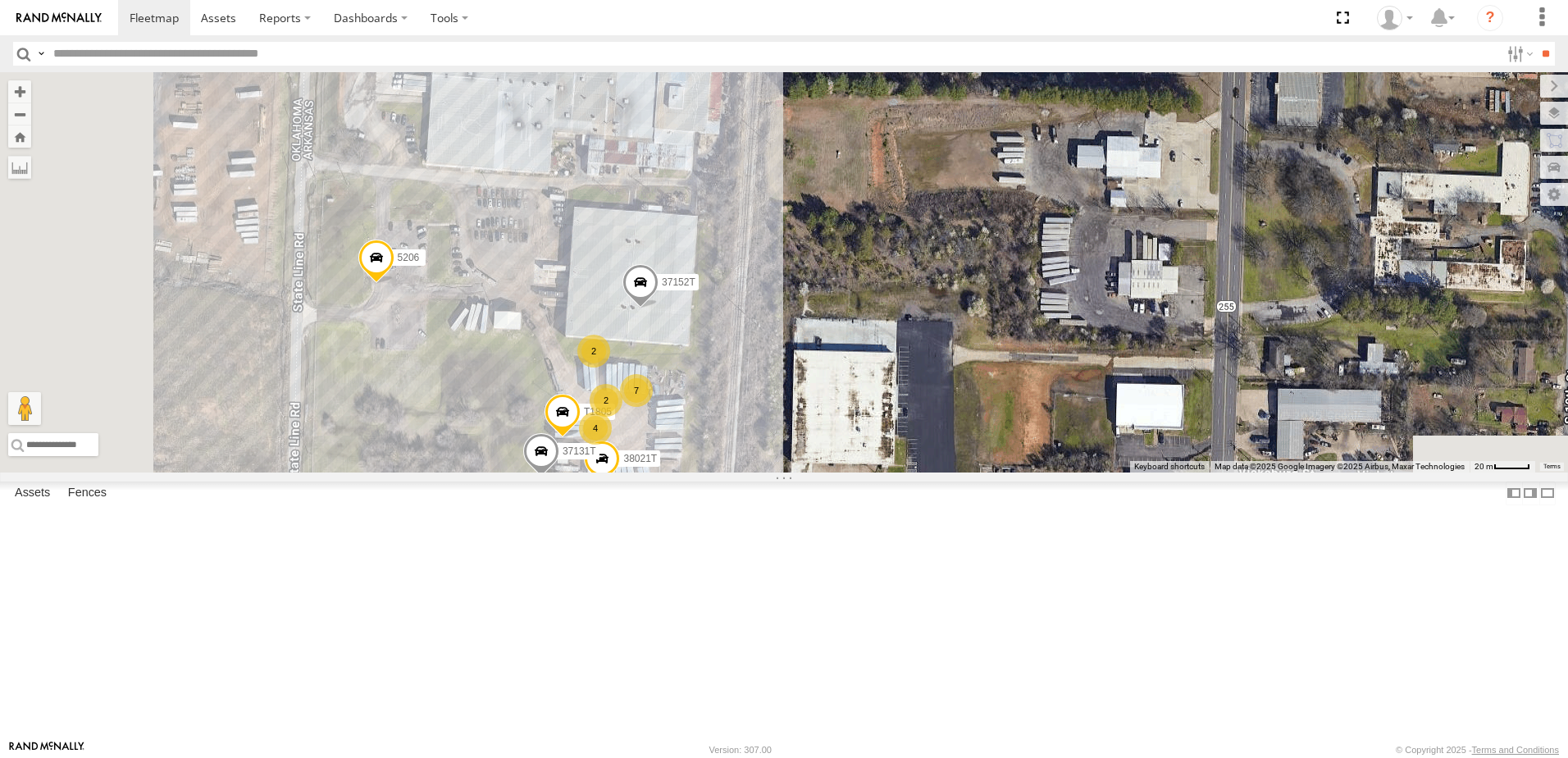
drag, startPoint x: 987, startPoint y: 462, endPoint x: 1000, endPoint y: 391, distance: 72.2
click at [1000, 392] on div "5216 T1818 40071T 40028T 40029T T3201 37128T 7766T 5417 T3205 5411 37148T 37142…" at bounding box center [784, 272] width 1568 height 401
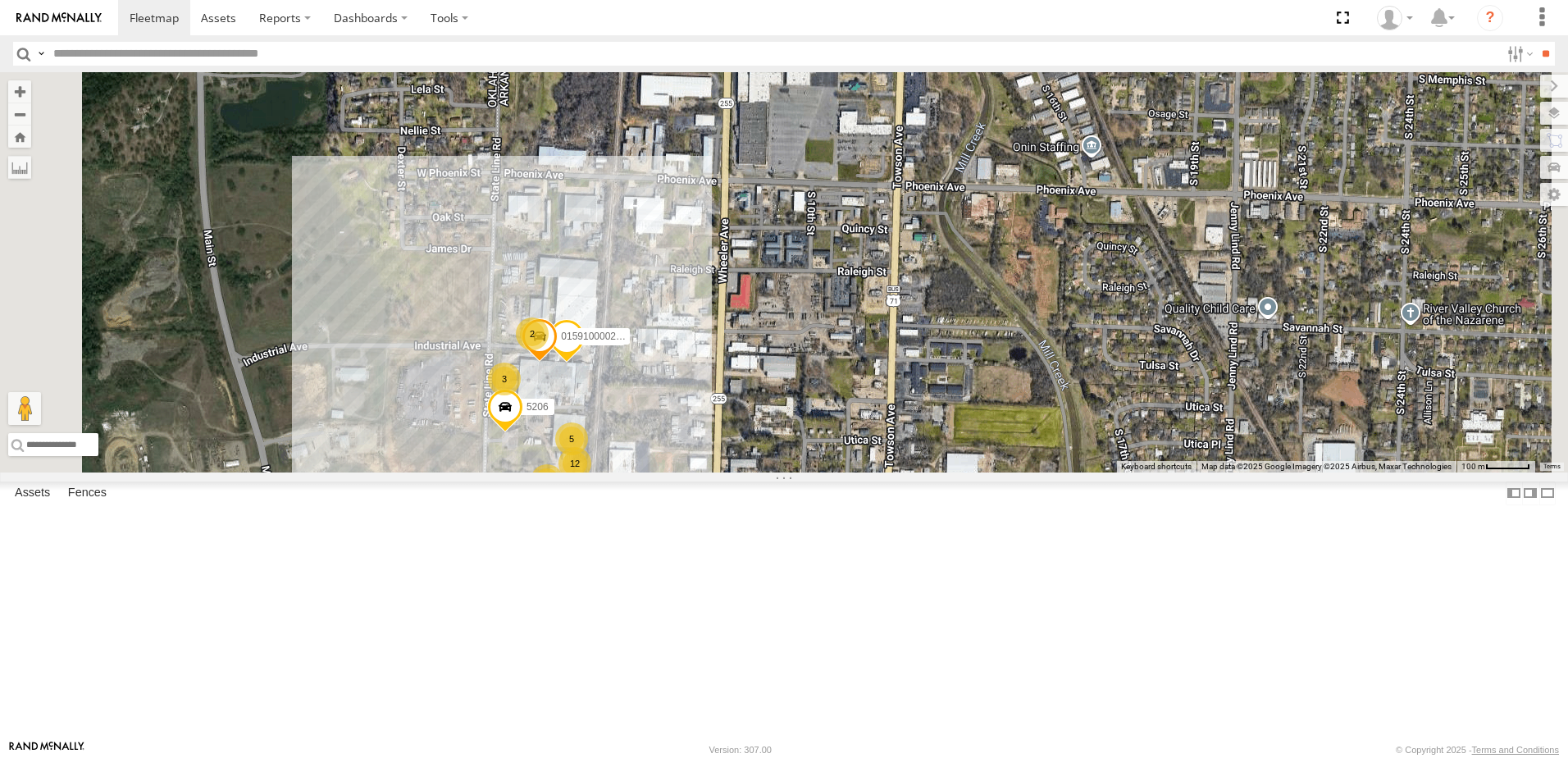
drag, startPoint x: 478, startPoint y: 429, endPoint x: 648, endPoint y: 446, distance: 170.8
click at [648, 446] on div "5216 T1818 40071T 40028T 40029T T3201 37128T 7766T 5417 T3205 5411 37148T 37142…" at bounding box center [784, 272] width 1568 height 401
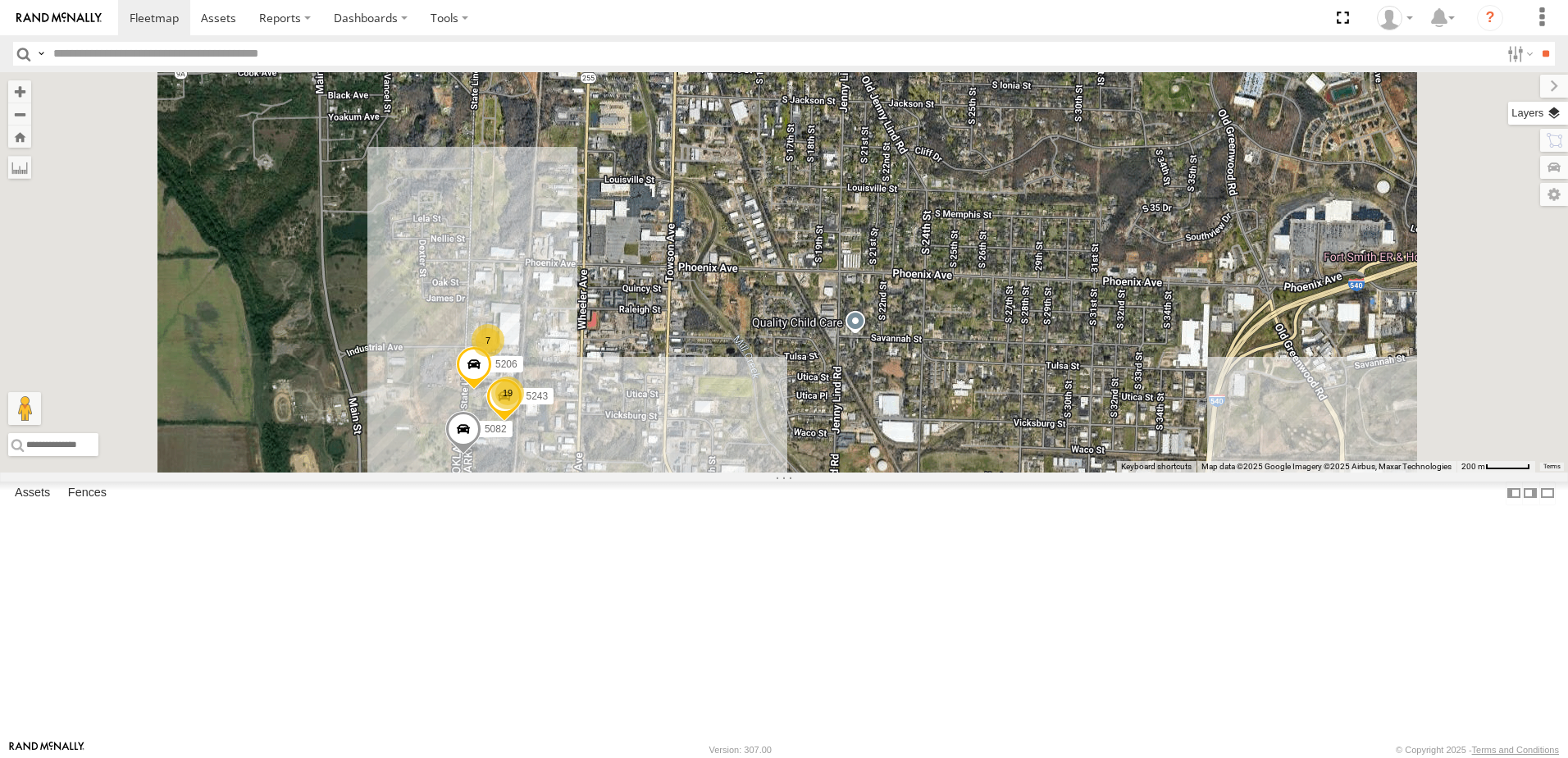
click at [1556, 109] on label at bounding box center [1538, 114] width 60 height 23
click at [0, 0] on span "Basemaps" at bounding box center [0, 0] width 0 height 0
click at [0, 0] on span "Roadmap" at bounding box center [0, 0] width 0 height 0
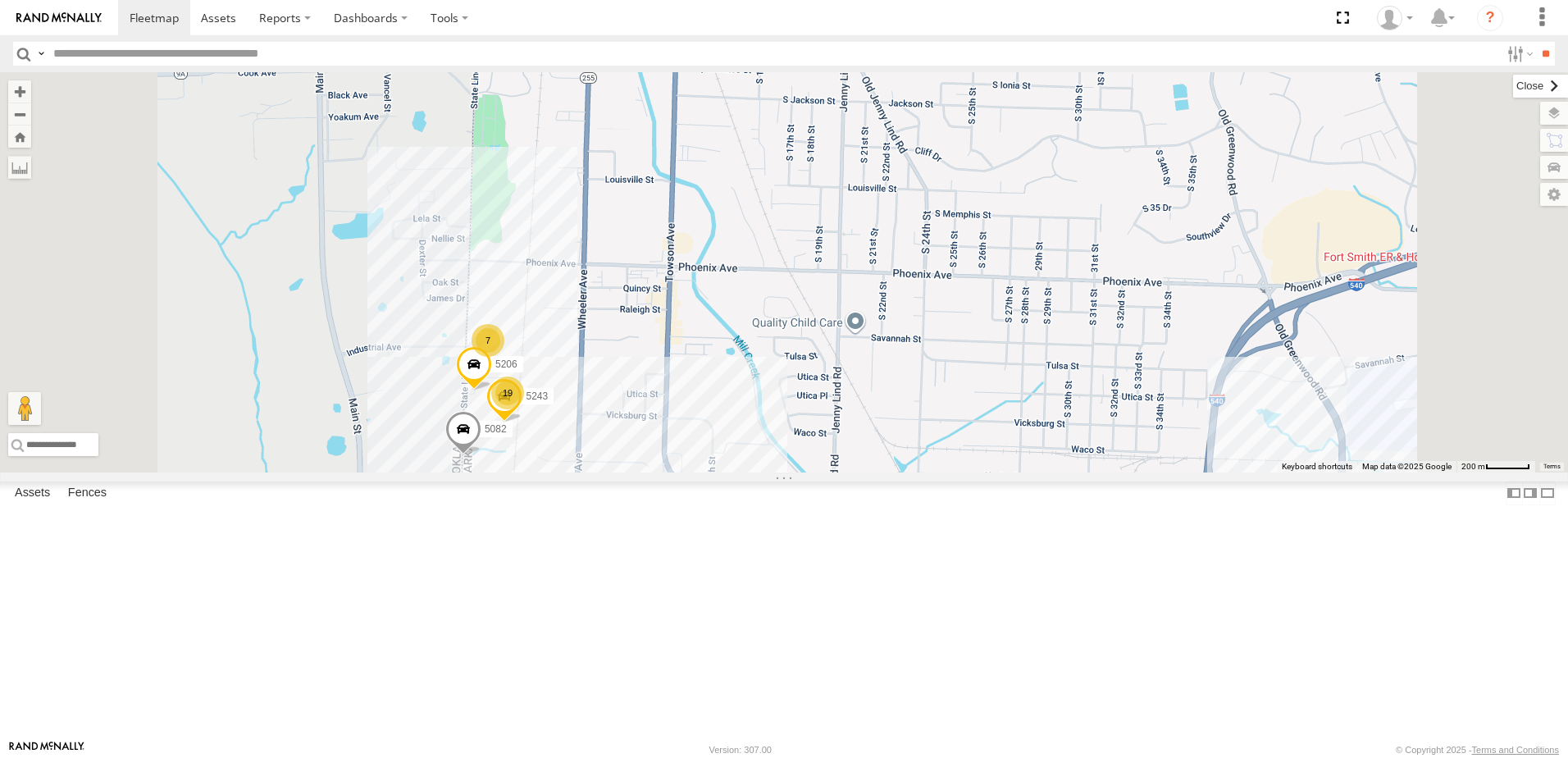
click at [1513, 86] on label at bounding box center [1541, 86] width 55 height 23
